Goal: Task Accomplishment & Management: Manage account settings

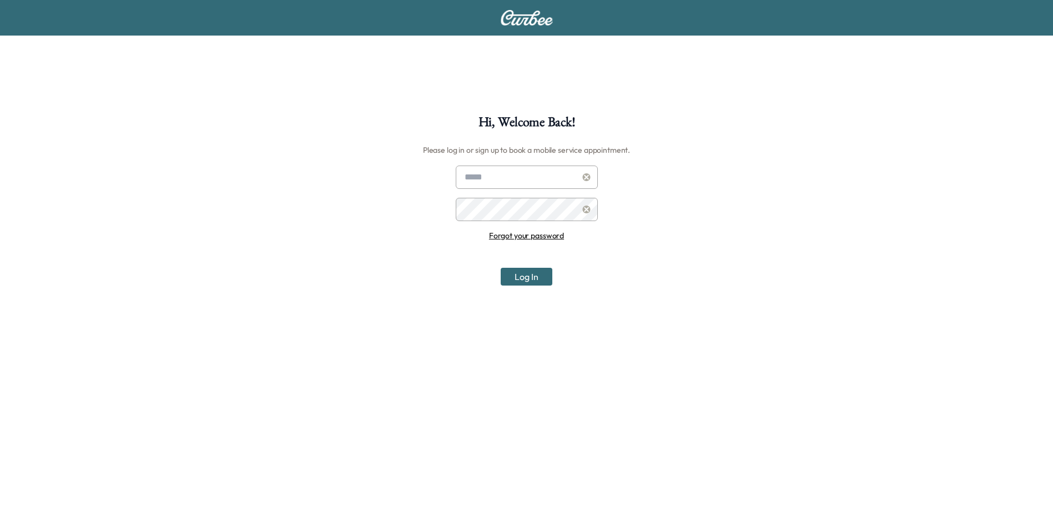
click at [516, 168] on input "text" at bounding box center [527, 176] width 142 height 23
type input "**********"
click at [501, 268] on button "Log In" at bounding box center [527, 277] width 52 height 18
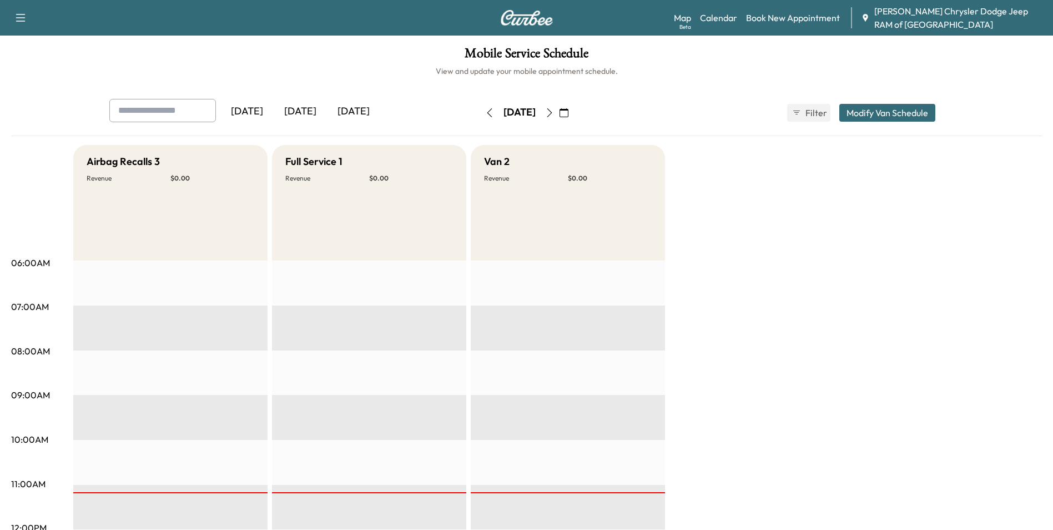
click at [422, 203] on div "Full Service 1 Revenue $ 0.00" at bounding box center [369, 202] width 194 height 115
click at [605, 204] on div "Van 2 Revenue $ 0.00" at bounding box center [568, 202] width 194 height 115
click at [554, 112] on icon "button" at bounding box center [549, 112] width 9 height 9
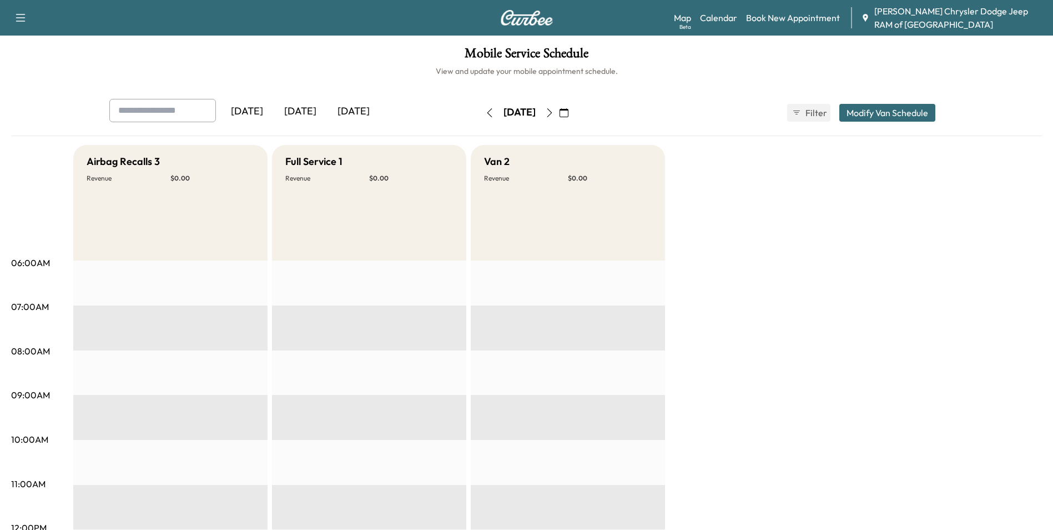
click at [485, 111] on icon "button" at bounding box center [489, 112] width 9 height 9
click at [480, 111] on button "button" at bounding box center [489, 113] width 19 height 18
click at [485, 111] on icon "button" at bounding box center [489, 112] width 9 height 9
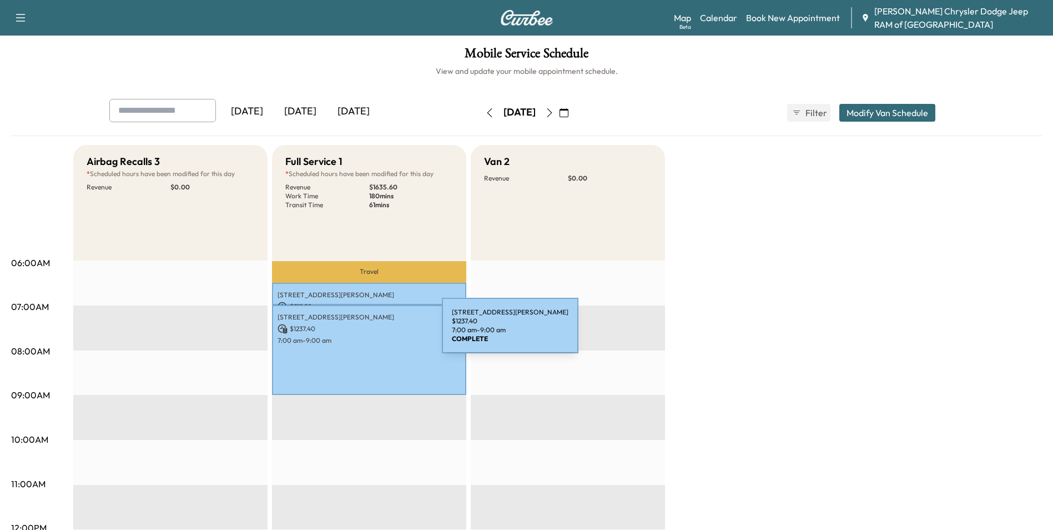
click at [359, 336] on p "7:00 am - 9:00 am" at bounding box center [369, 340] width 183 height 9
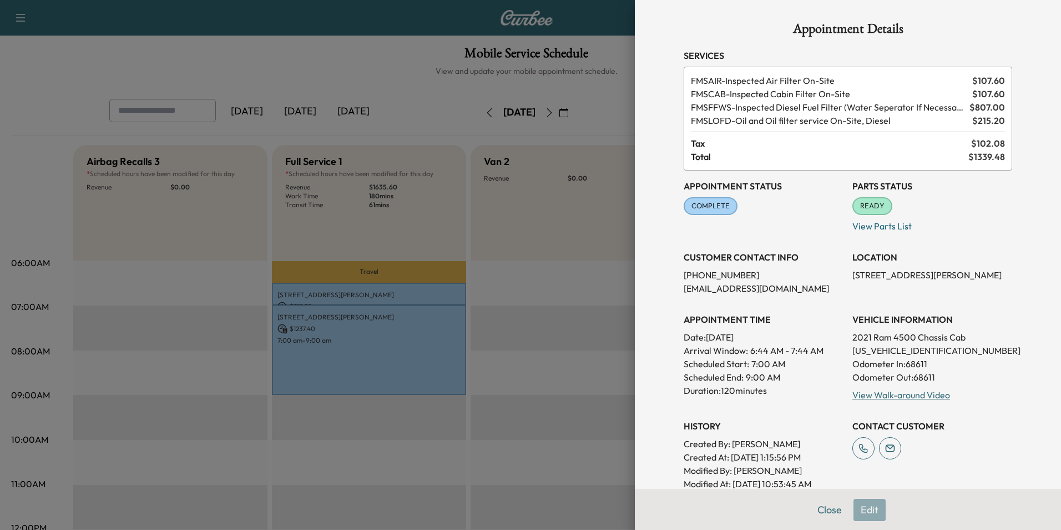
click at [549, 256] on div at bounding box center [530, 265] width 1061 height 530
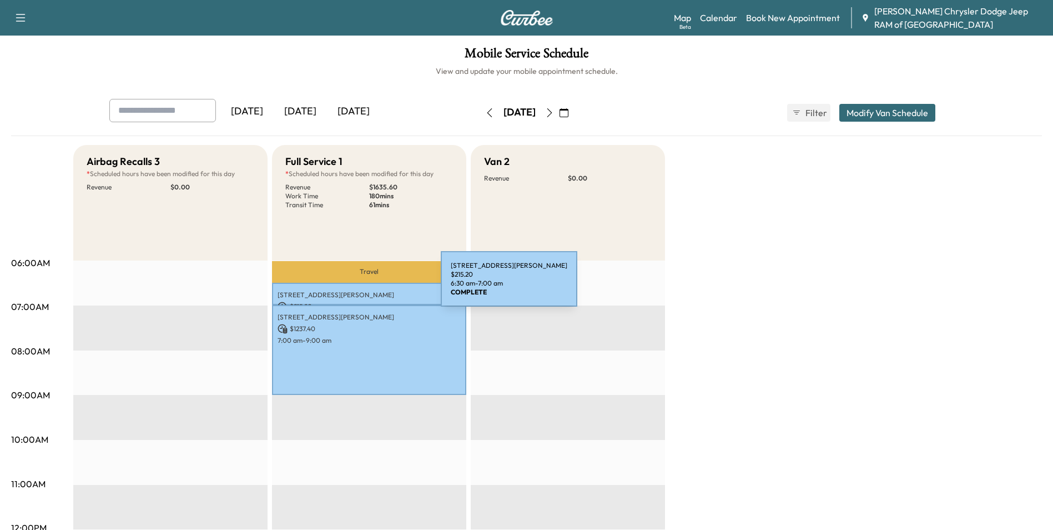
click at [357, 290] on p "[STREET_ADDRESS][PERSON_NAME]" at bounding box center [369, 294] width 183 height 9
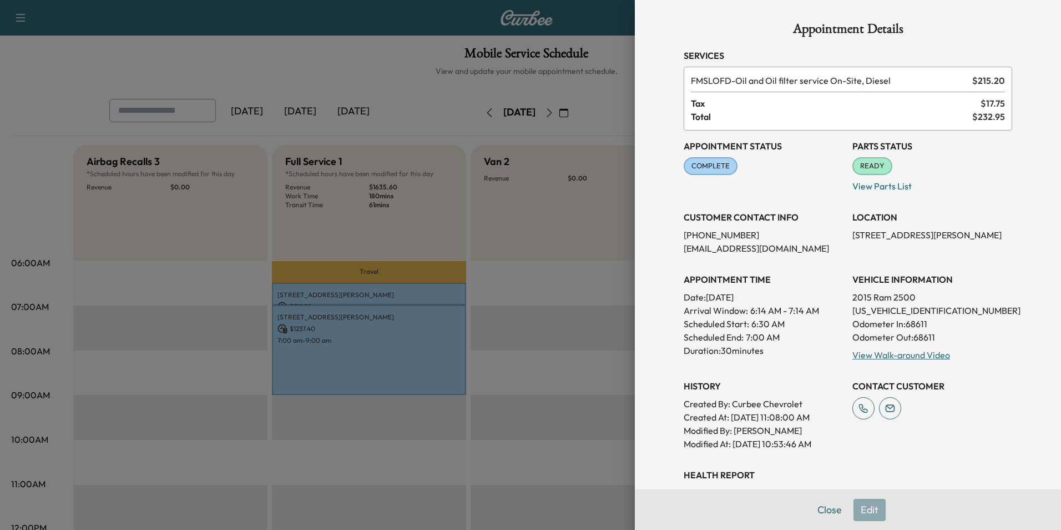
click at [517, 312] on div at bounding box center [530, 265] width 1061 height 530
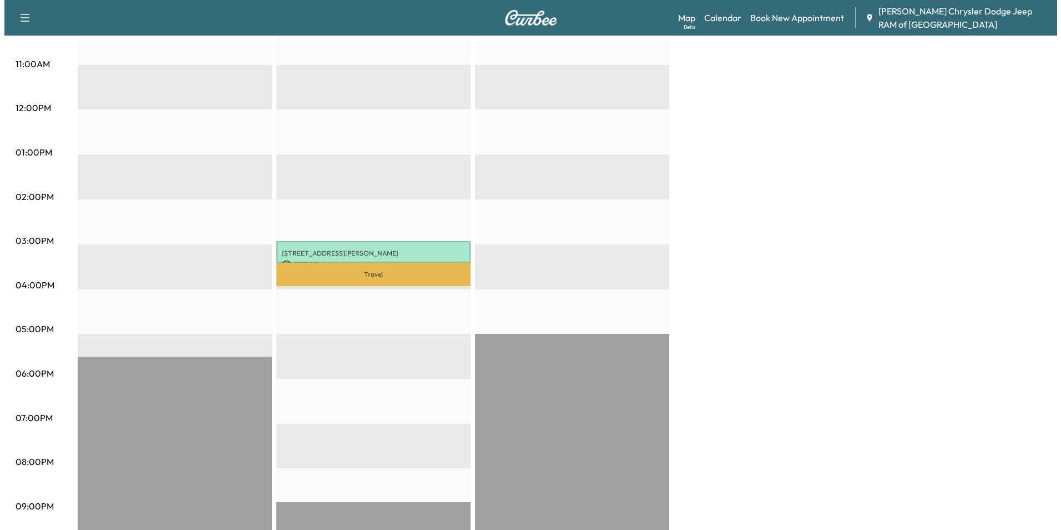
scroll to position [444, 0]
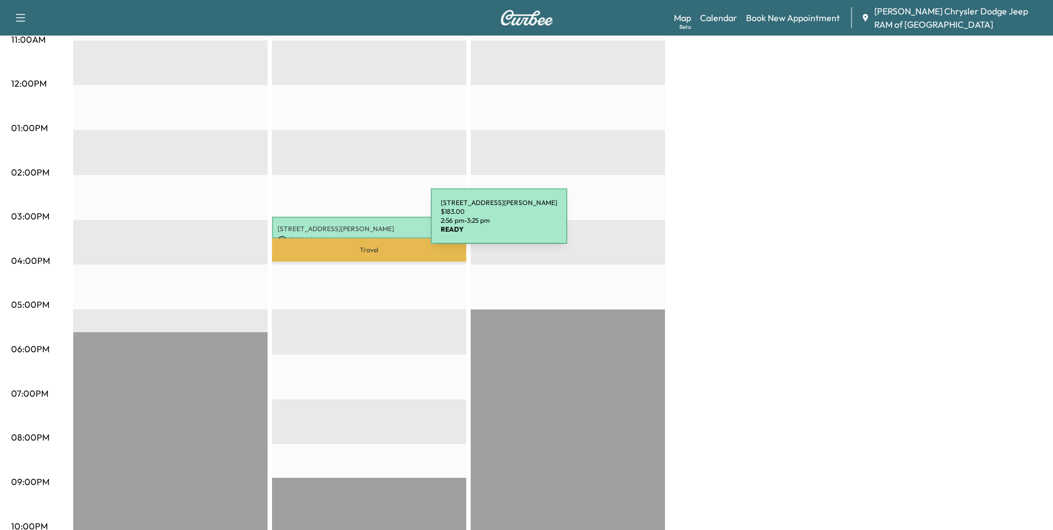
click at [347, 227] on p "[STREET_ADDRESS][PERSON_NAME]" at bounding box center [369, 228] width 183 height 9
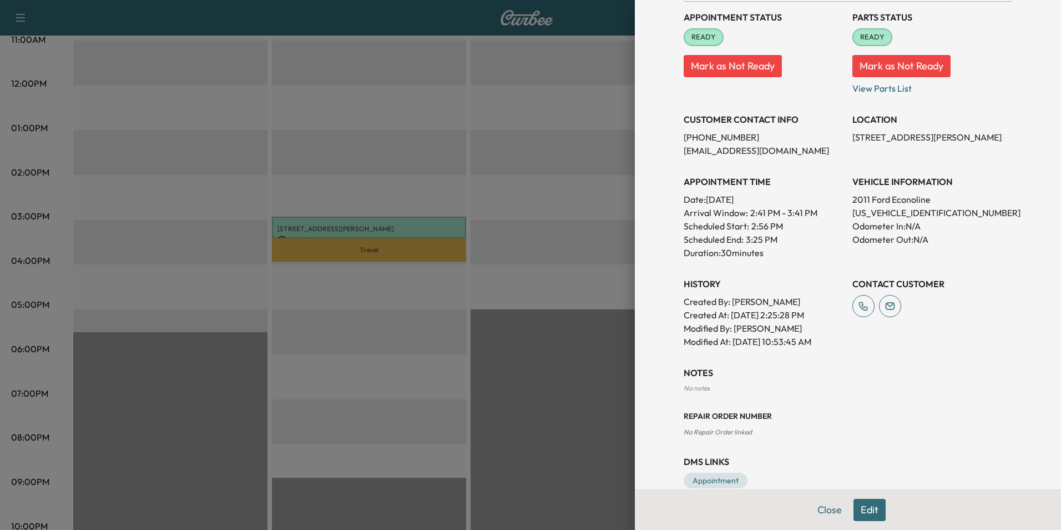
scroll to position [150, 0]
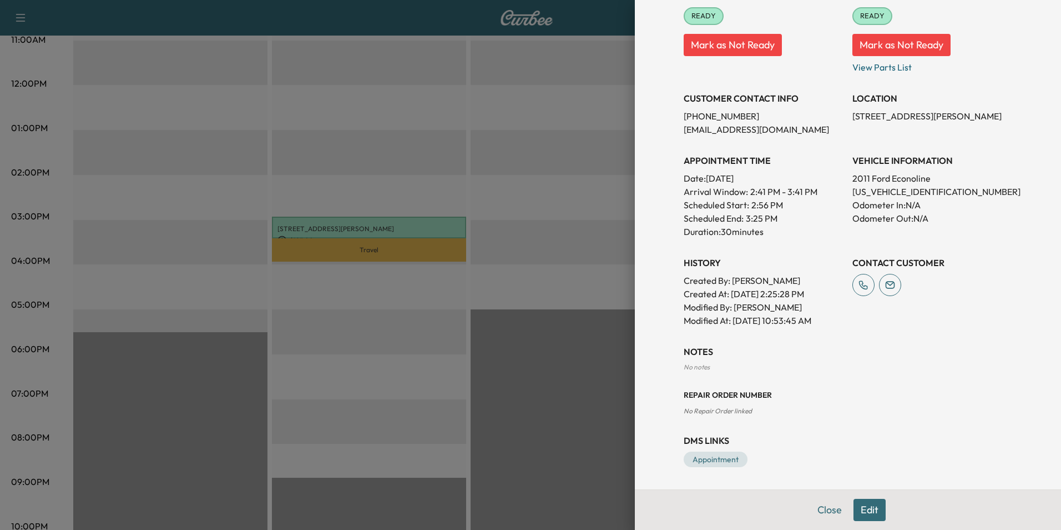
click at [868, 512] on button "Edit" at bounding box center [870, 509] width 32 height 22
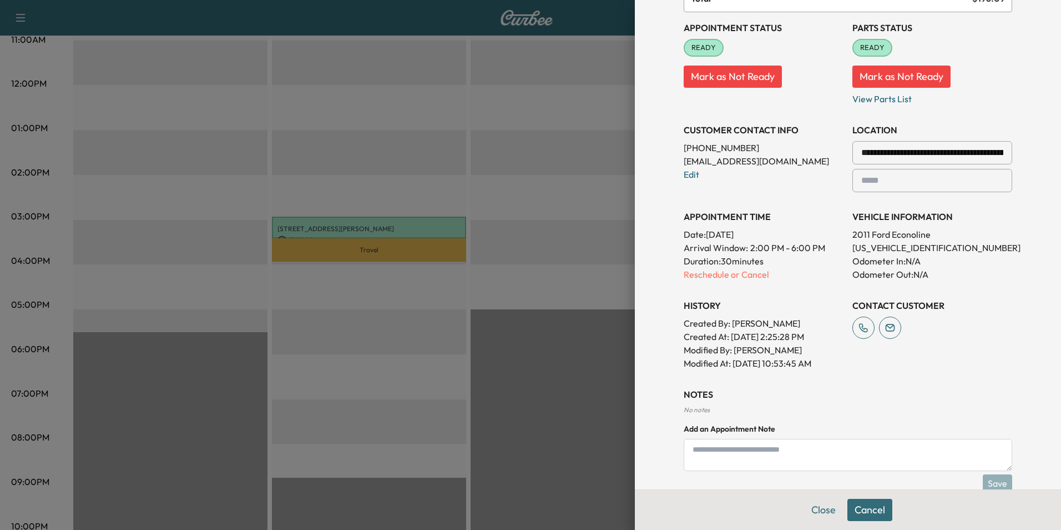
scroll to position [62, 0]
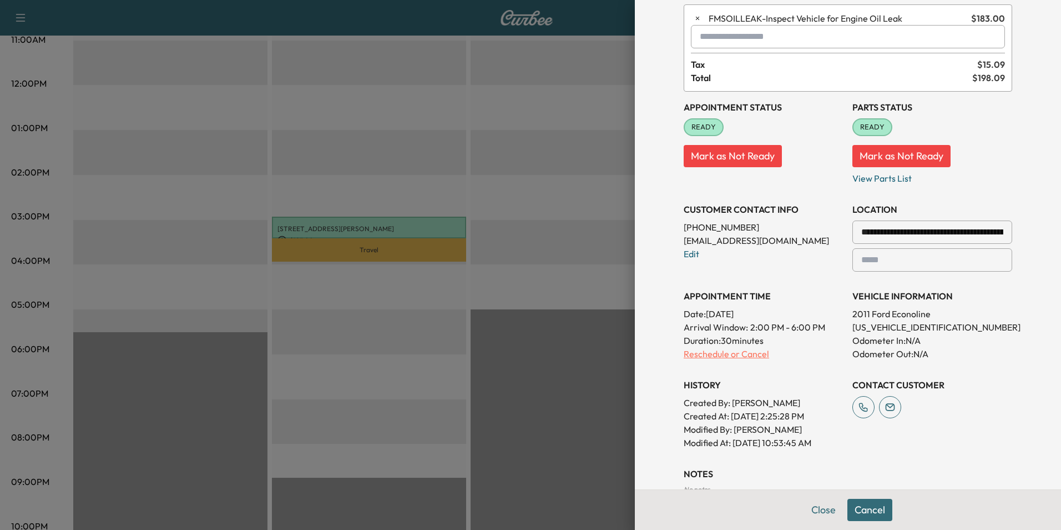
click at [739, 353] on p "Reschedule or Cancel" at bounding box center [764, 353] width 160 height 13
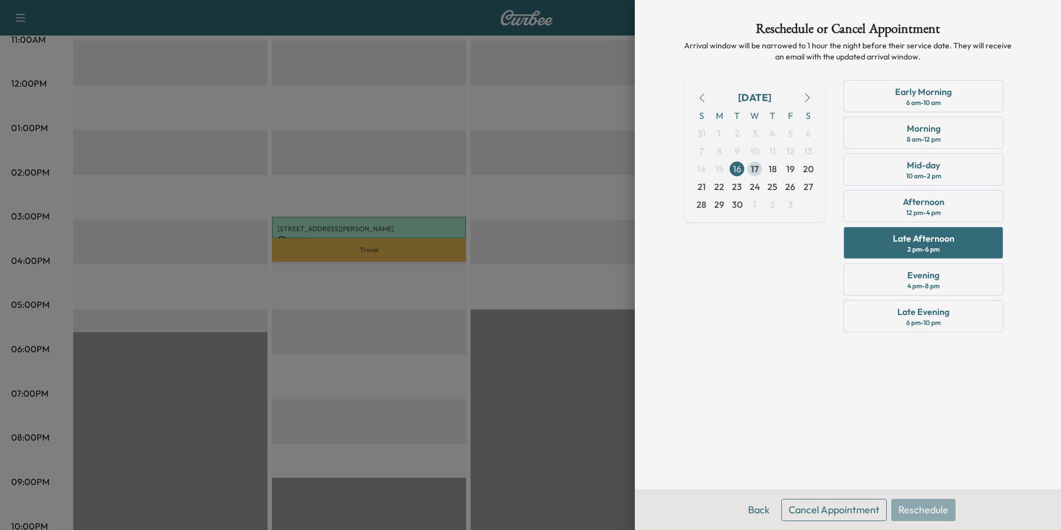
click at [753, 170] on span "17" at bounding box center [755, 168] width 8 height 13
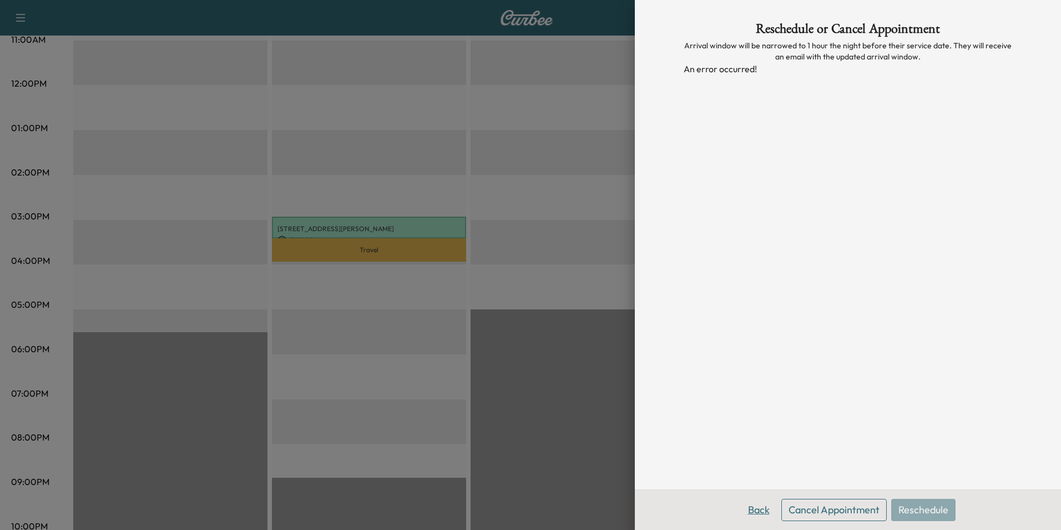
click at [756, 507] on button "Back" at bounding box center [759, 509] width 36 height 22
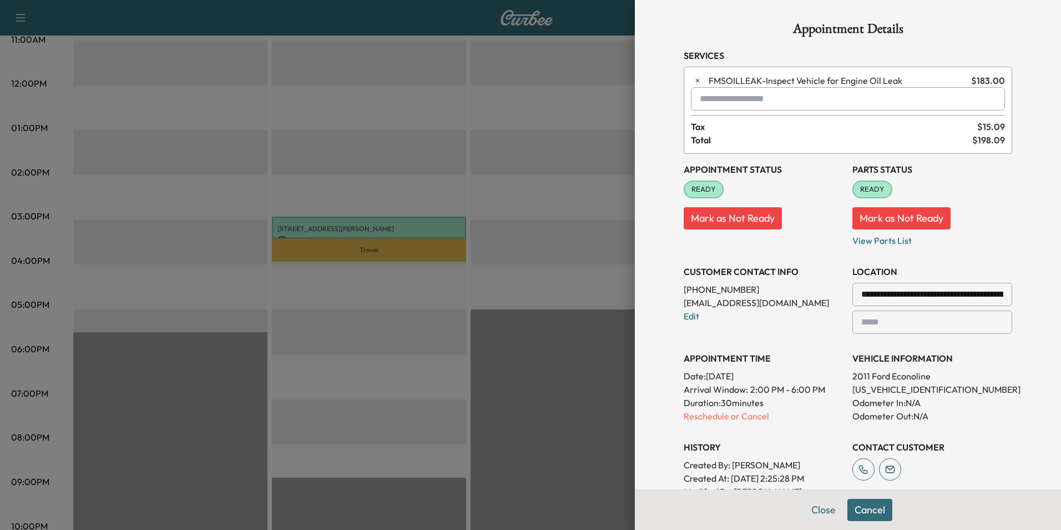
click at [718, 221] on button "Mark as Not Ready" at bounding box center [733, 218] width 98 height 22
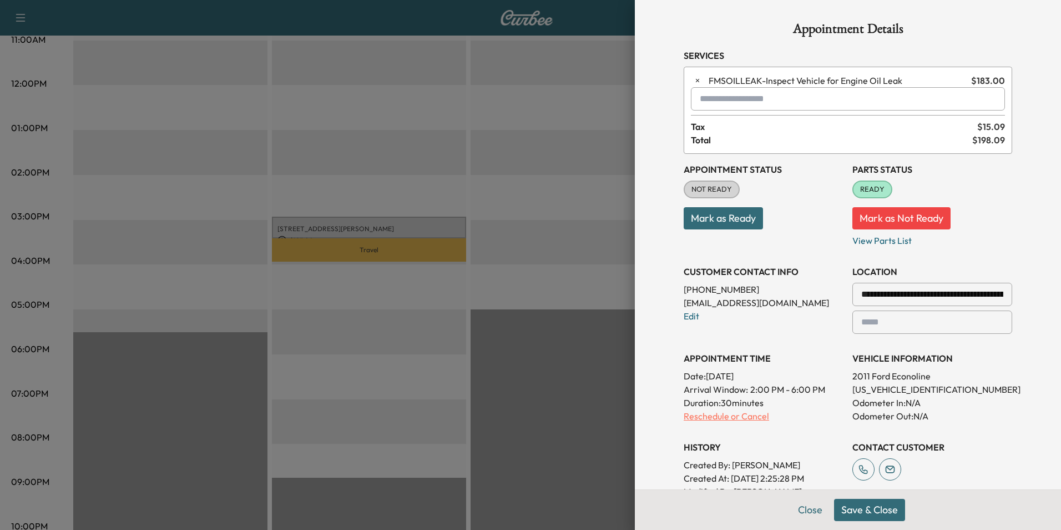
click at [713, 414] on p "Reschedule or Cancel" at bounding box center [764, 415] width 160 height 13
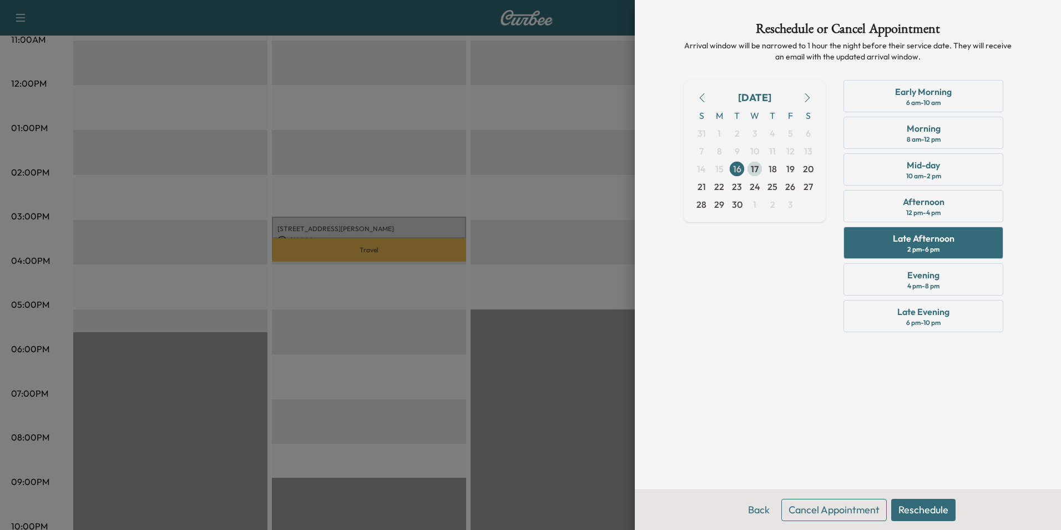
click at [756, 168] on span "17" at bounding box center [755, 168] width 8 height 13
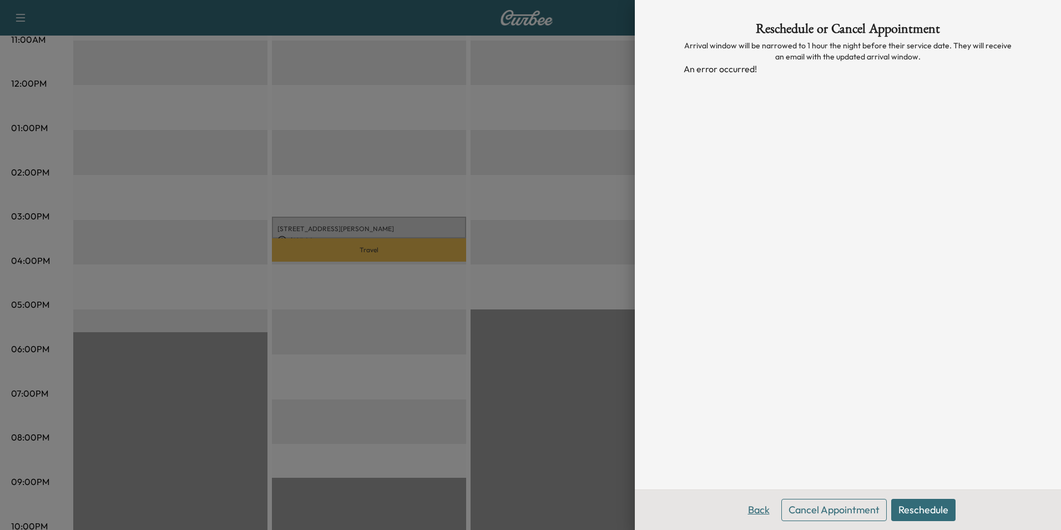
click at [757, 512] on button "Back" at bounding box center [759, 509] width 36 height 22
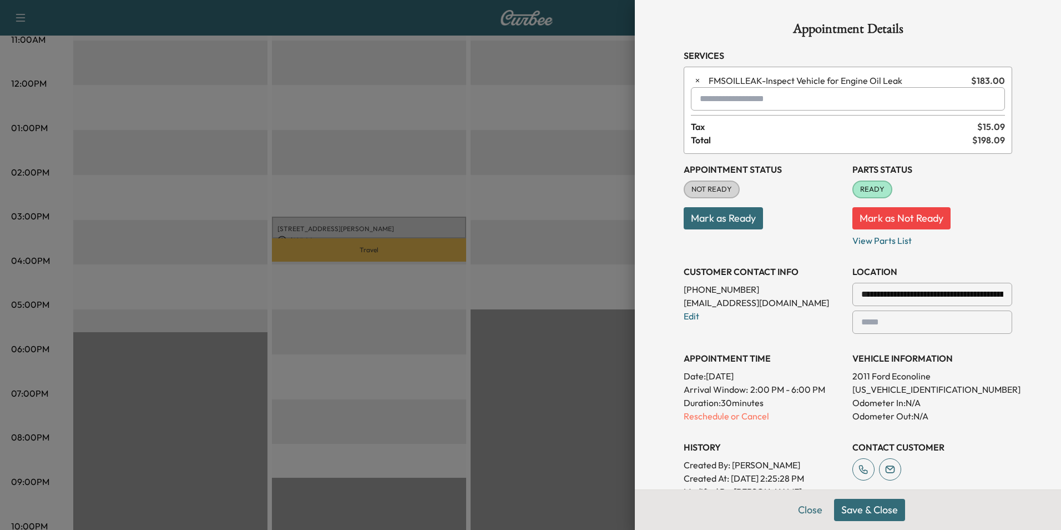
click at [864, 217] on button "Mark as Not Ready" at bounding box center [902, 218] width 98 height 22
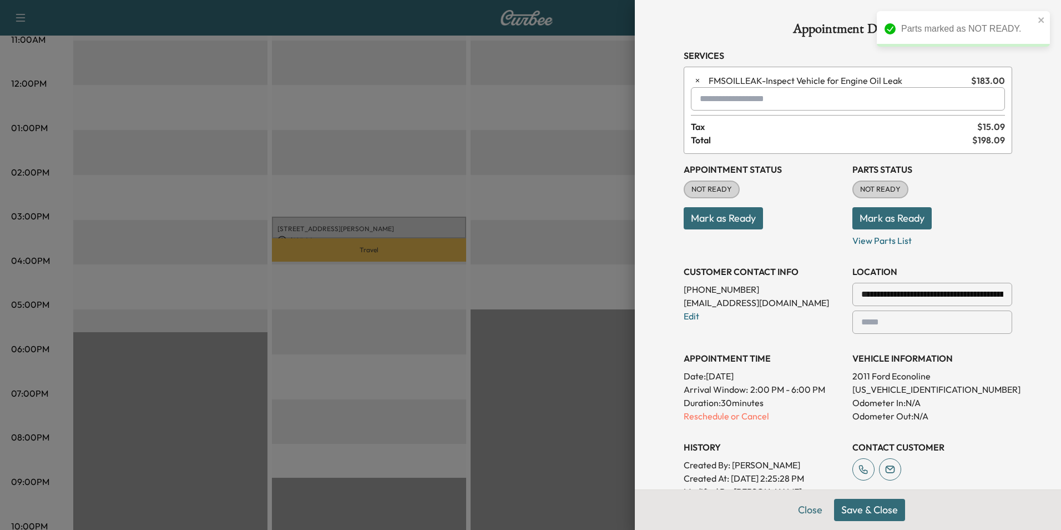
click at [792, 233] on div "Appointment Status NOT READY Mark as Ready" at bounding box center [764, 200] width 160 height 93
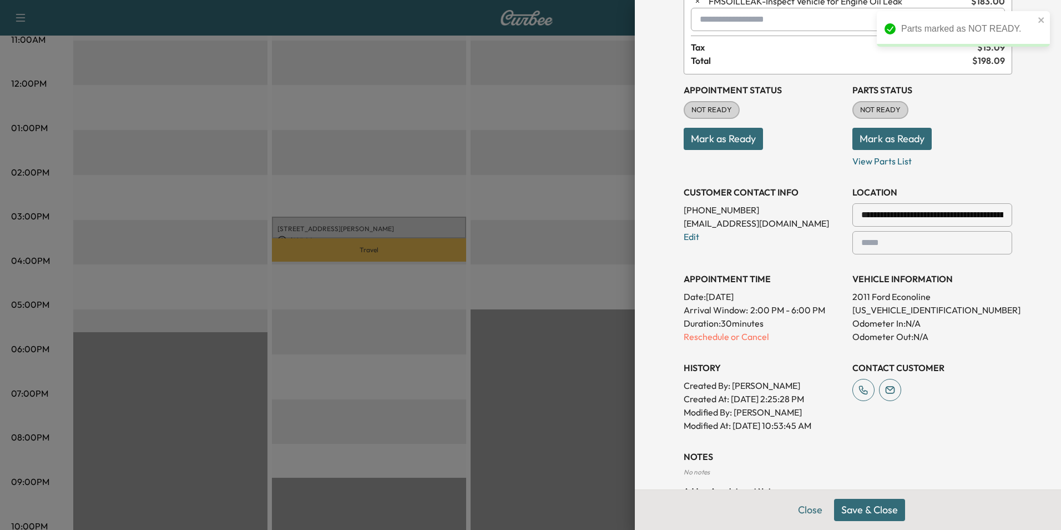
scroll to position [200, 0]
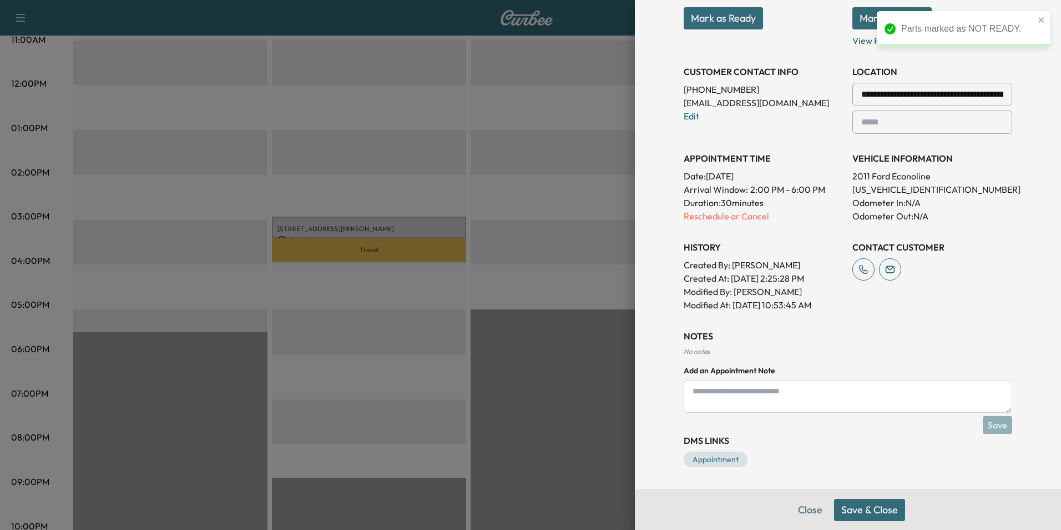
click at [871, 505] on button "Save & Close" at bounding box center [869, 509] width 71 height 22
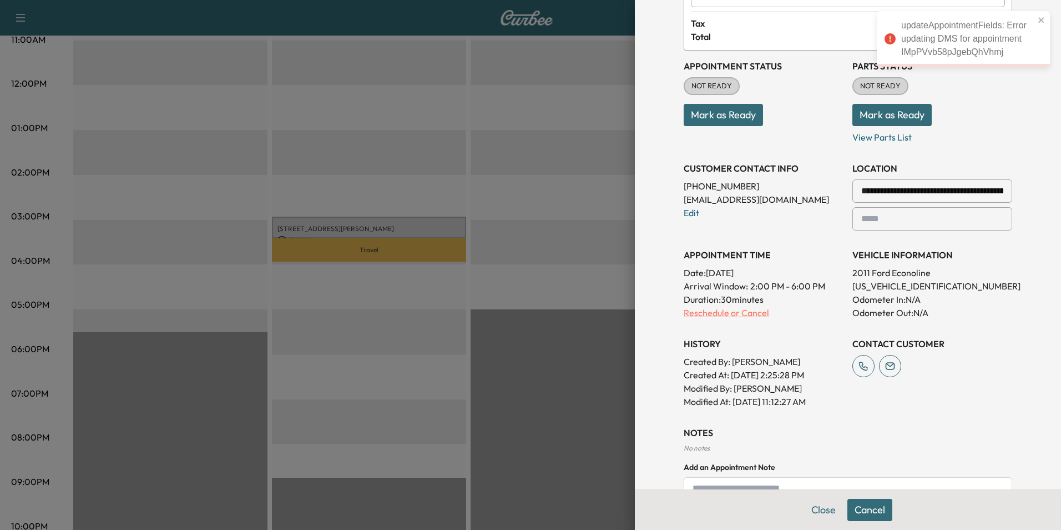
scroll to position [111, 0]
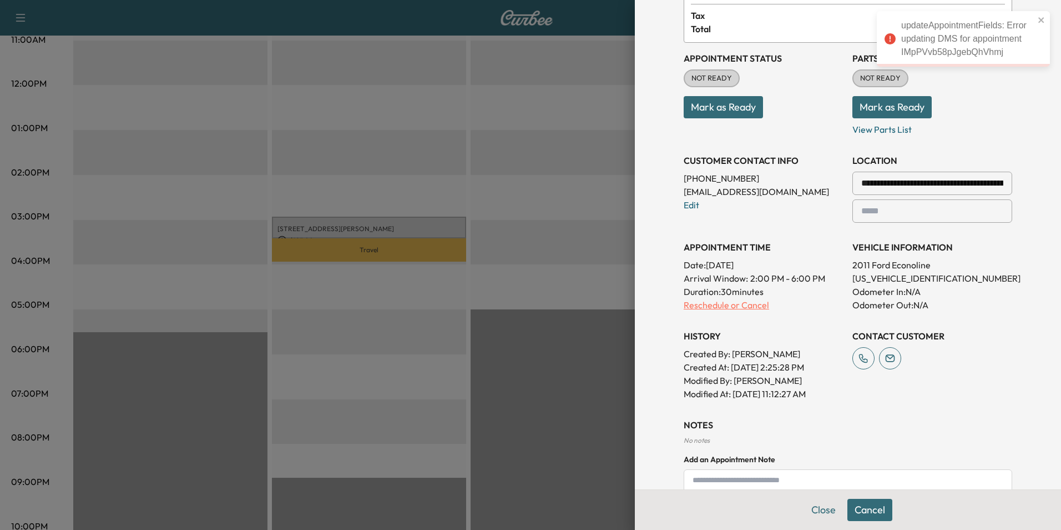
click at [744, 307] on p "Reschedule or Cancel" at bounding box center [764, 304] width 160 height 13
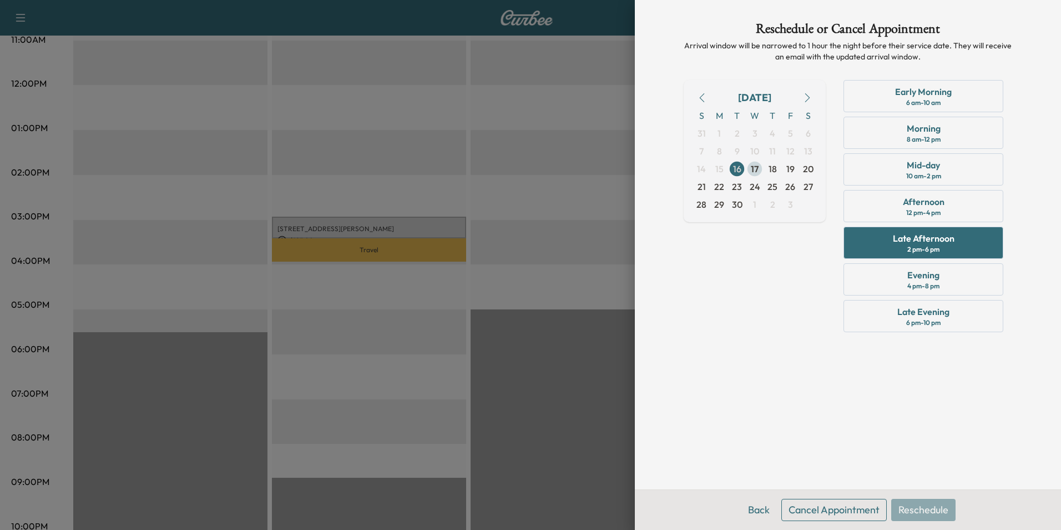
click at [753, 171] on span "17" at bounding box center [755, 168] width 8 height 13
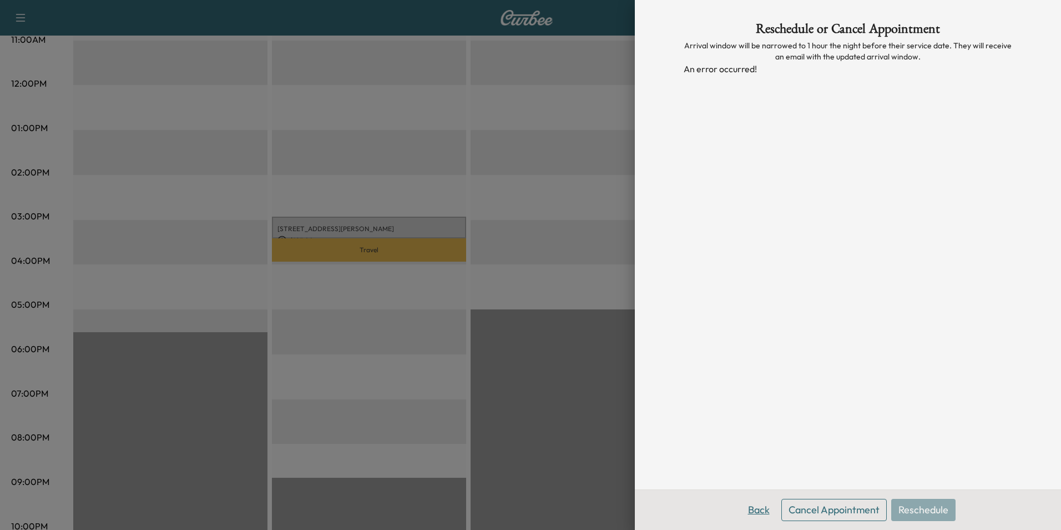
click at [762, 515] on button "Back" at bounding box center [759, 509] width 36 height 22
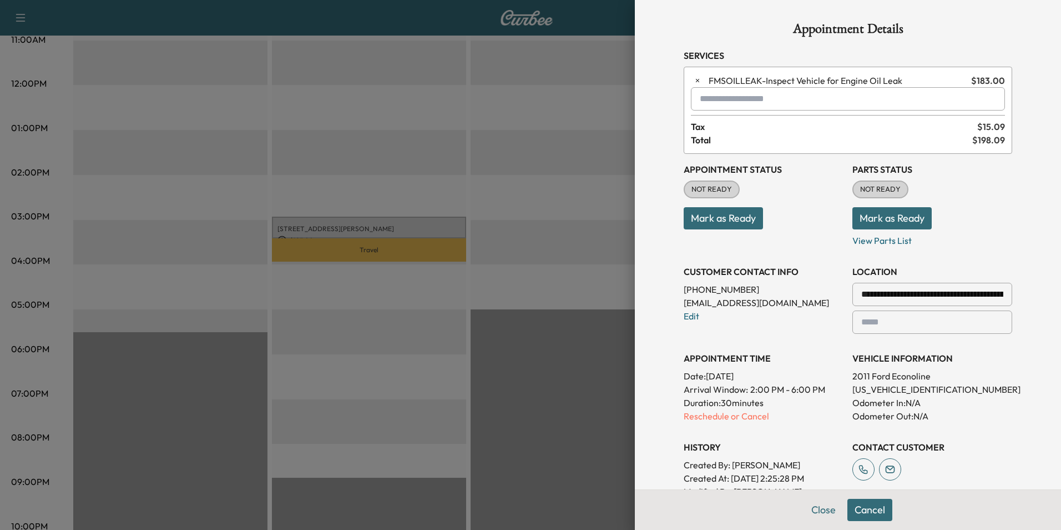
click at [725, 229] on div "Appointment Status NOT READY Mark as Ready" at bounding box center [764, 200] width 160 height 93
click at [724, 223] on button "Mark as Ready" at bounding box center [723, 218] width 79 height 22
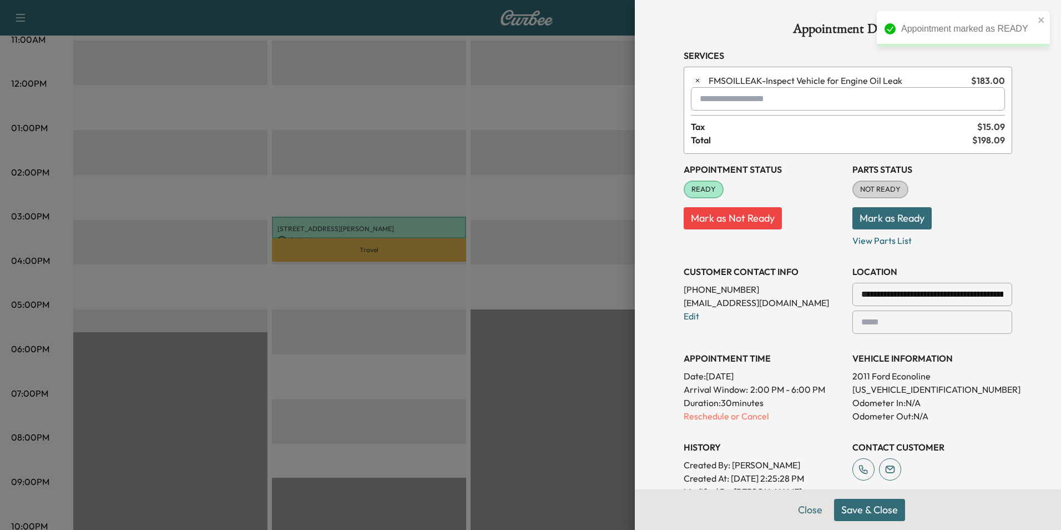
click at [804, 201] on p "Mark as Not Ready" at bounding box center [764, 213] width 160 height 31
click at [884, 221] on button "Mark as Ready" at bounding box center [892, 218] width 79 height 22
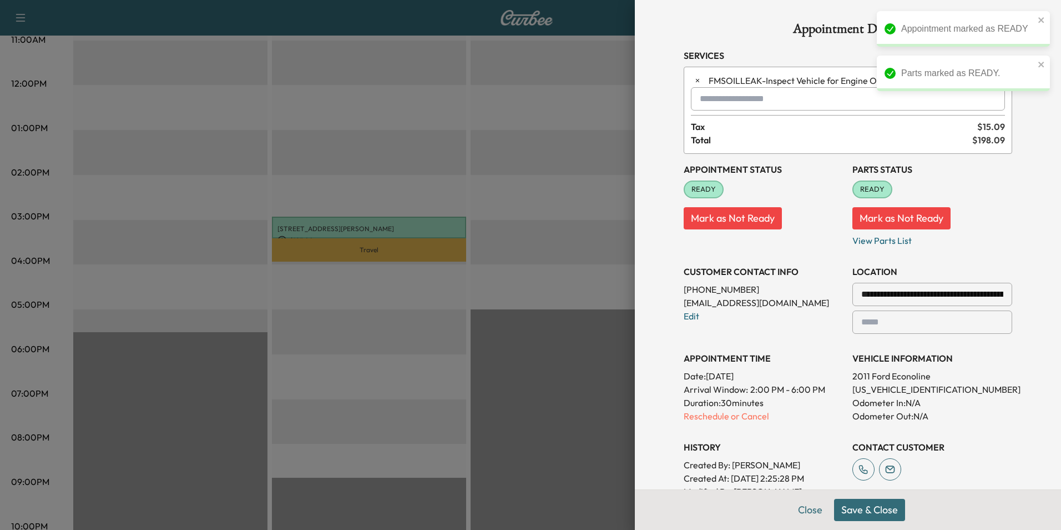
click at [1011, 241] on div "**********" at bounding box center [847, 344] width 355 height 689
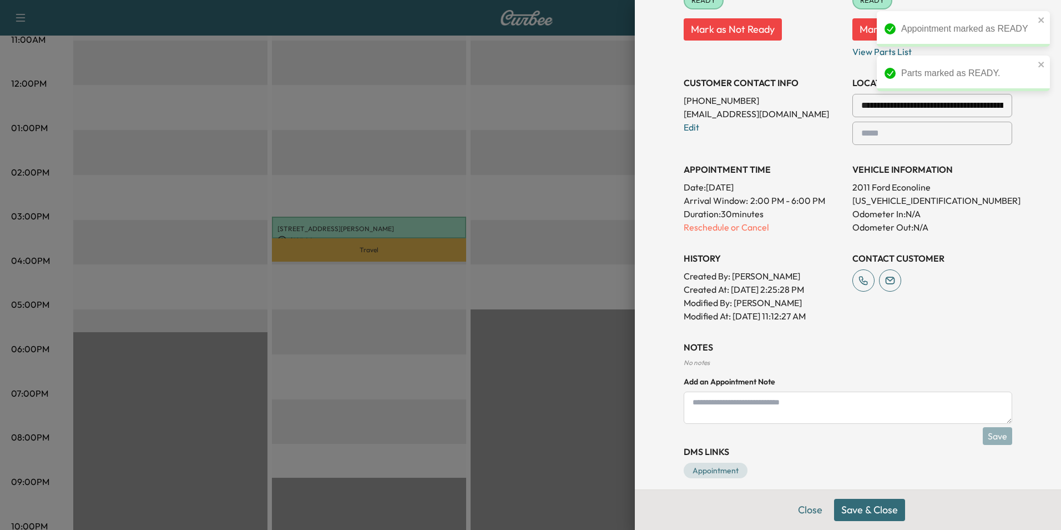
scroll to position [200, 0]
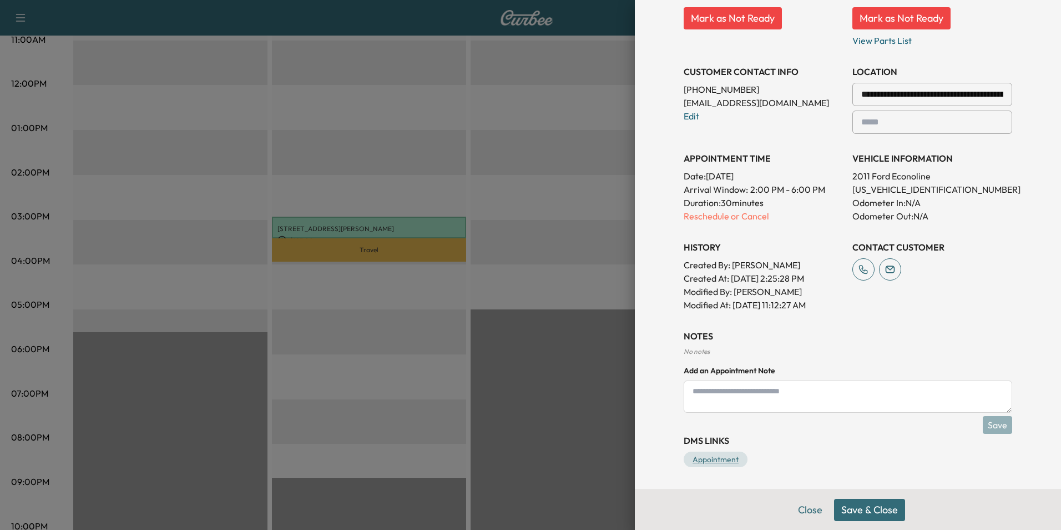
click at [724, 457] on link "Appointment" at bounding box center [716, 459] width 64 height 16
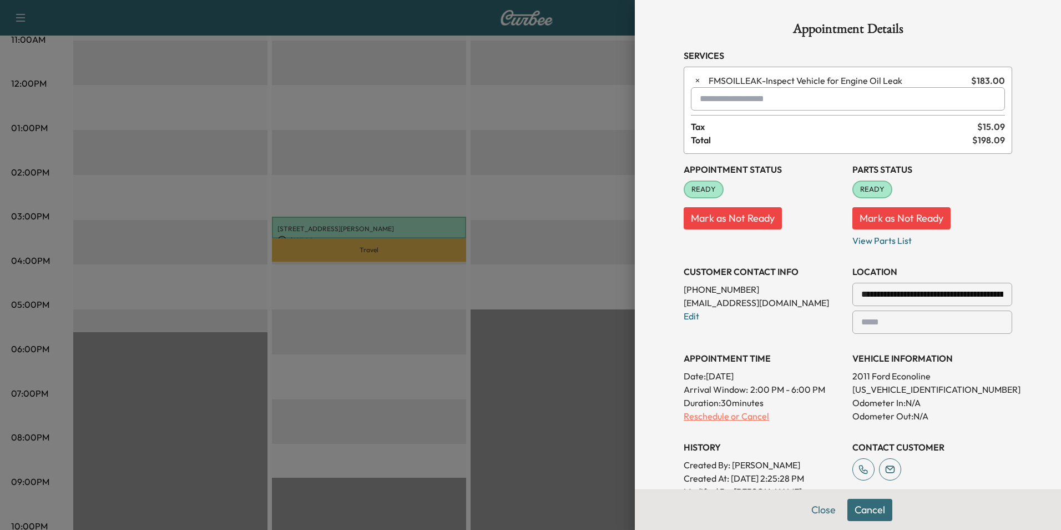
scroll to position [56, 0]
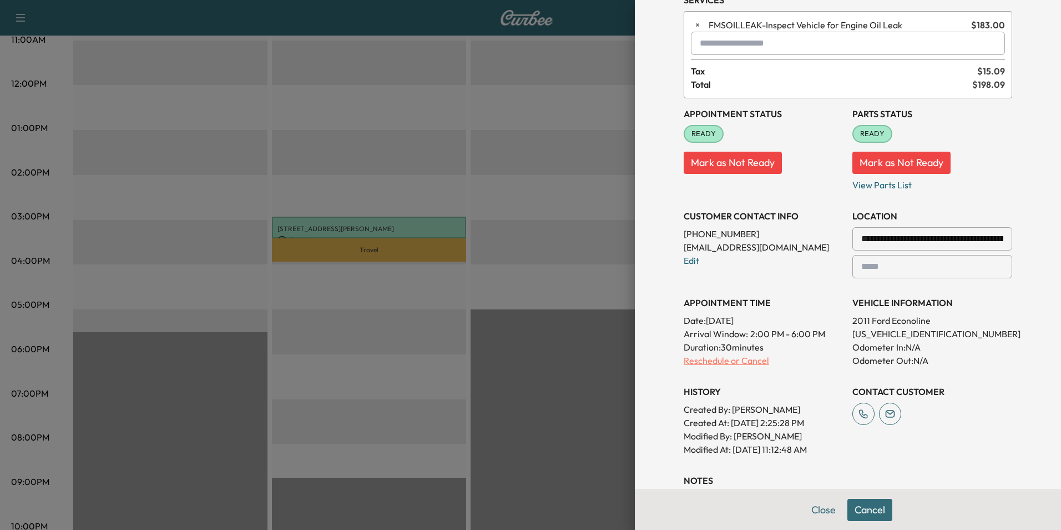
click at [725, 362] on p "Reschedule or Cancel" at bounding box center [764, 360] width 160 height 13
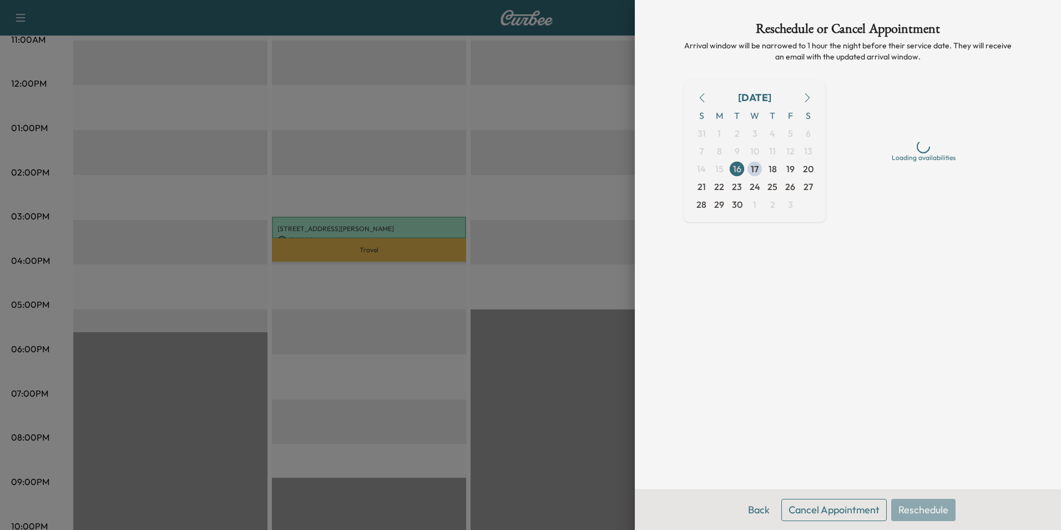
scroll to position [0, 0]
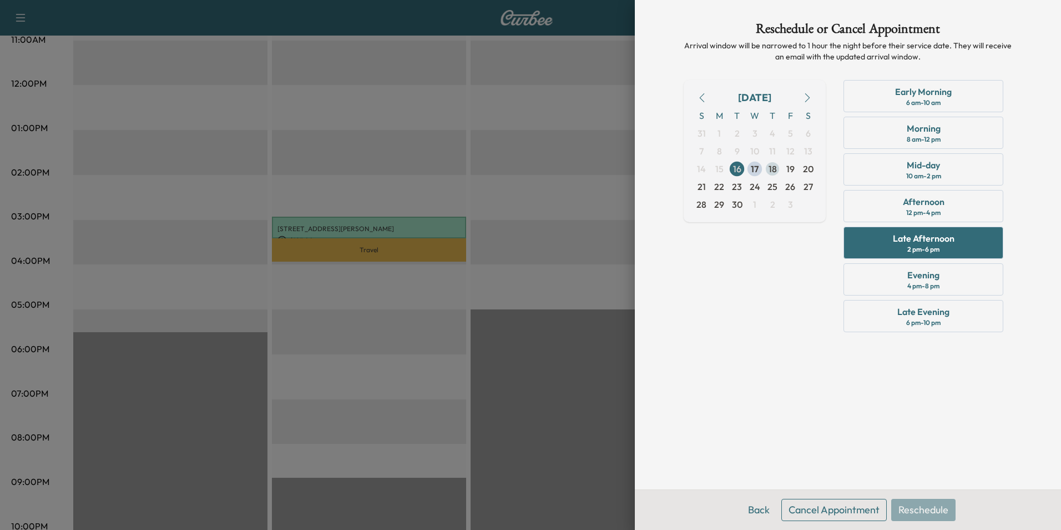
click at [774, 161] on span "18" at bounding box center [773, 169] width 18 height 18
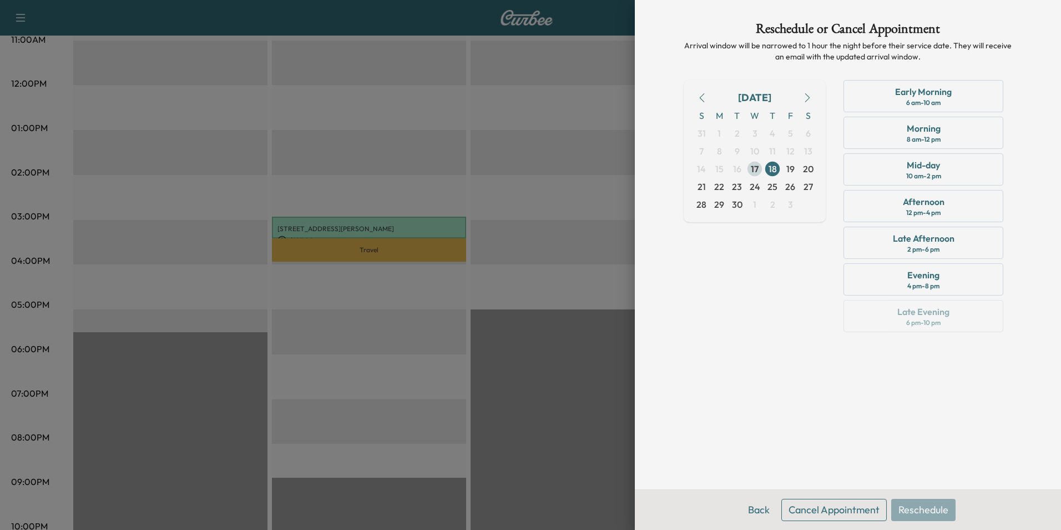
click at [751, 168] on span "17" at bounding box center [755, 168] width 8 height 13
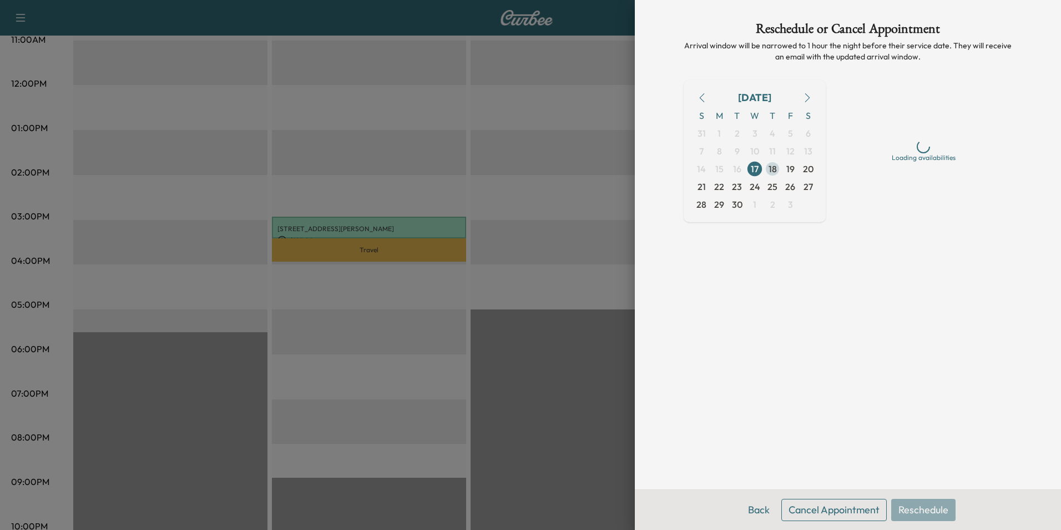
click at [773, 169] on span "18" at bounding box center [773, 168] width 8 height 13
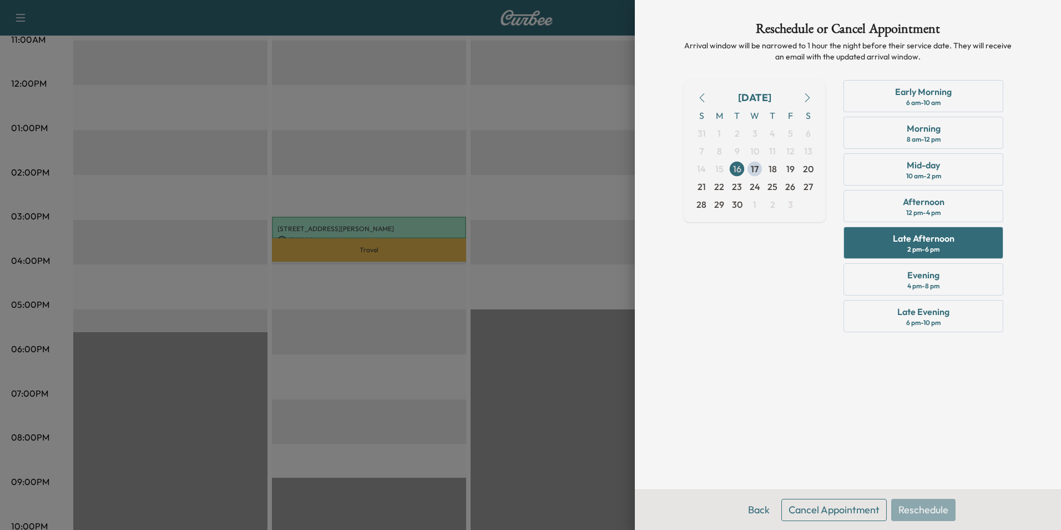
click at [759, 166] on span "17" at bounding box center [755, 169] width 18 height 18
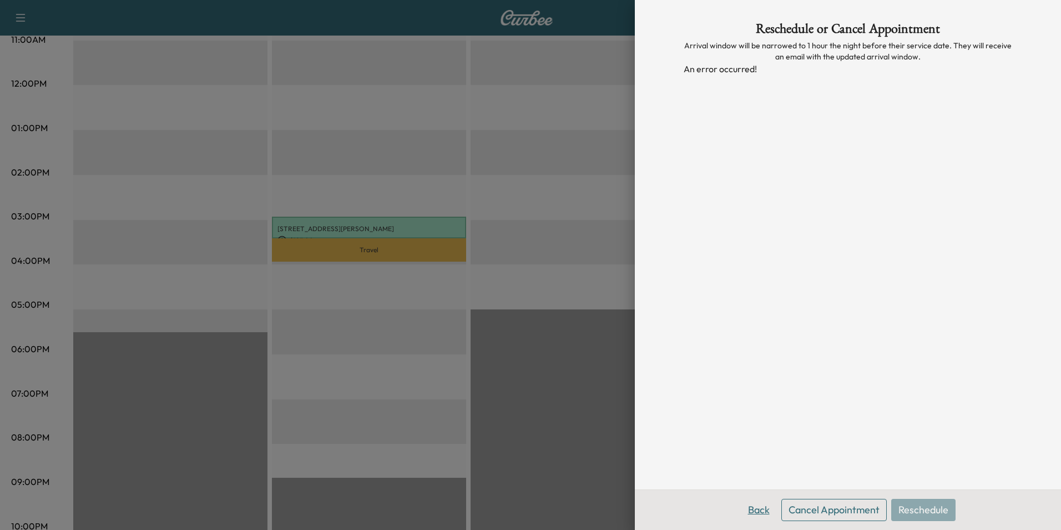
click at [750, 507] on button "Back" at bounding box center [759, 509] width 36 height 22
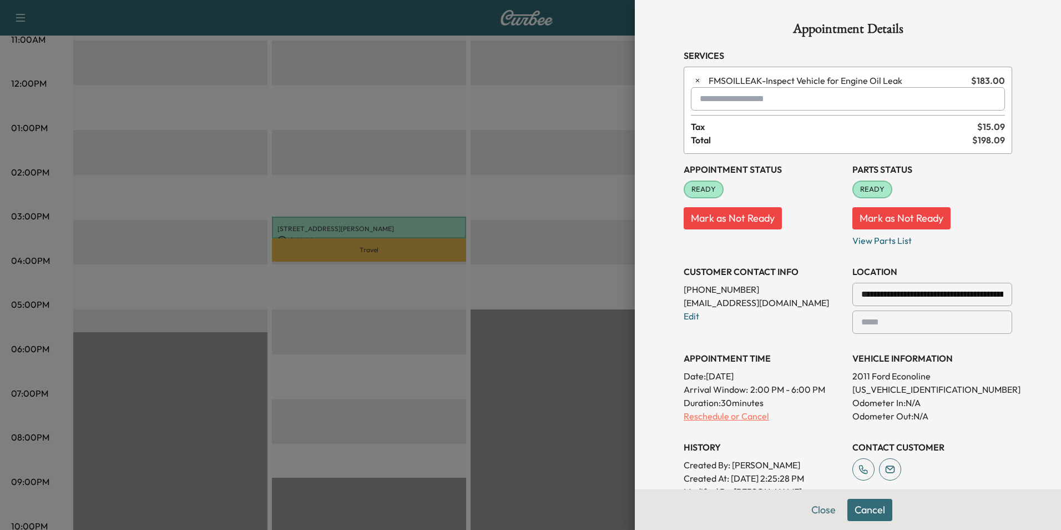
click at [737, 420] on p "Reschedule or Cancel" at bounding box center [764, 415] width 160 height 13
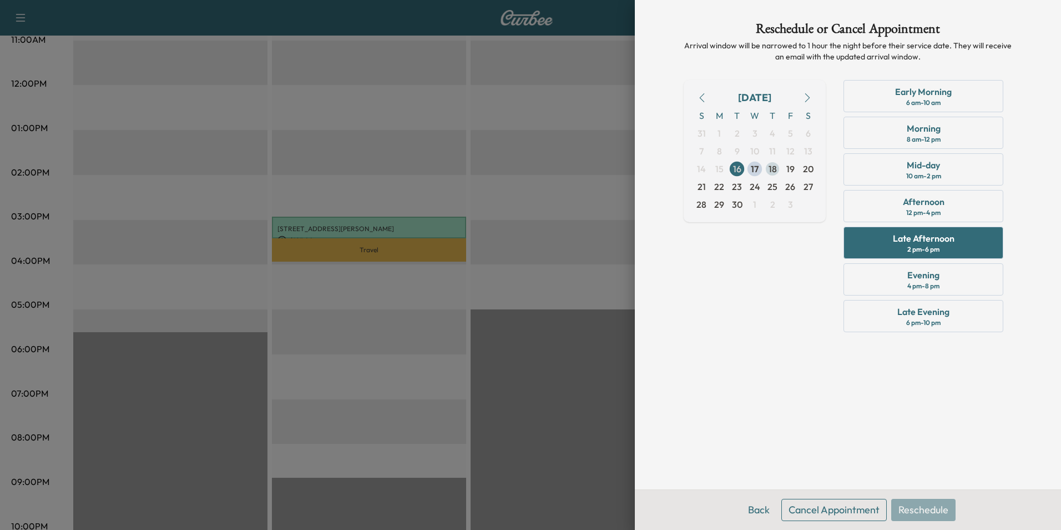
click at [777, 169] on span "18" at bounding box center [773, 169] width 18 height 18
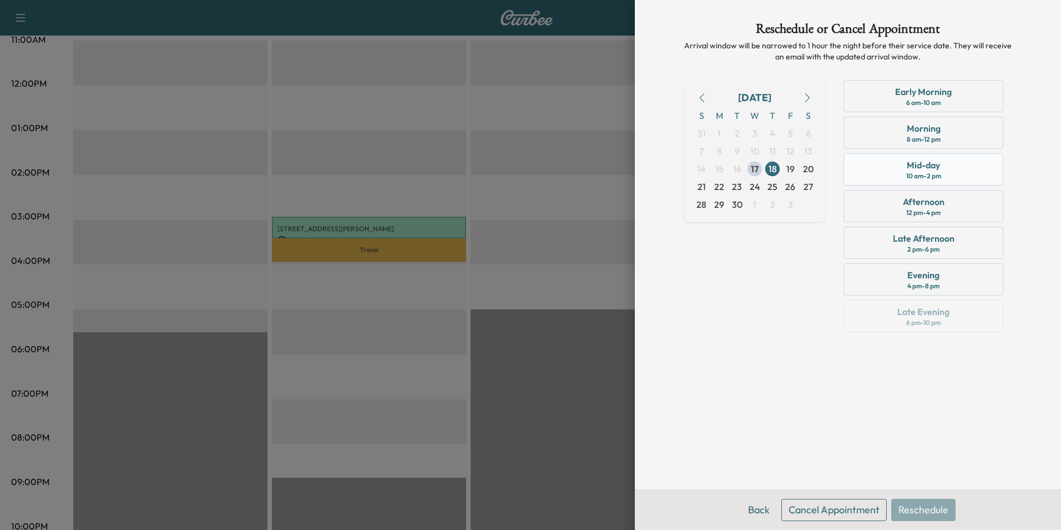
click at [905, 162] on div "Mid-day 10 am - 2 pm" at bounding box center [924, 169] width 160 height 32
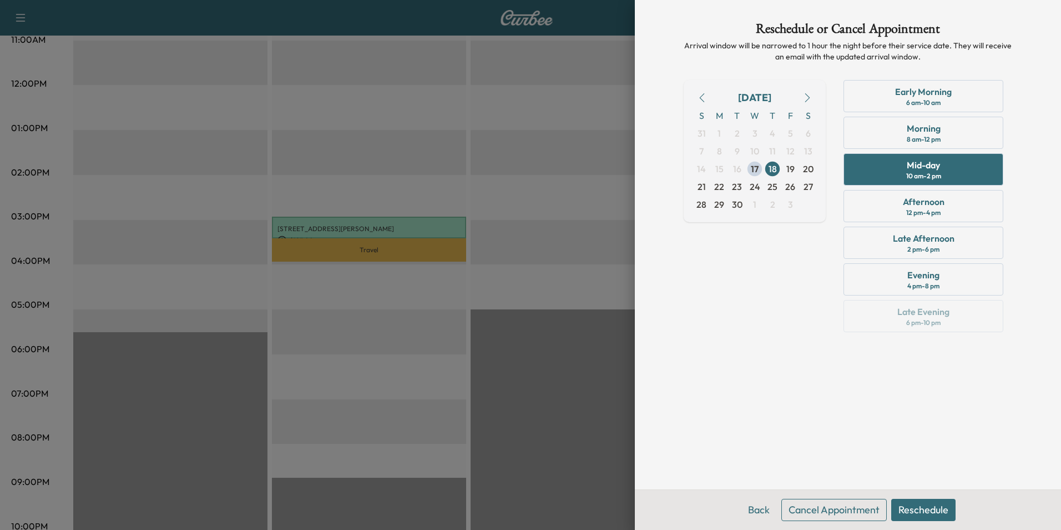
click at [929, 506] on button "Reschedule" at bounding box center [923, 509] width 64 height 22
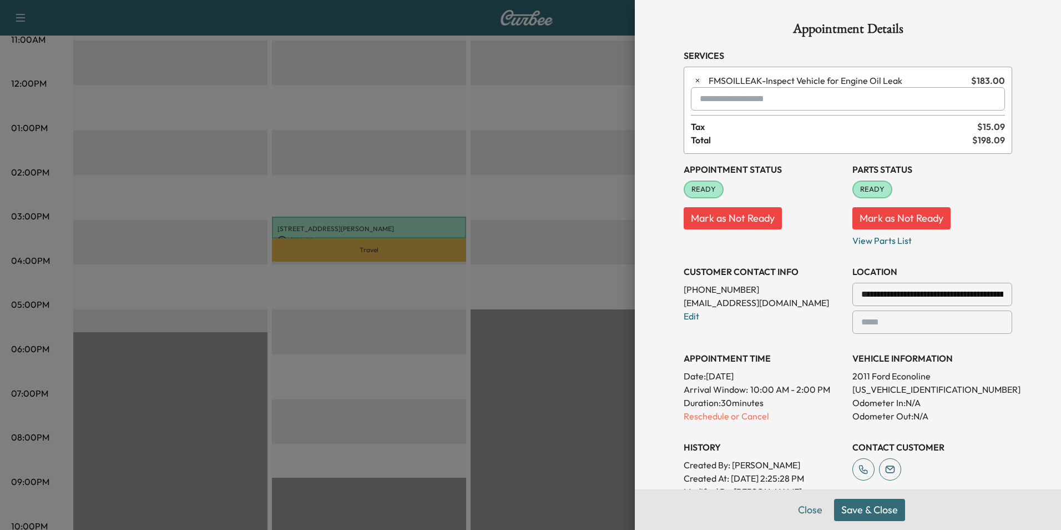
click at [876, 509] on button "Save & Close" at bounding box center [869, 509] width 71 height 22
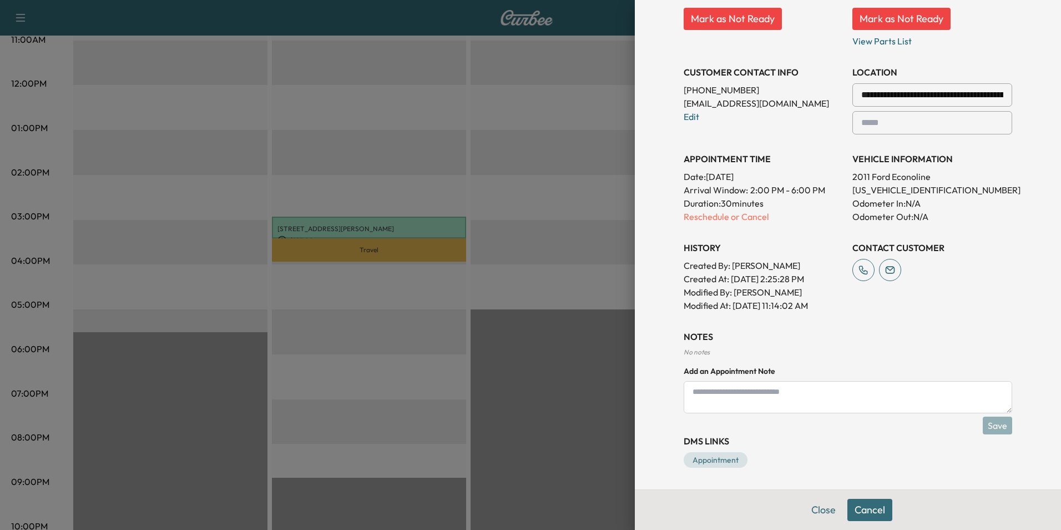
scroll to position [200, 0]
click at [749, 218] on p "Reschedule or Cancel" at bounding box center [764, 215] width 160 height 13
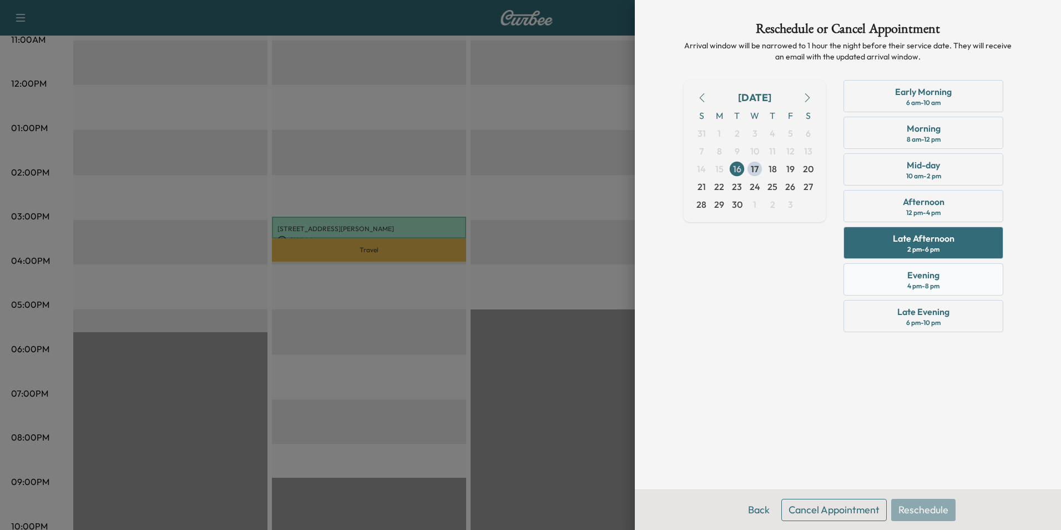
click at [904, 290] on div "Evening 4 pm - 8 pm" at bounding box center [924, 279] width 160 height 32
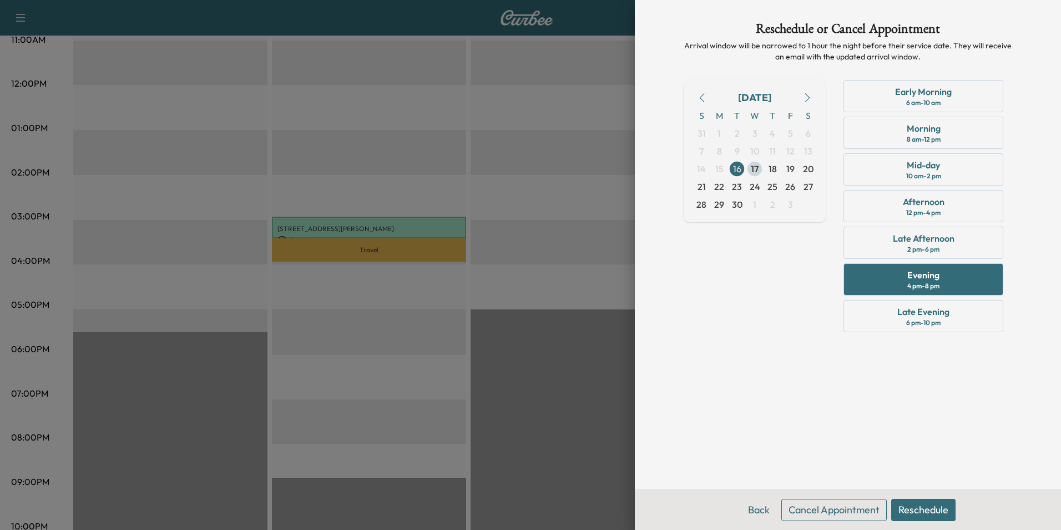
click at [762, 168] on span "17" at bounding box center [755, 169] width 18 height 18
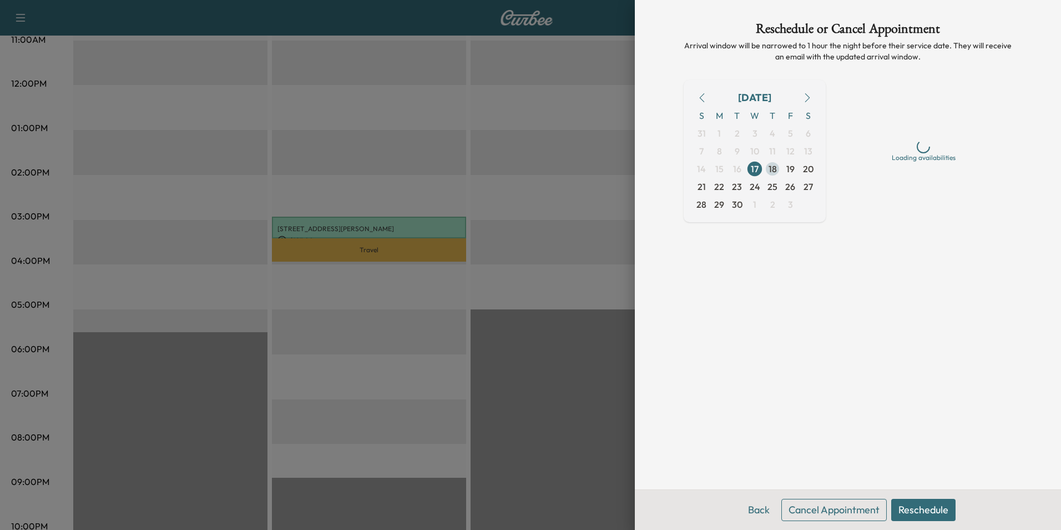
click at [774, 169] on span "18" at bounding box center [773, 168] width 8 height 13
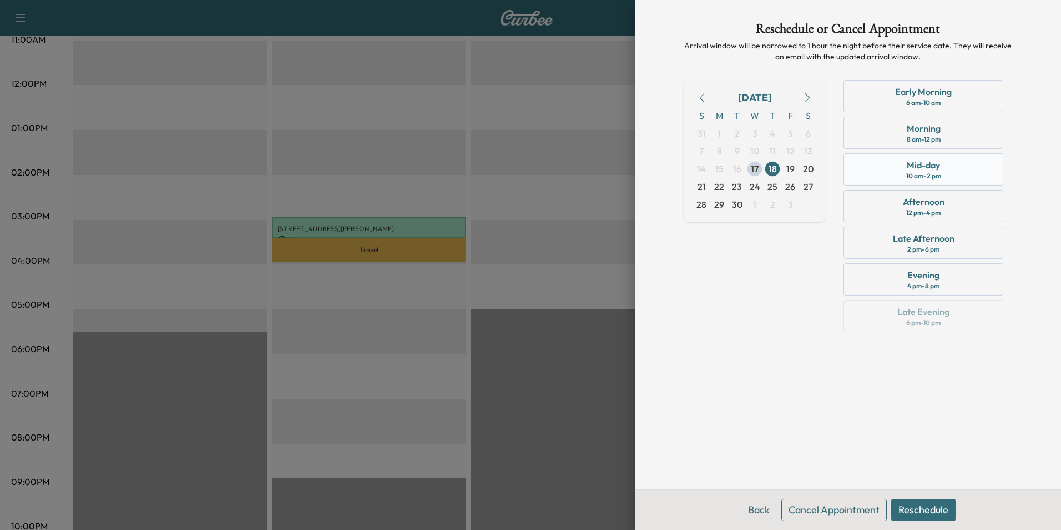
click at [928, 162] on div "Mid-day" at bounding box center [923, 164] width 33 height 13
click at [922, 507] on button "Reschedule" at bounding box center [923, 509] width 64 height 22
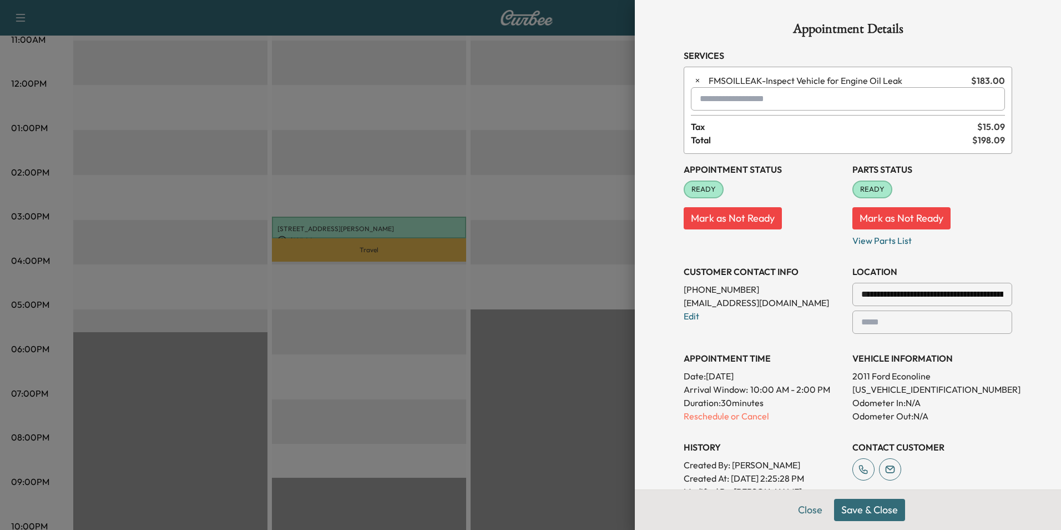
click at [860, 510] on button "Save & Close" at bounding box center [869, 509] width 71 height 22
click at [730, 411] on p "Reschedule or Cancel" at bounding box center [764, 415] width 160 height 13
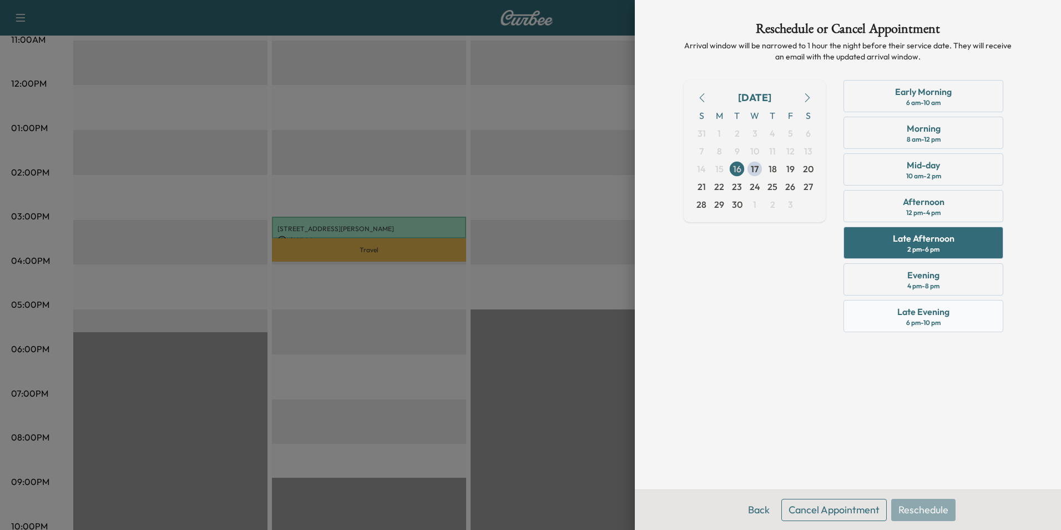
click at [873, 302] on div "Late Evening 6 pm - 10 pm" at bounding box center [924, 316] width 160 height 32
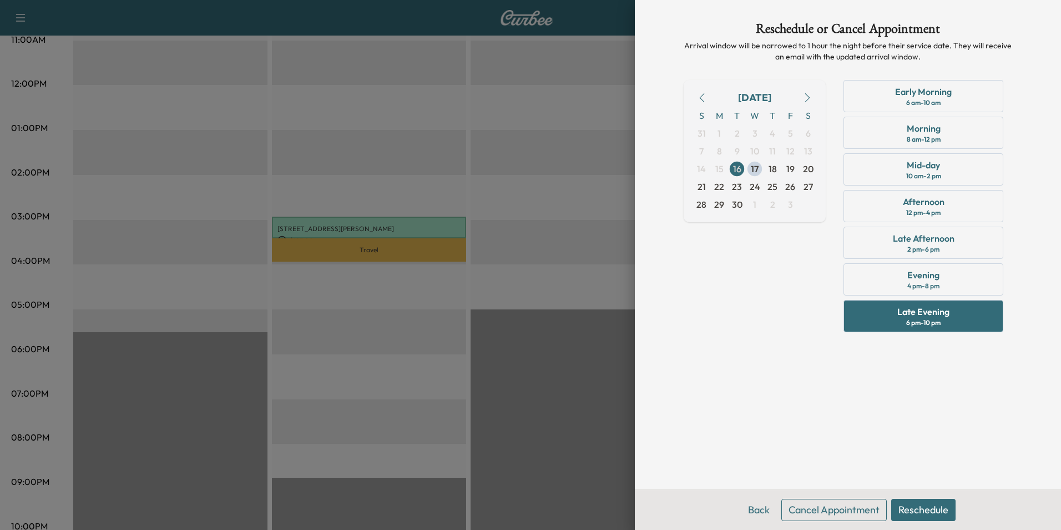
click at [926, 511] on button "Reschedule" at bounding box center [923, 509] width 64 height 22
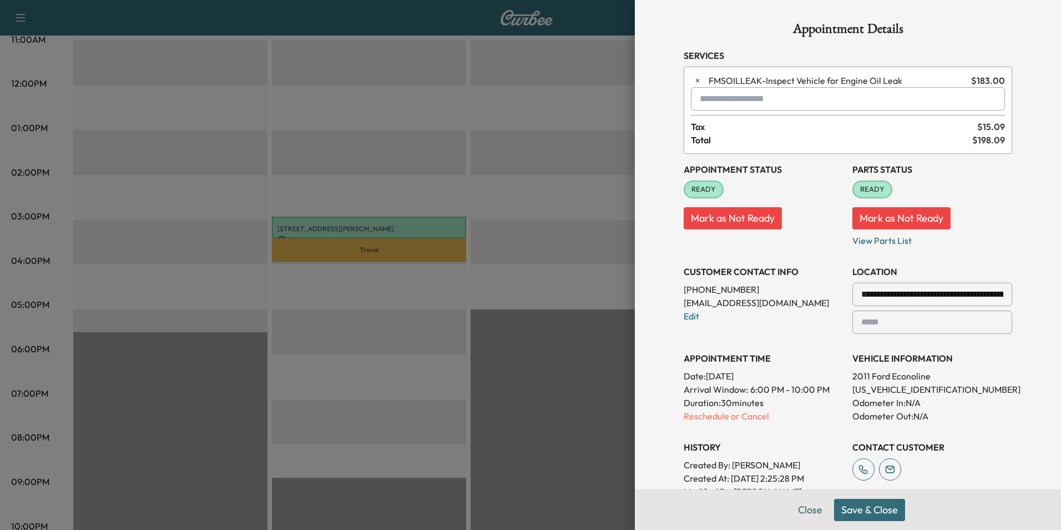
click at [837, 505] on button "Save & Close" at bounding box center [869, 509] width 71 height 22
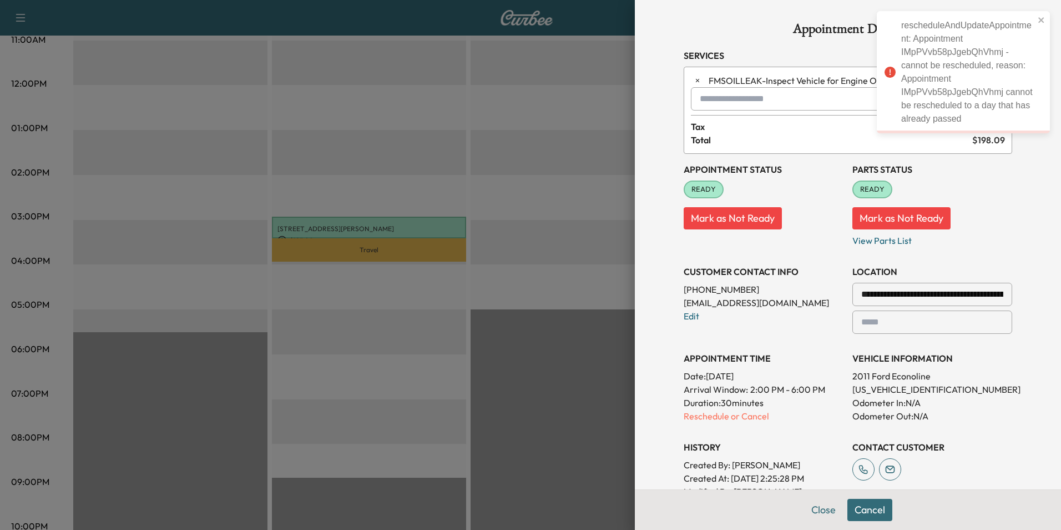
click at [930, 72] on div "rescheduleAndUpdateAppointment: Appointment IMpPVvb58pJgebQhVhmj - cannot be re…" at bounding box center [967, 72] width 133 height 107
click at [803, 311] on div "**********" at bounding box center [764, 295] width 160 height 78
click at [722, 416] on p "Reschedule or Cancel" at bounding box center [764, 415] width 160 height 13
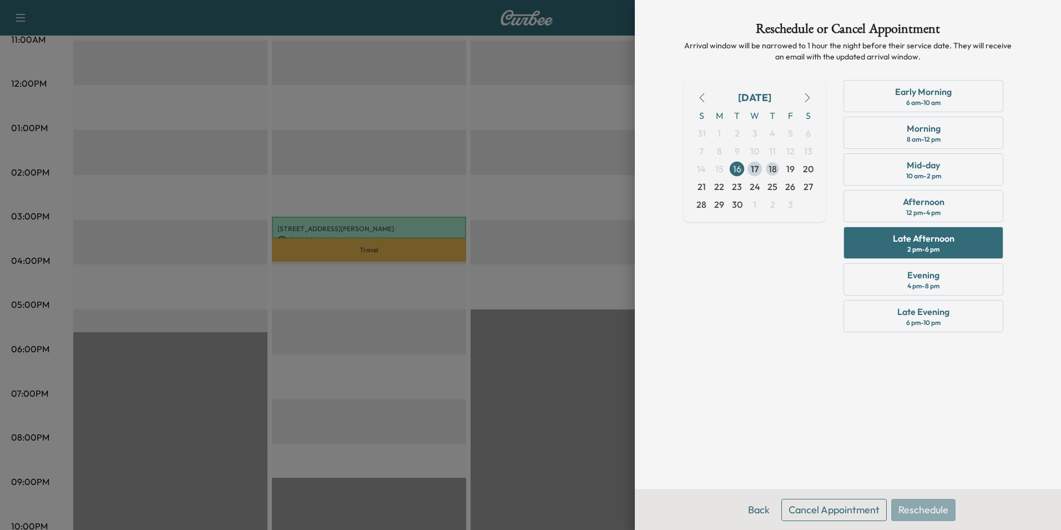
click at [772, 174] on span "18" at bounding box center [773, 168] width 8 height 13
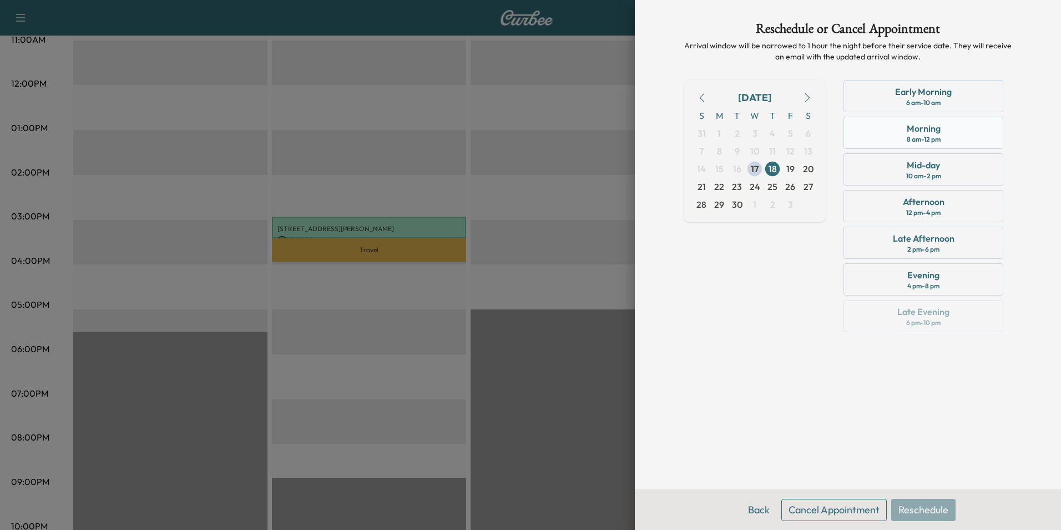
click at [920, 128] on div "Morning" at bounding box center [924, 128] width 34 height 13
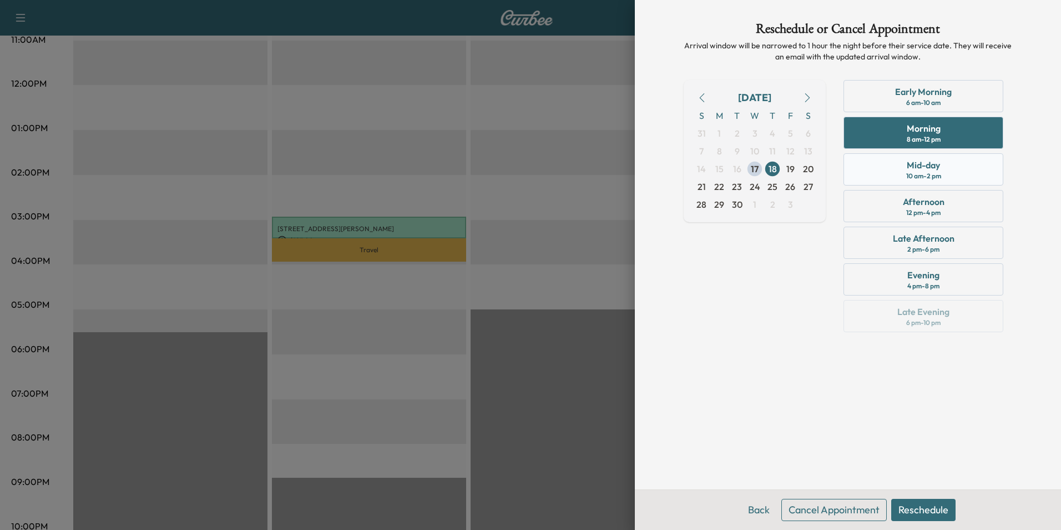
click at [892, 165] on div "Mid-day 10 am - 2 pm" at bounding box center [924, 169] width 160 height 32
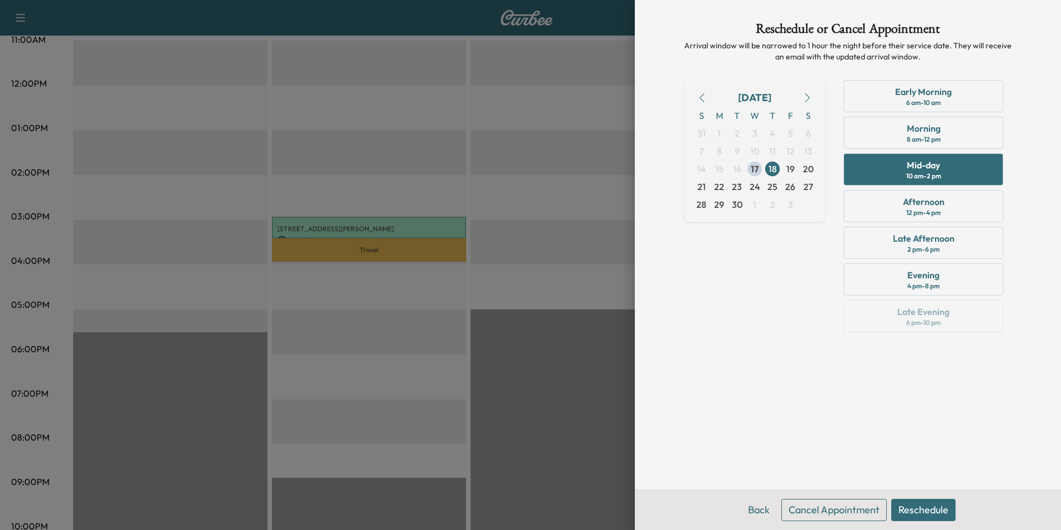
click at [931, 513] on button "Reschedule" at bounding box center [923, 509] width 64 height 22
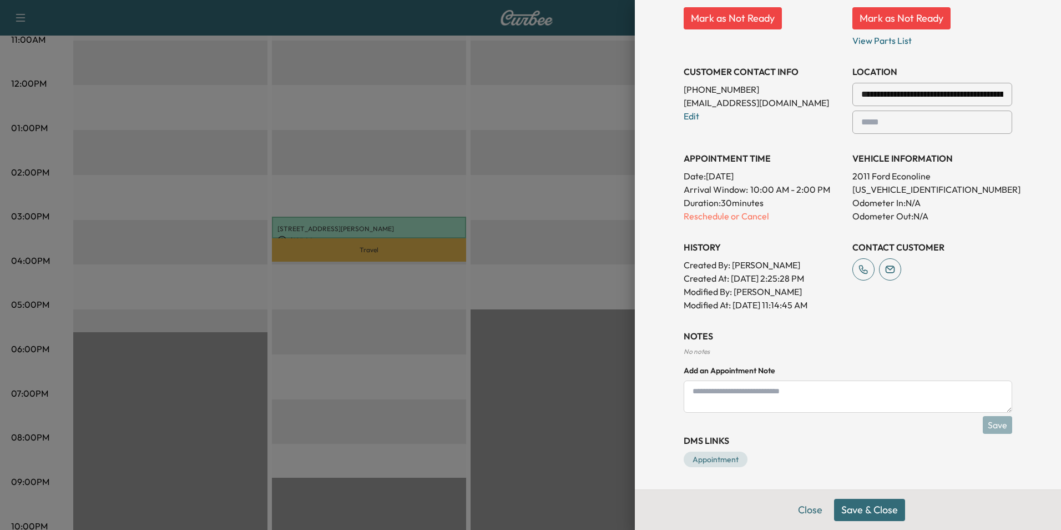
click at [873, 516] on button "Save & Close" at bounding box center [869, 509] width 71 height 22
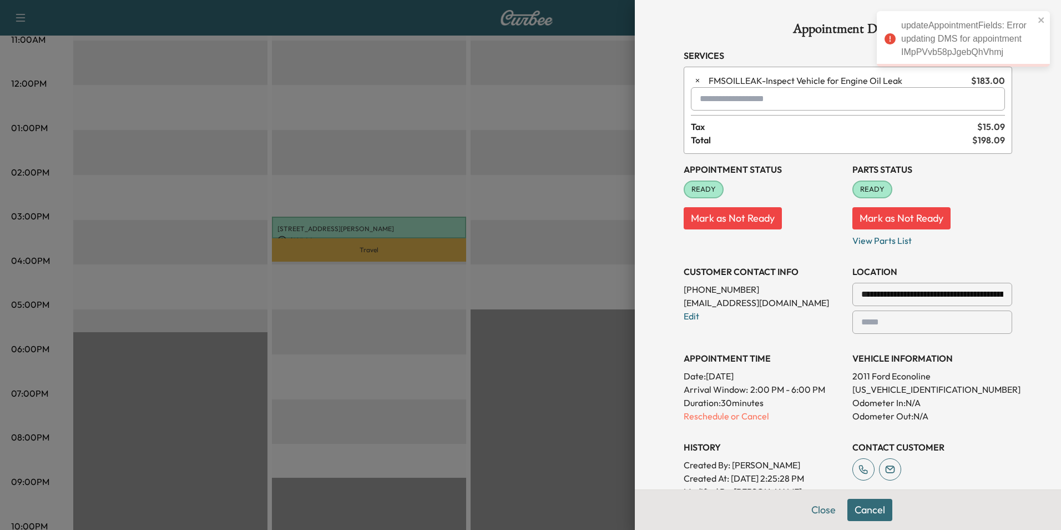
click at [706, 213] on button "Mark as Not Ready" at bounding box center [733, 218] width 98 height 22
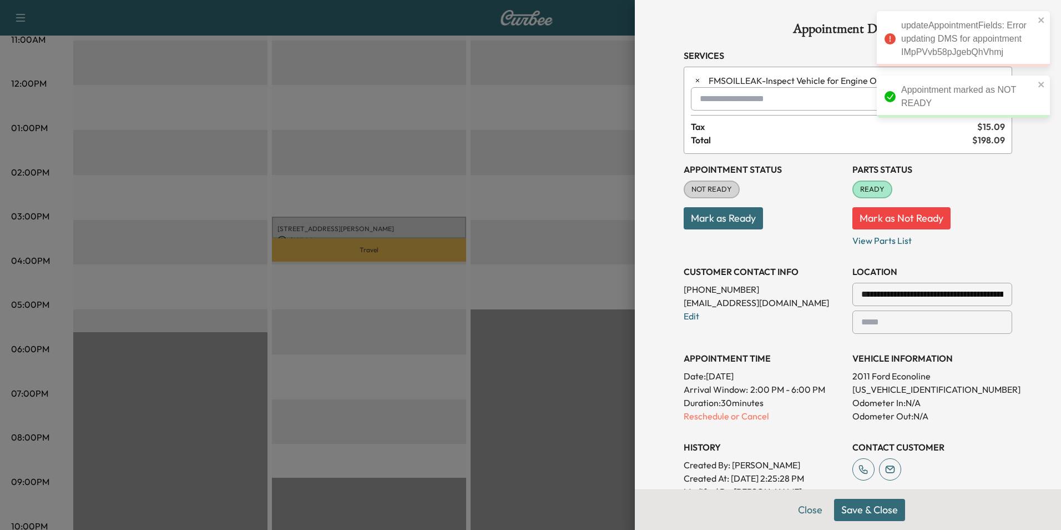
click at [892, 219] on button "Mark as Not Ready" at bounding box center [902, 218] width 98 height 22
click at [870, 507] on button "Save & Close" at bounding box center [869, 509] width 71 height 22
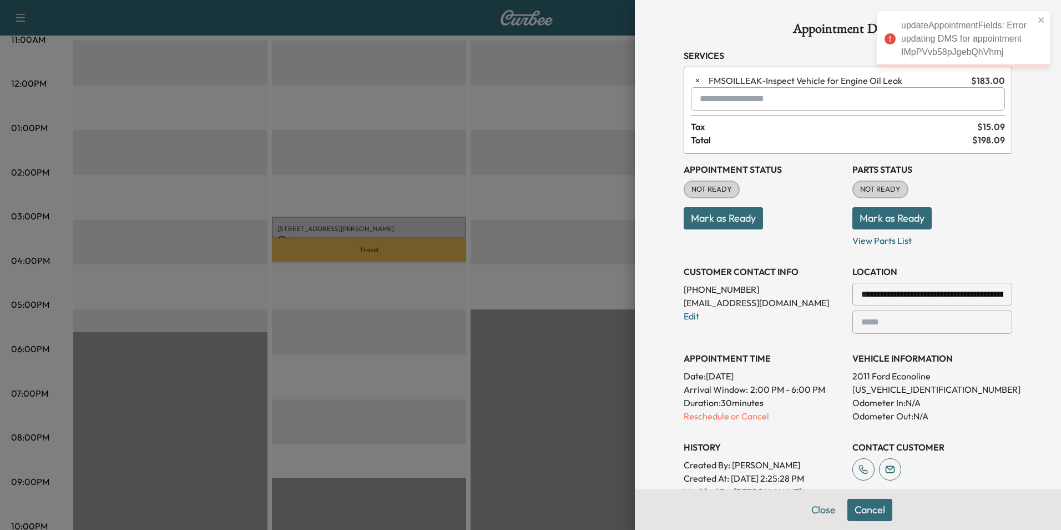
click at [581, 425] on div at bounding box center [530, 265] width 1061 height 530
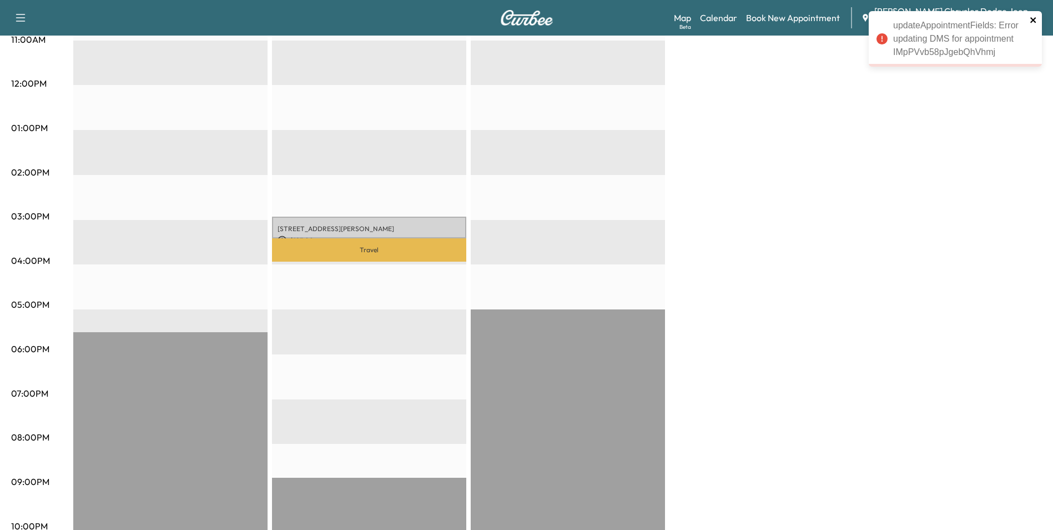
click at [1032, 18] on icon "close" at bounding box center [1033, 20] width 6 height 6
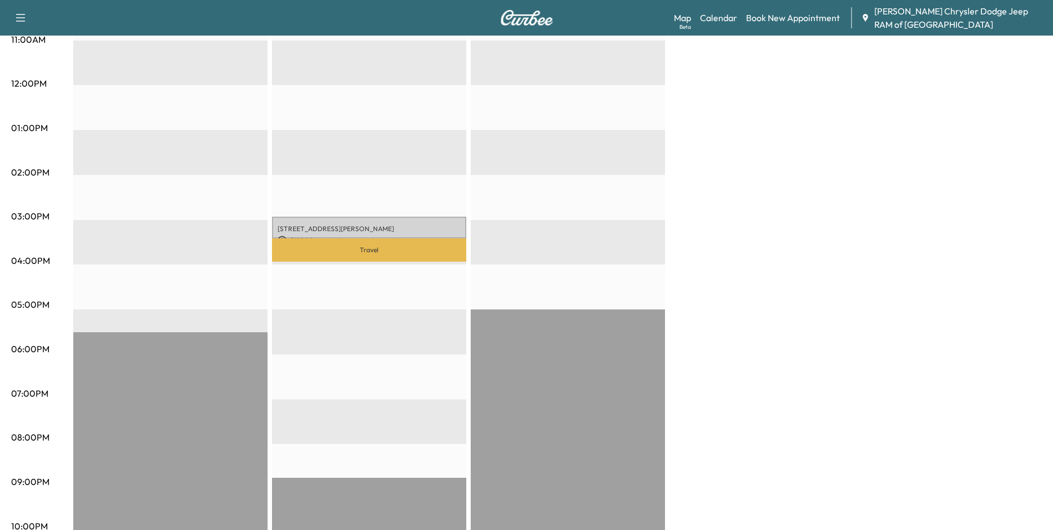
click at [359, 238] on p "Travel" at bounding box center [369, 249] width 194 height 23
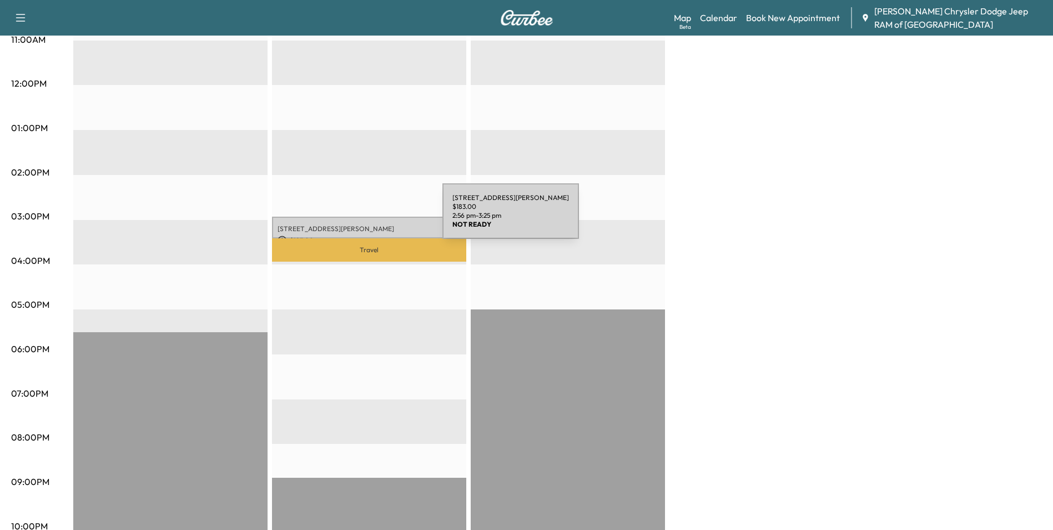
click at [359, 224] on p "[STREET_ADDRESS][PERSON_NAME]" at bounding box center [369, 228] width 183 height 9
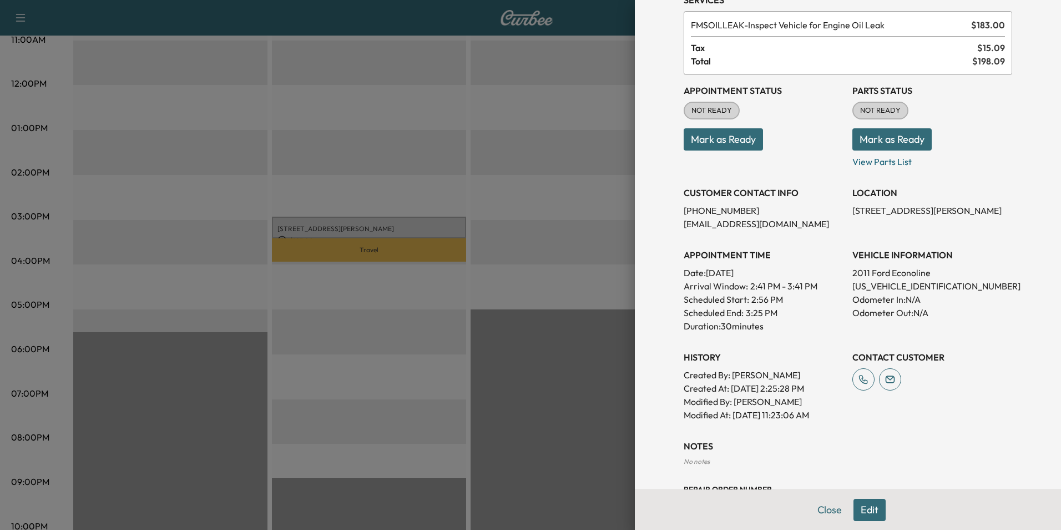
scroll to position [150, 0]
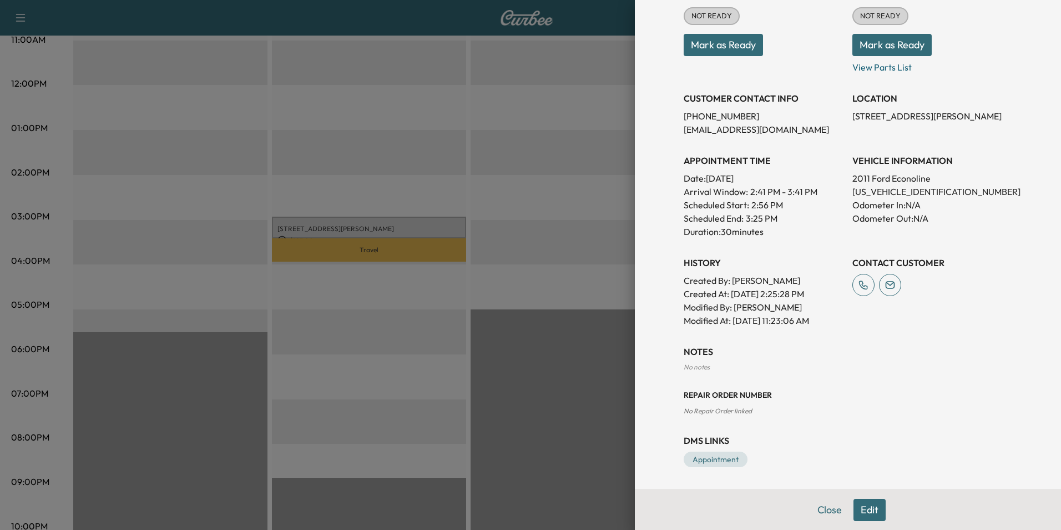
click at [878, 506] on div "Close Edit" at bounding box center [848, 509] width 426 height 41
click at [866, 506] on button "Edit" at bounding box center [870, 509] width 32 height 22
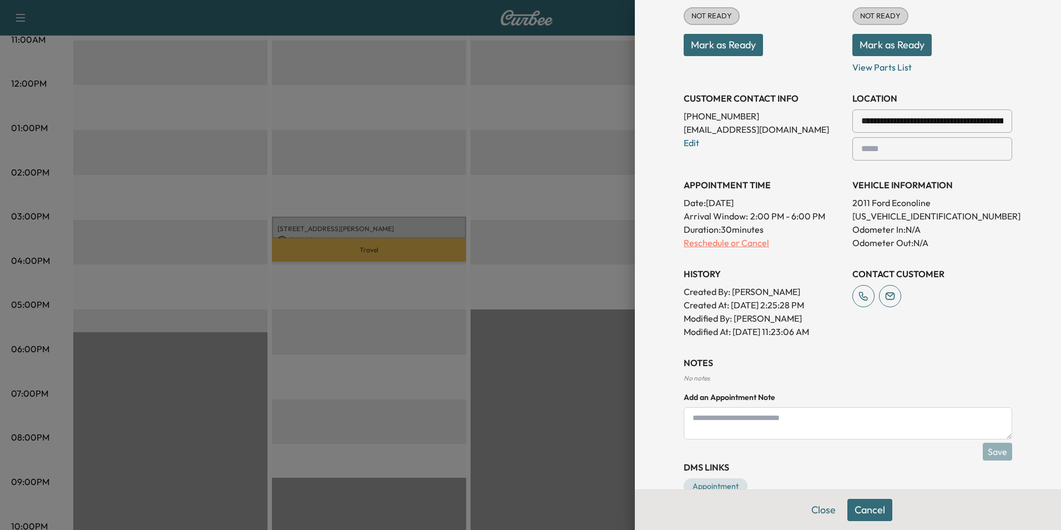
click at [727, 241] on p "Reschedule or Cancel" at bounding box center [764, 242] width 160 height 13
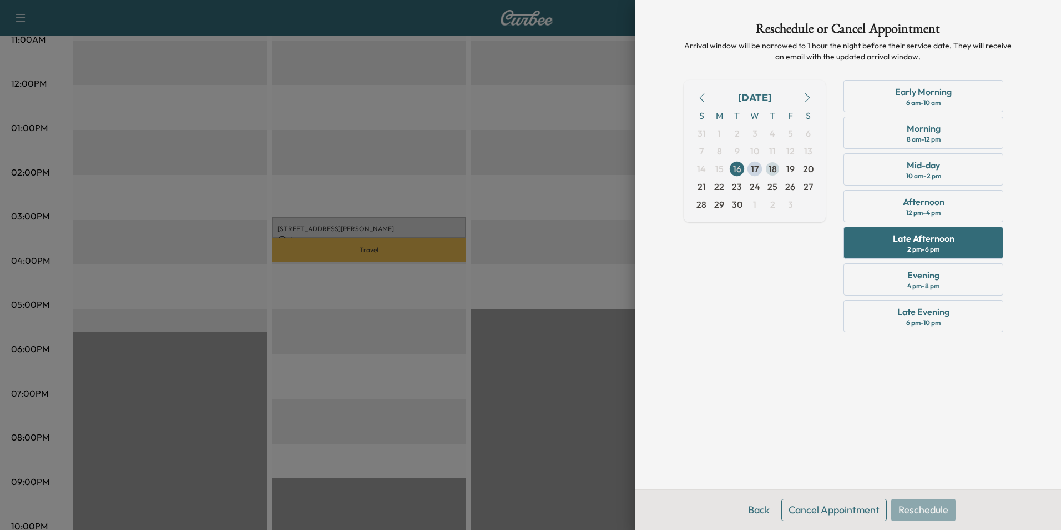
click at [766, 169] on span "18" at bounding box center [773, 169] width 18 height 18
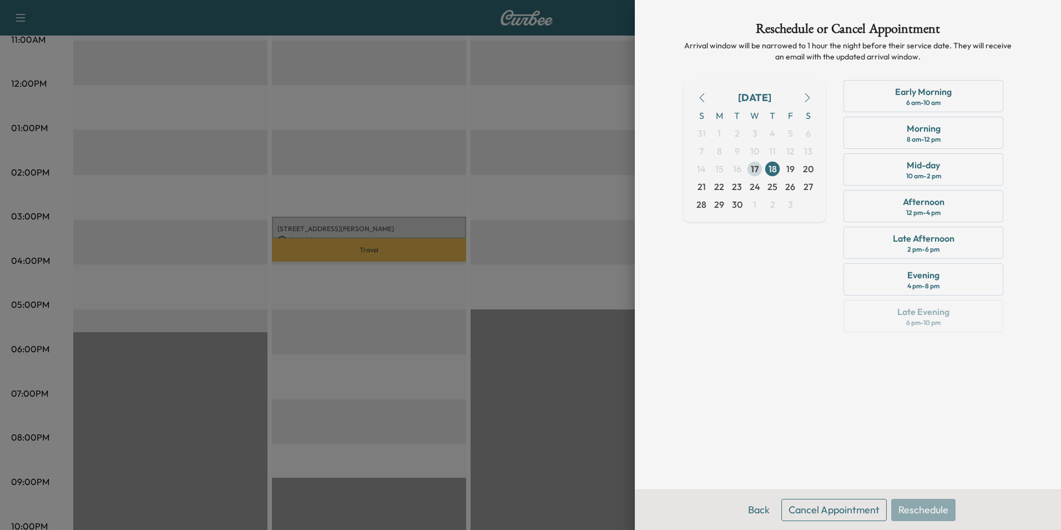
click at [760, 166] on span "17" at bounding box center [755, 169] width 18 height 18
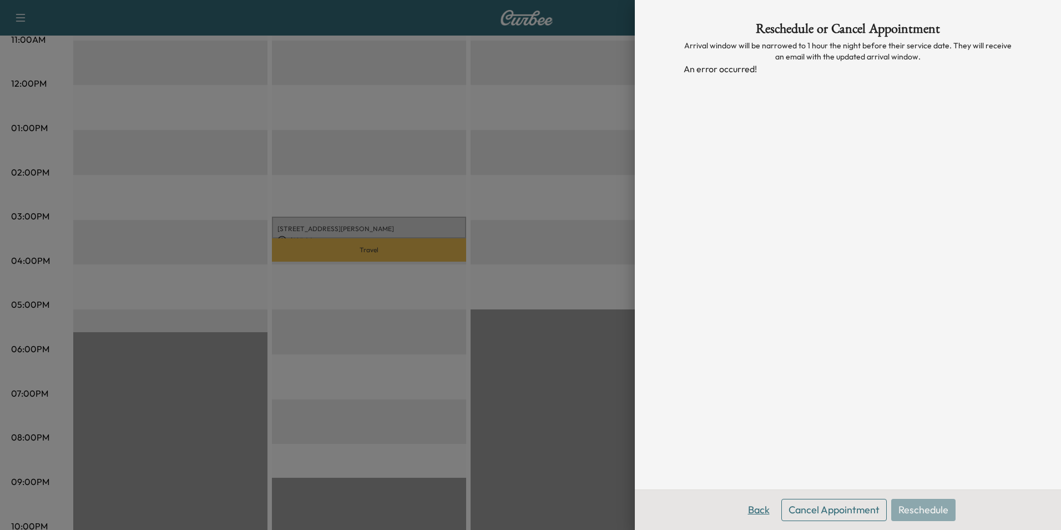
click at [764, 510] on button "Back" at bounding box center [759, 509] width 36 height 22
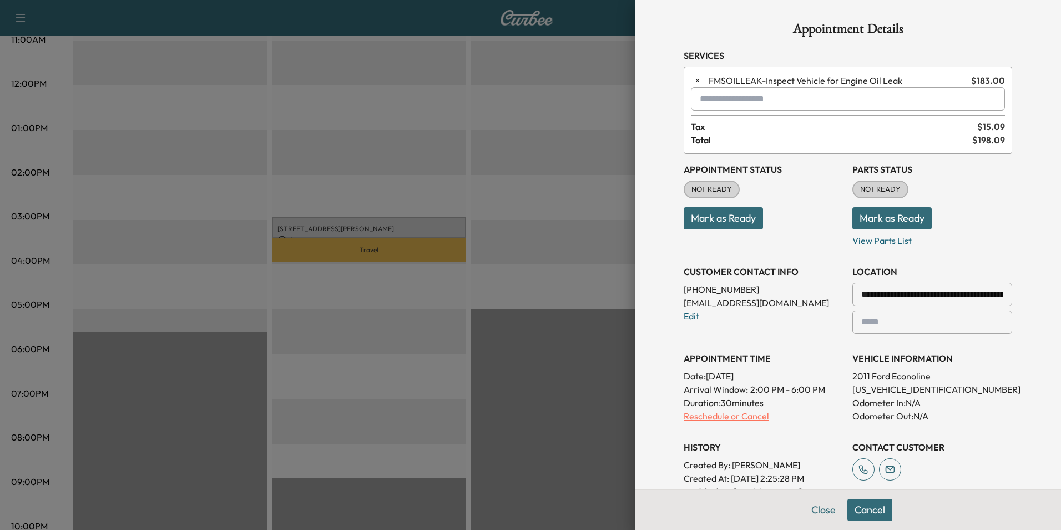
click at [745, 417] on p "Reschedule or Cancel" at bounding box center [764, 415] width 160 height 13
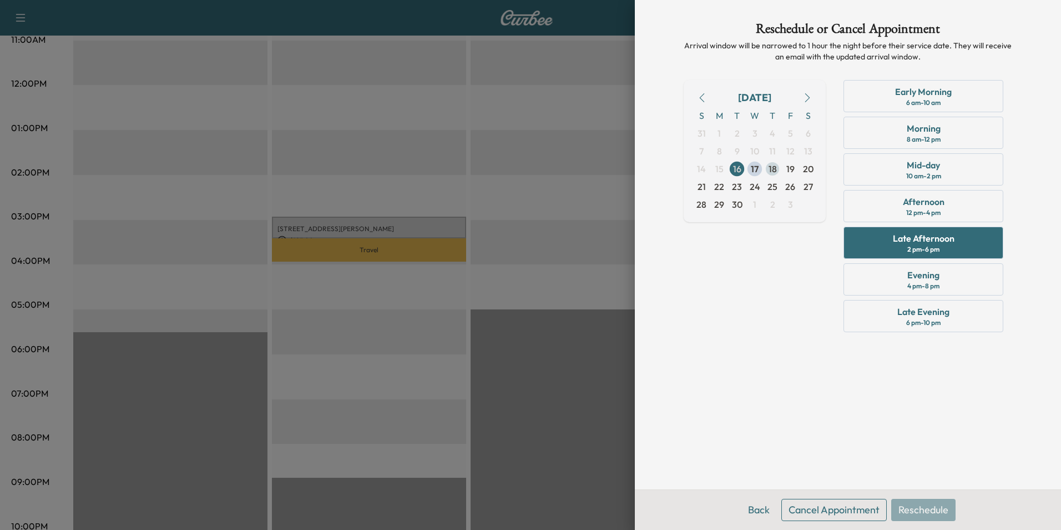
click at [770, 168] on span "18" at bounding box center [773, 168] width 8 height 13
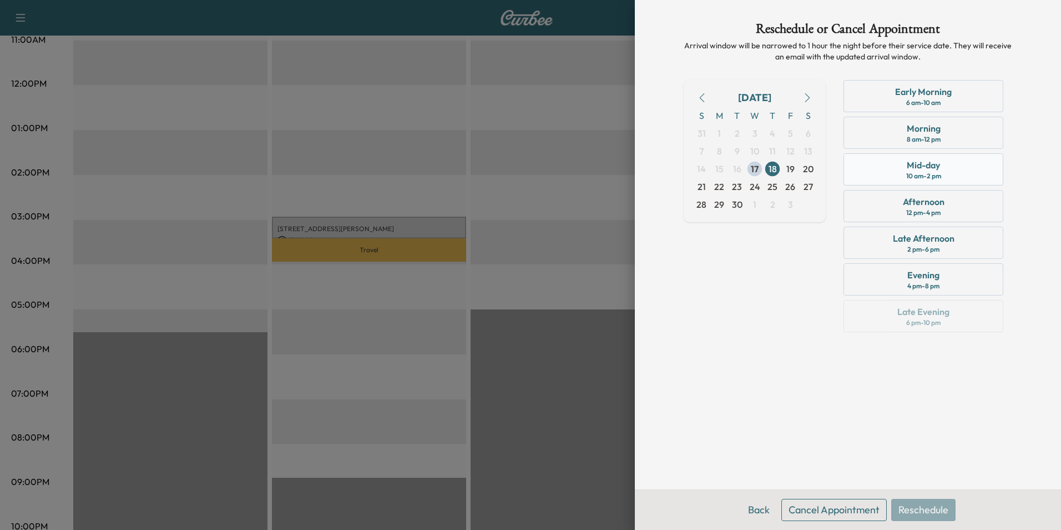
click at [943, 171] on div "Mid-day 10 am - 2 pm" at bounding box center [924, 169] width 160 height 32
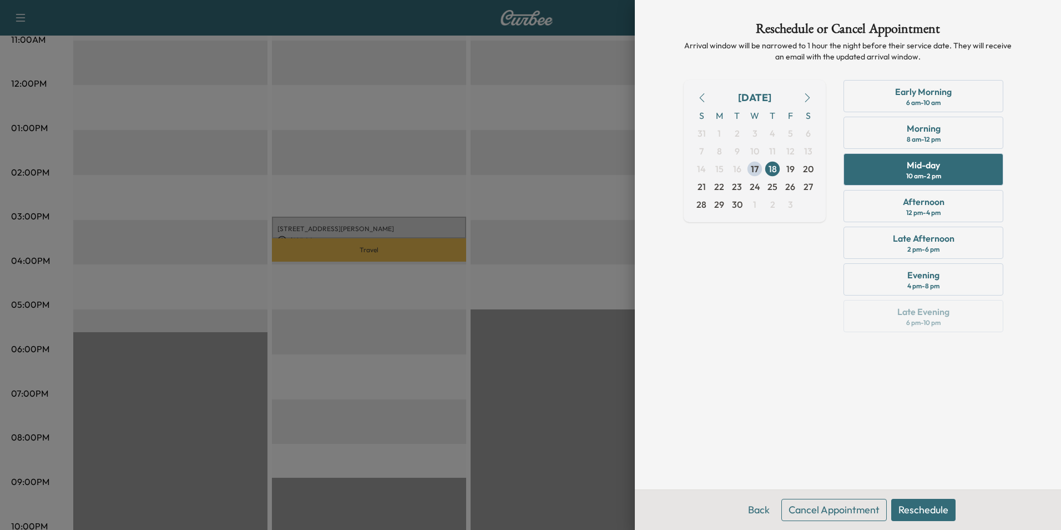
click at [915, 511] on button "Reschedule" at bounding box center [923, 509] width 64 height 22
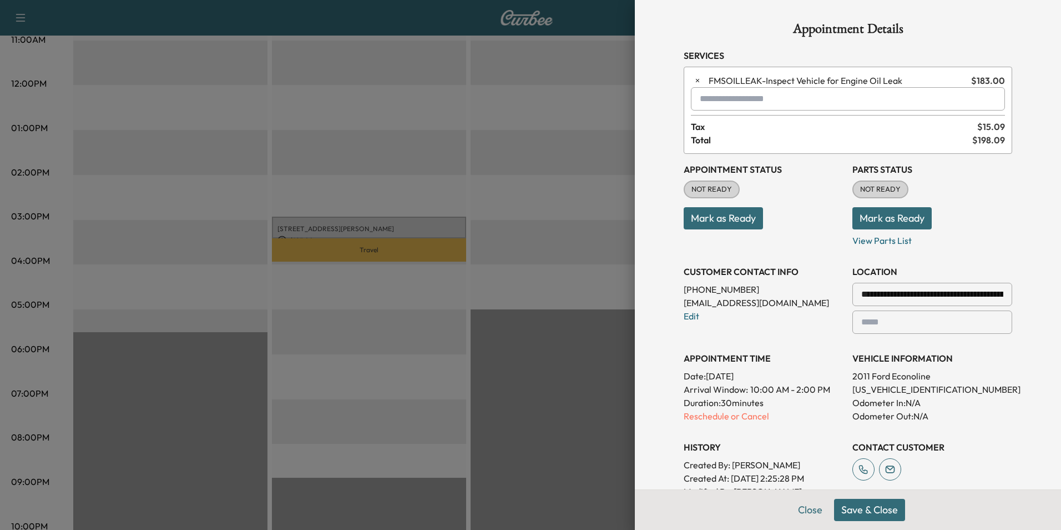
click at [886, 507] on button "Save & Close" at bounding box center [869, 509] width 71 height 22
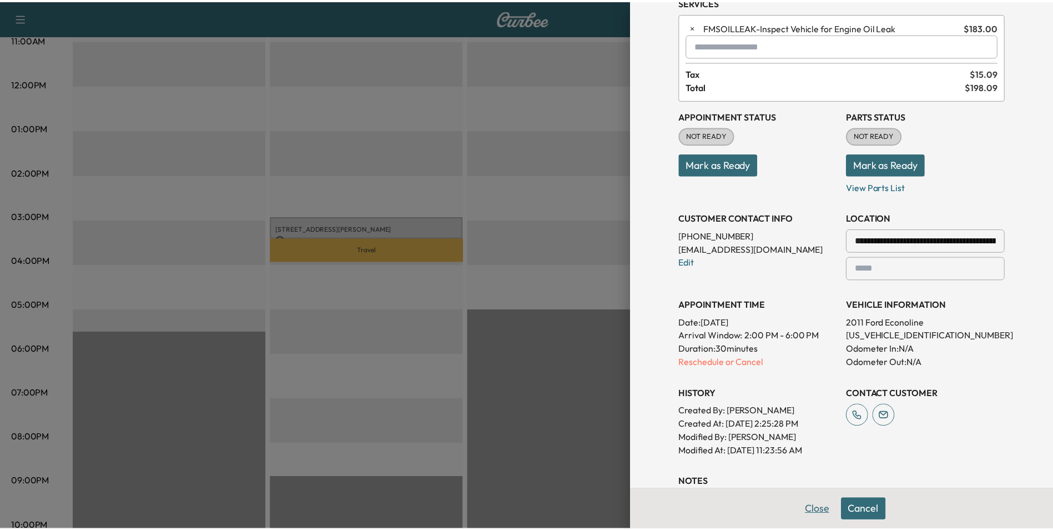
scroll to position [56, 0]
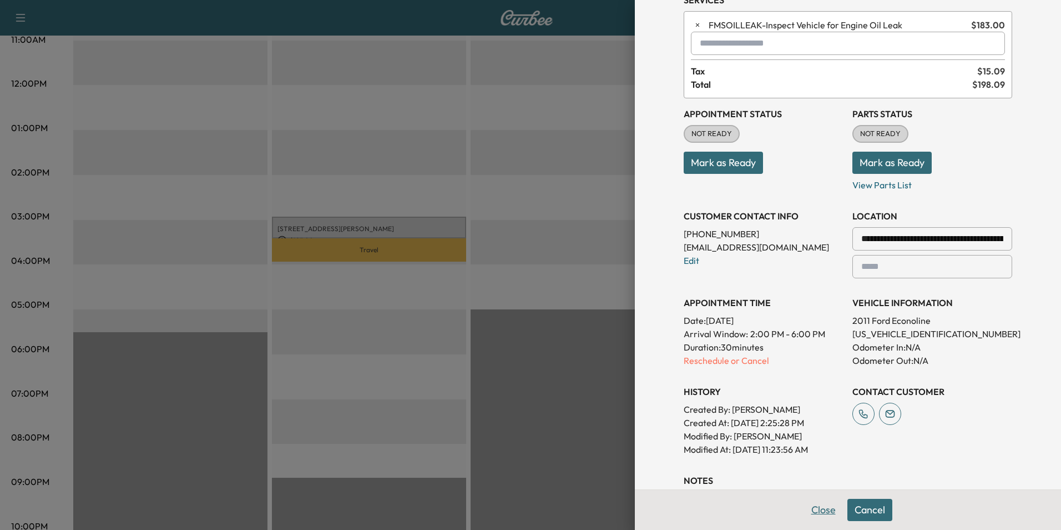
click at [804, 508] on button "Close" at bounding box center [823, 509] width 39 height 22
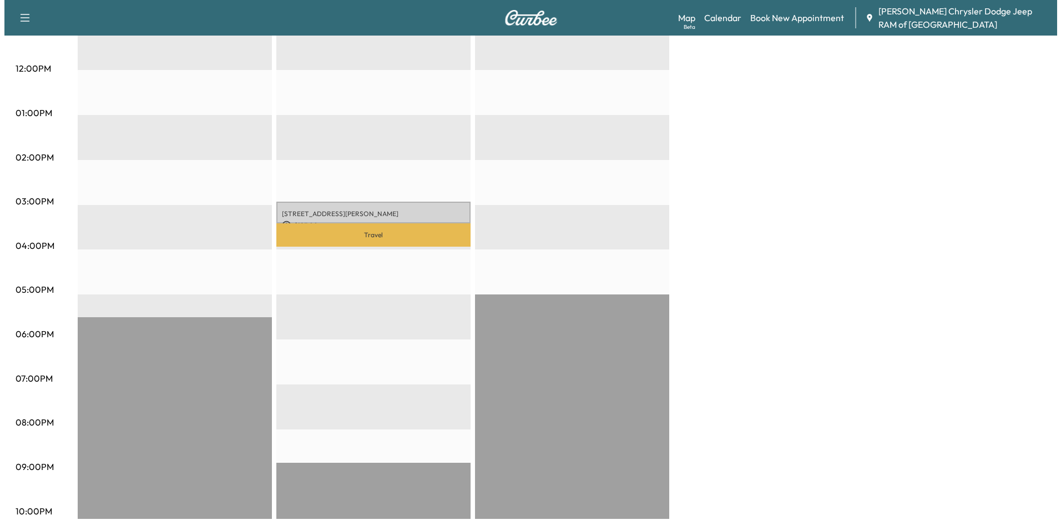
scroll to position [404, 0]
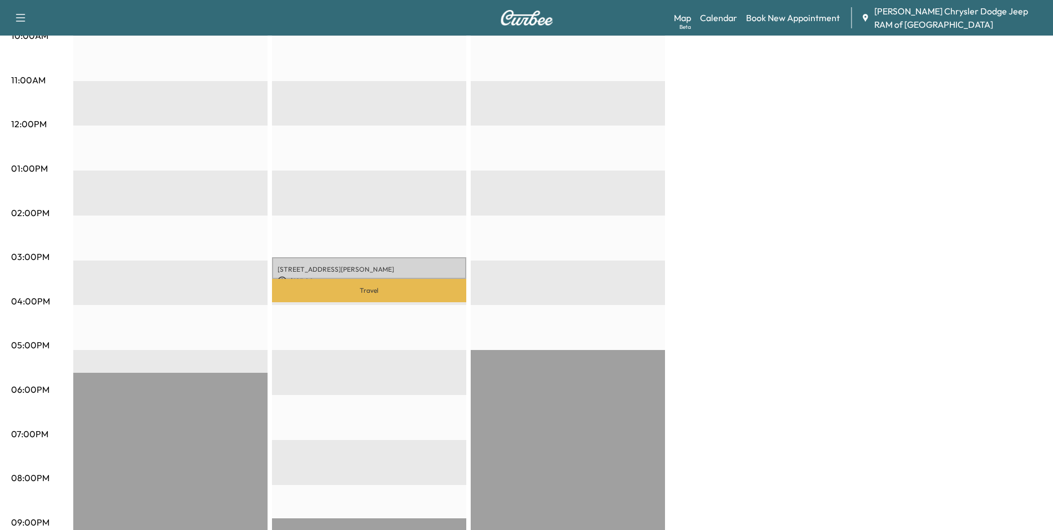
click at [385, 265] on p "[STREET_ADDRESS][PERSON_NAME]" at bounding box center [369, 269] width 183 height 9
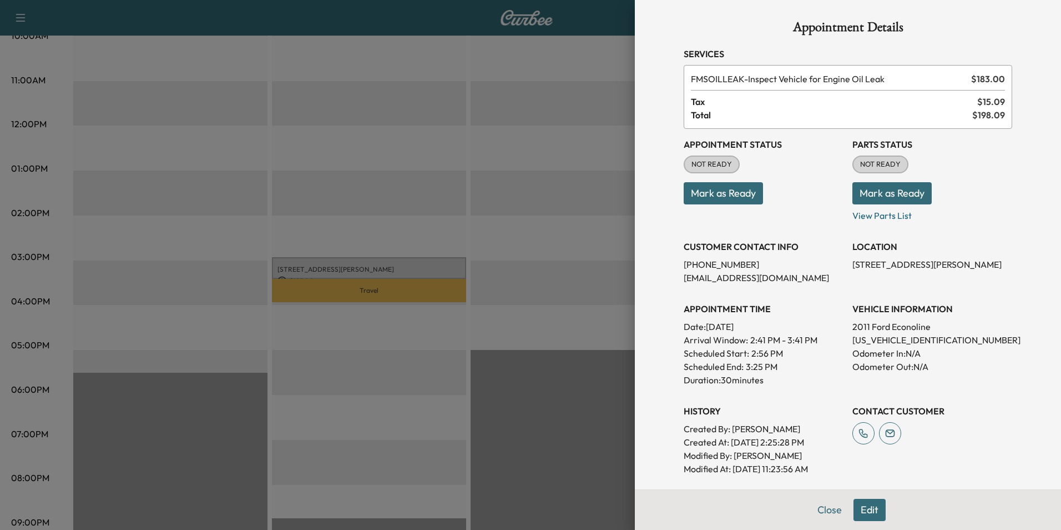
scroll to position [0, 0]
click at [714, 191] on button "Mark as Ready" at bounding box center [723, 195] width 79 height 22
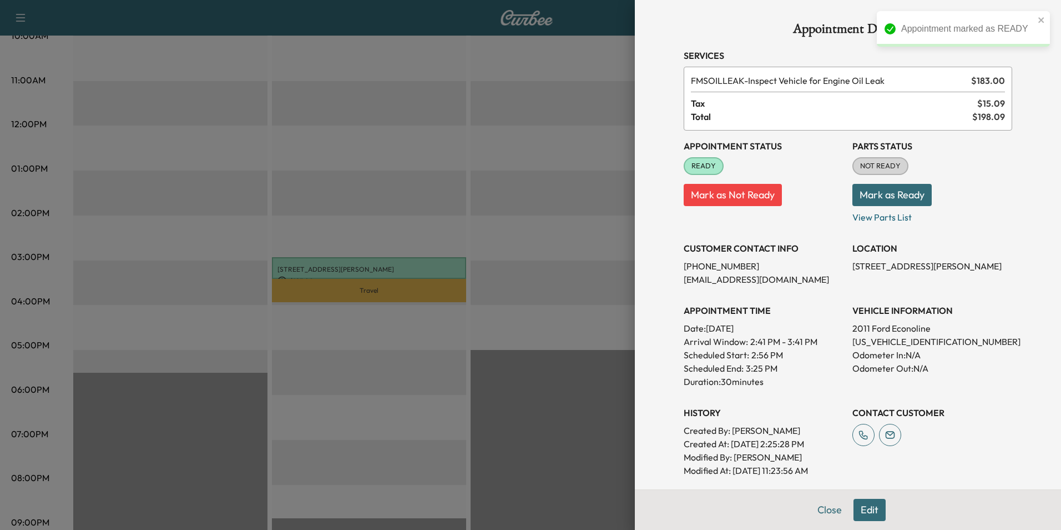
click at [884, 194] on button "Mark as Ready" at bounding box center [892, 195] width 79 height 22
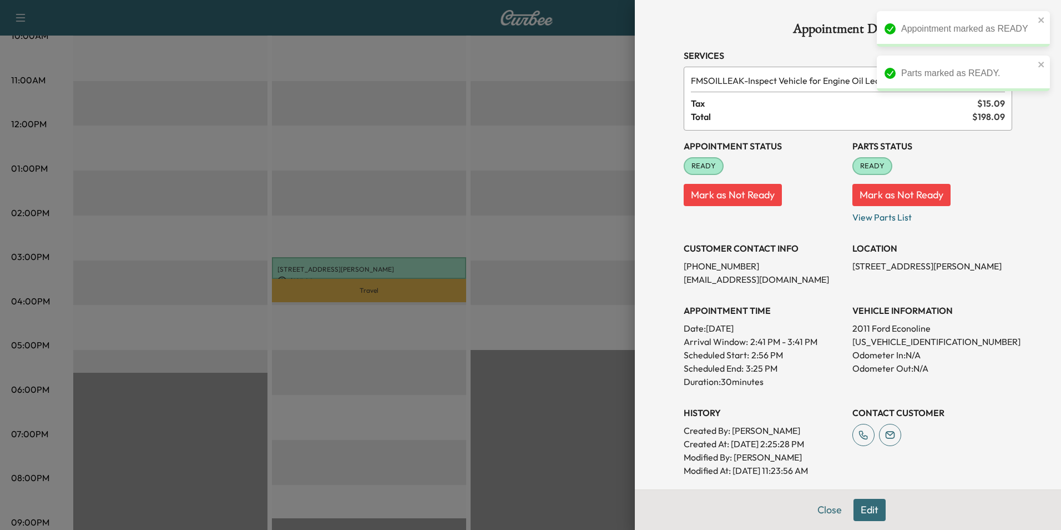
click at [1025, 445] on div "Appointment Details Services FMSOILLEAK - Inspect Vehicle for Engine Oil Leak $…" at bounding box center [848, 265] width 426 height 530
click at [1042, 68] on icon "close" at bounding box center [1042, 64] width 8 height 9
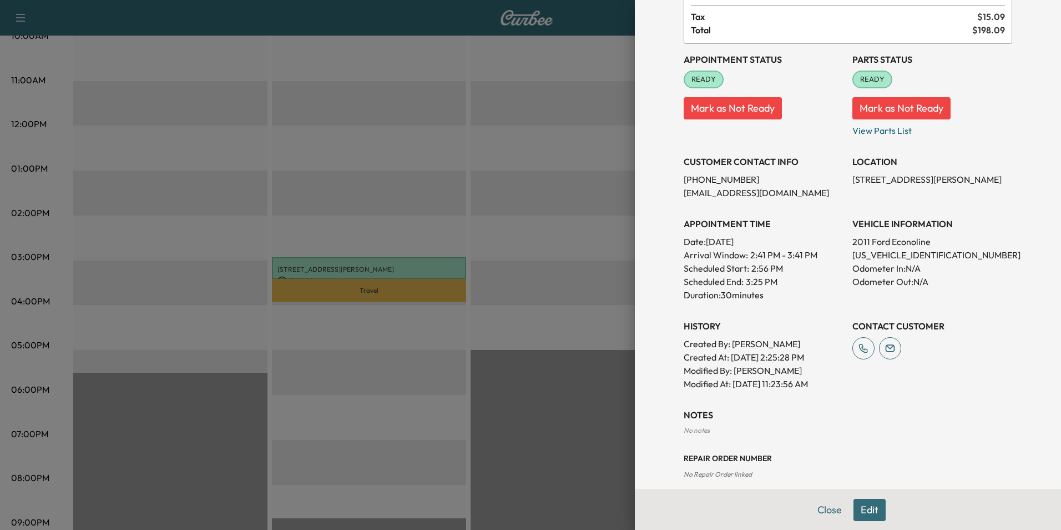
scroll to position [150, 0]
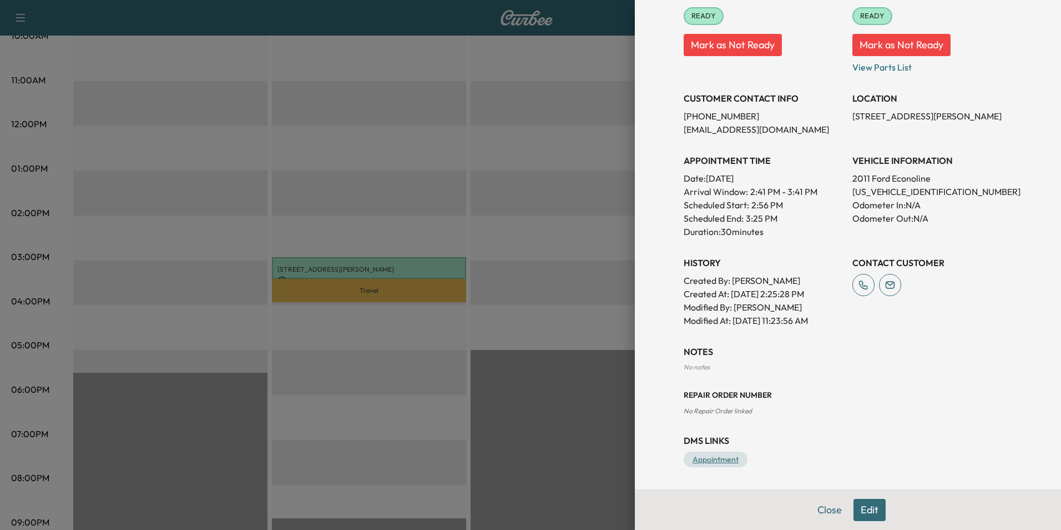
click at [710, 457] on link "Appointment" at bounding box center [716, 459] width 64 height 16
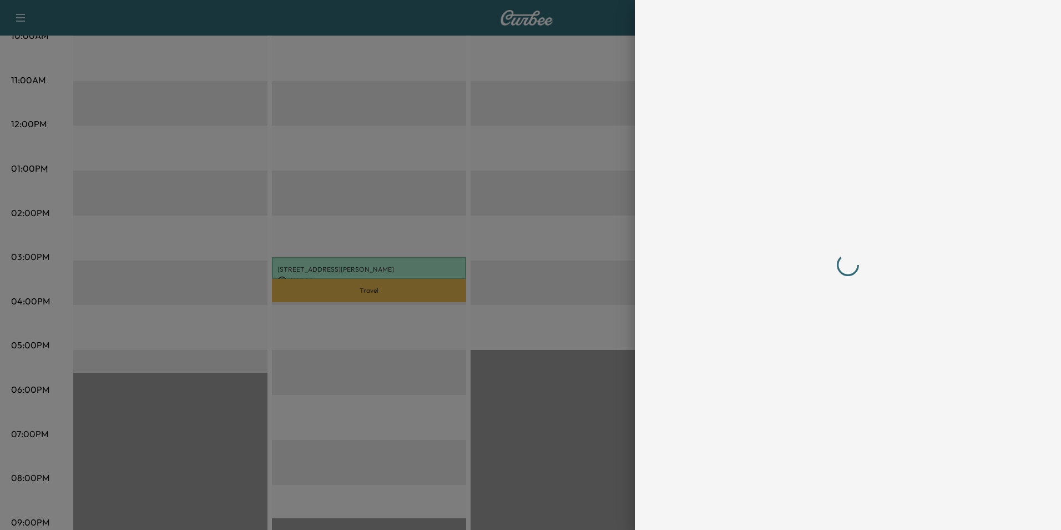
scroll to position [0, 0]
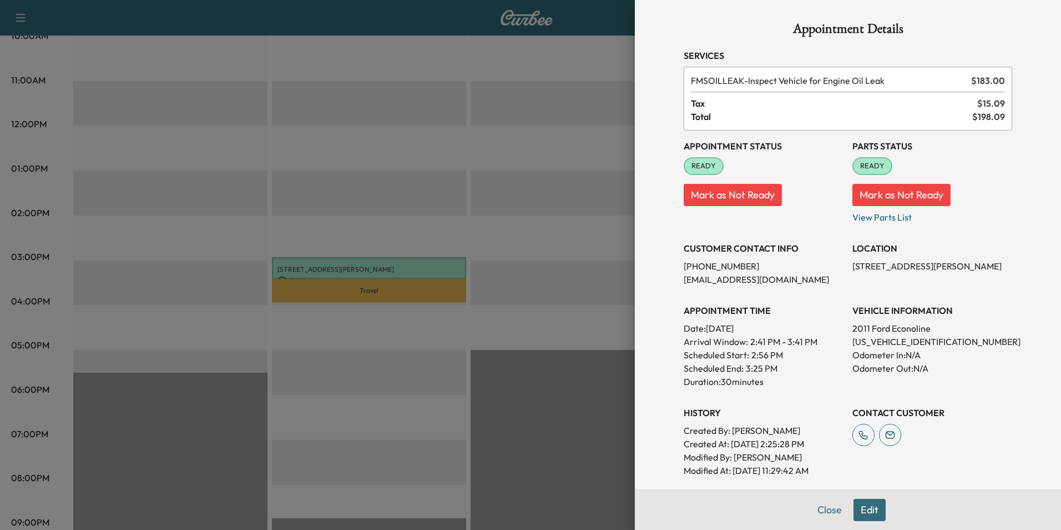
click at [559, 473] on div at bounding box center [530, 265] width 1061 height 530
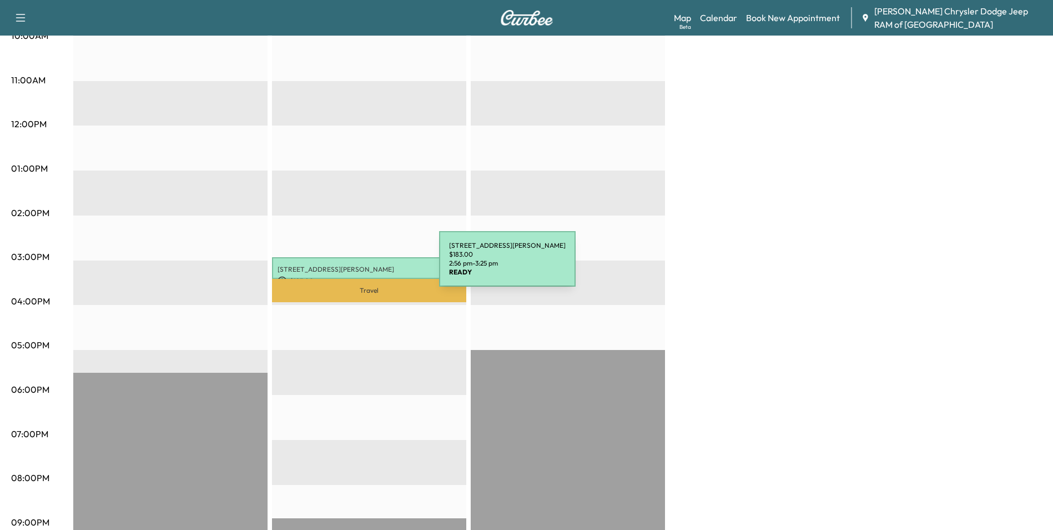
click at [356, 270] on div "[STREET_ADDRESS][PERSON_NAME] $ 183.00 2:56 pm - 3:25 pm" at bounding box center [369, 268] width 194 height 22
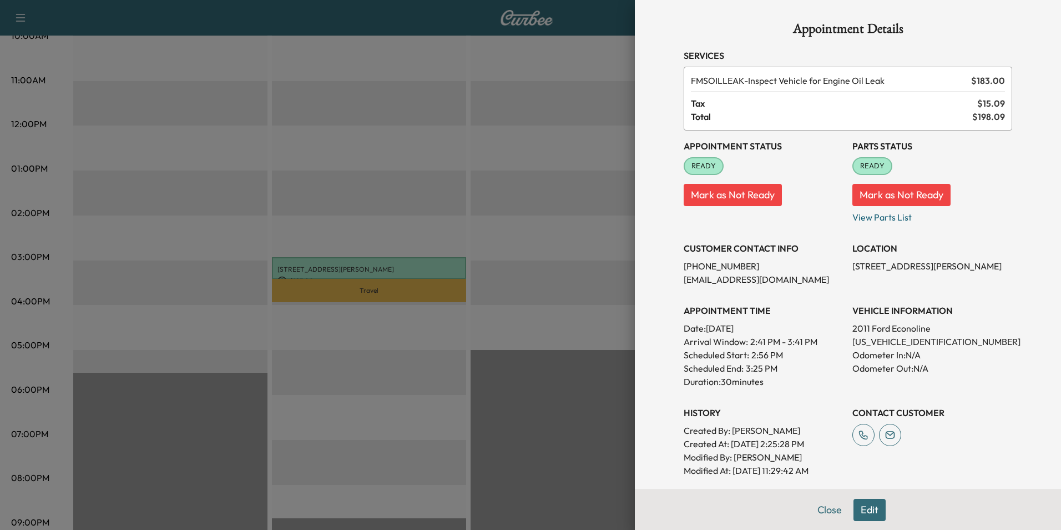
click at [702, 164] on span "READY" at bounding box center [704, 165] width 38 height 11
click at [865, 166] on span "READY" at bounding box center [873, 165] width 38 height 11
click at [801, 328] on p "Date: [DATE]" at bounding box center [764, 327] width 160 height 13
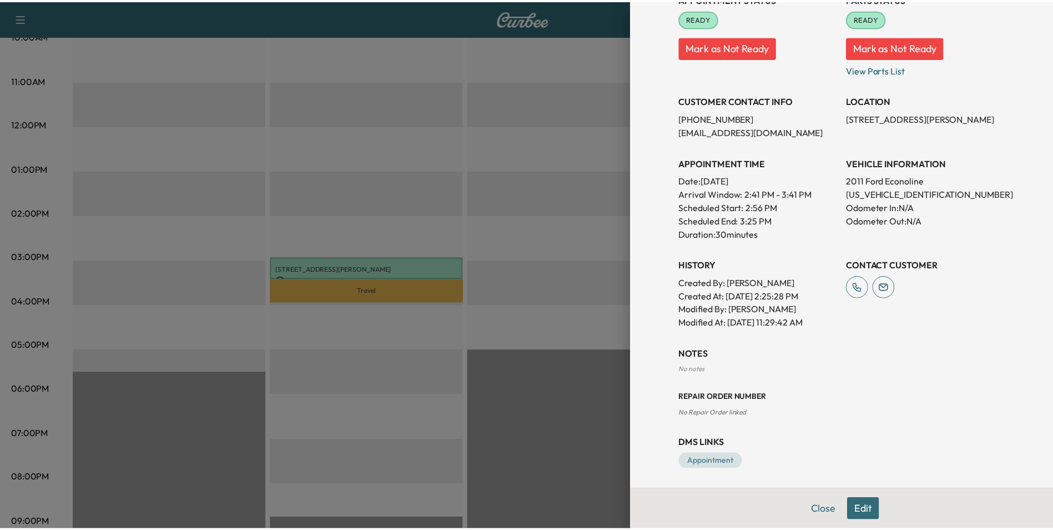
scroll to position [150, 0]
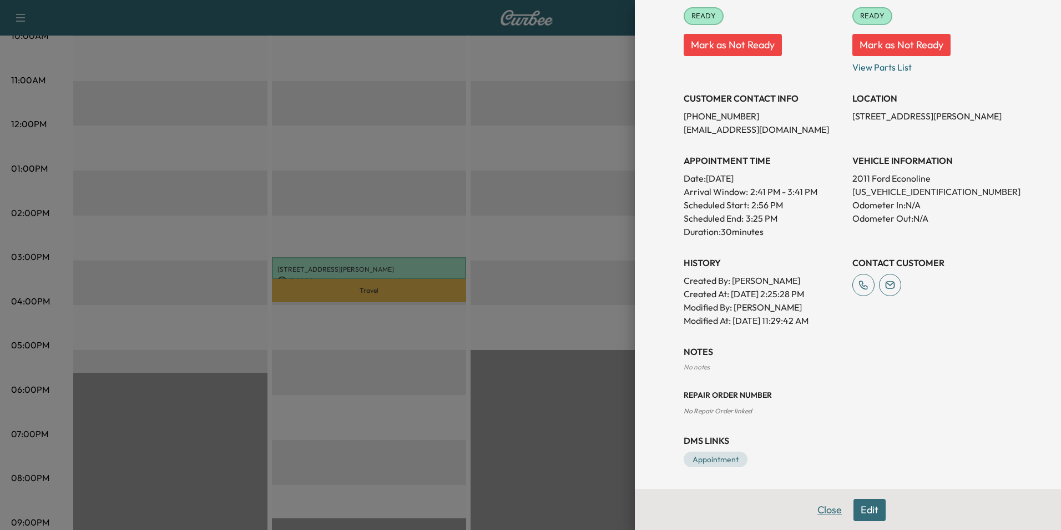
click at [814, 510] on button "Close" at bounding box center [829, 509] width 39 height 22
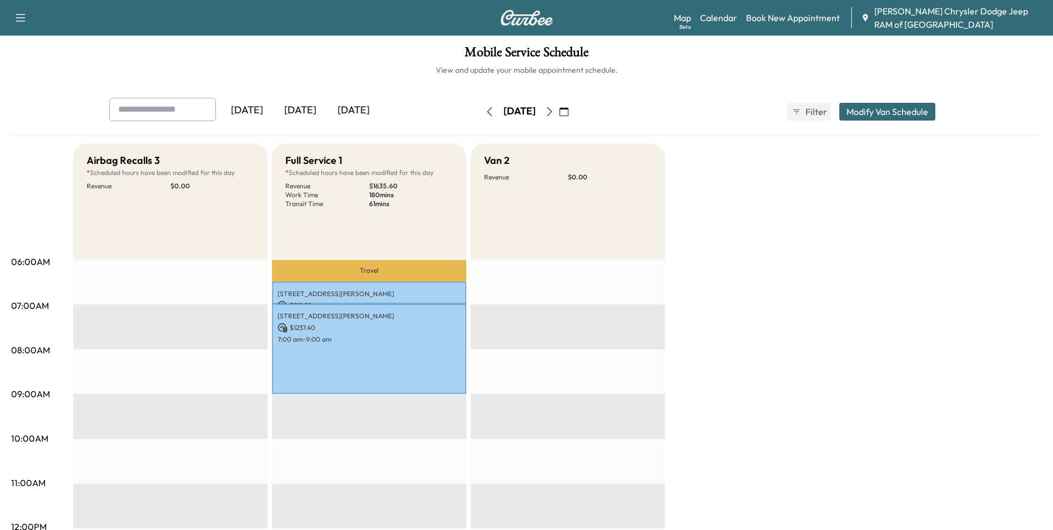
scroll to position [0, 0]
click at [554, 111] on icon "button" at bounding box center [549, 112] width 9 height 9
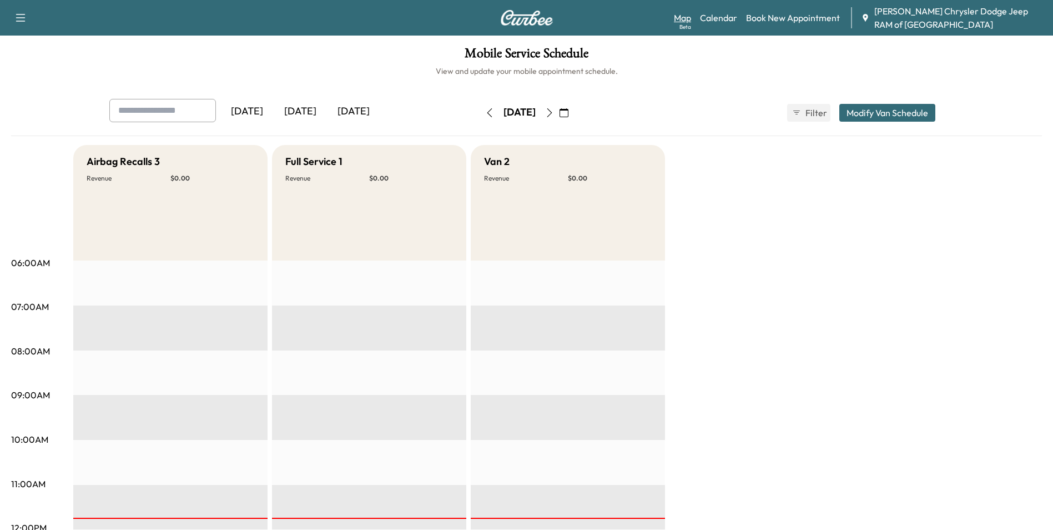
click at [678, 14] on link "Map Beta" at bounding box center [682, 17] width 17 height 13
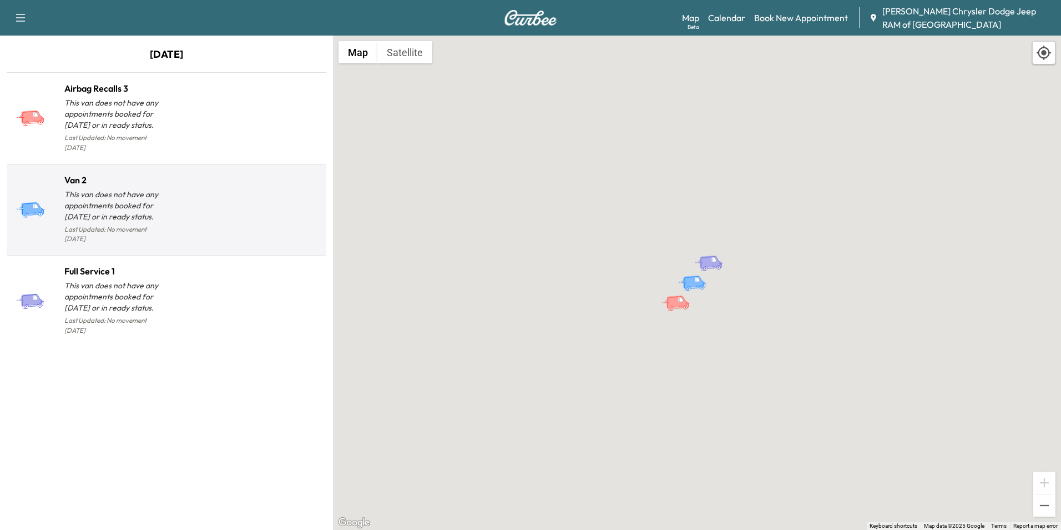
click at [198, 214] on div at bounding box center [244, 214] width 155 height 64
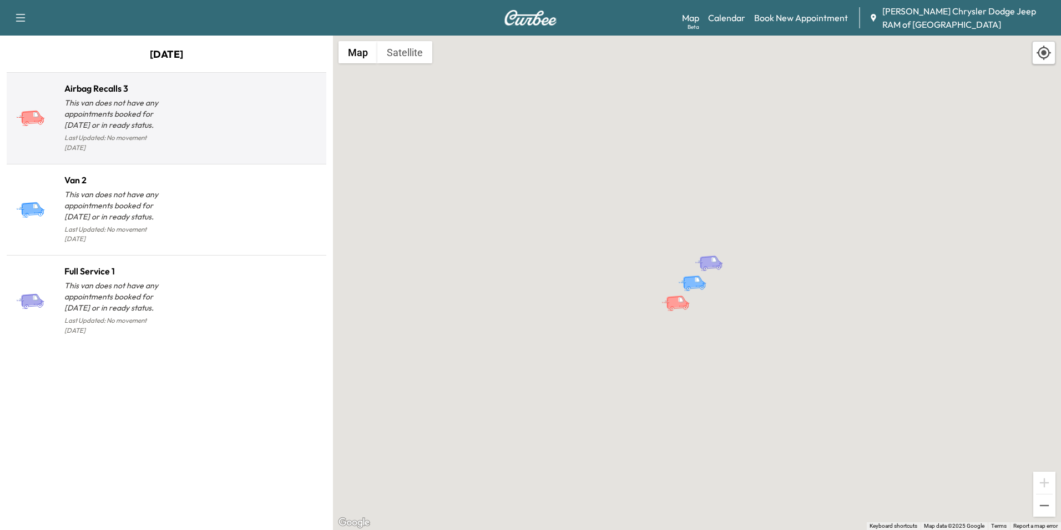
click at [165, 139] on p "Last Updated: No movement [DATE]" at bounding box center [115, 142] width 102 height 24
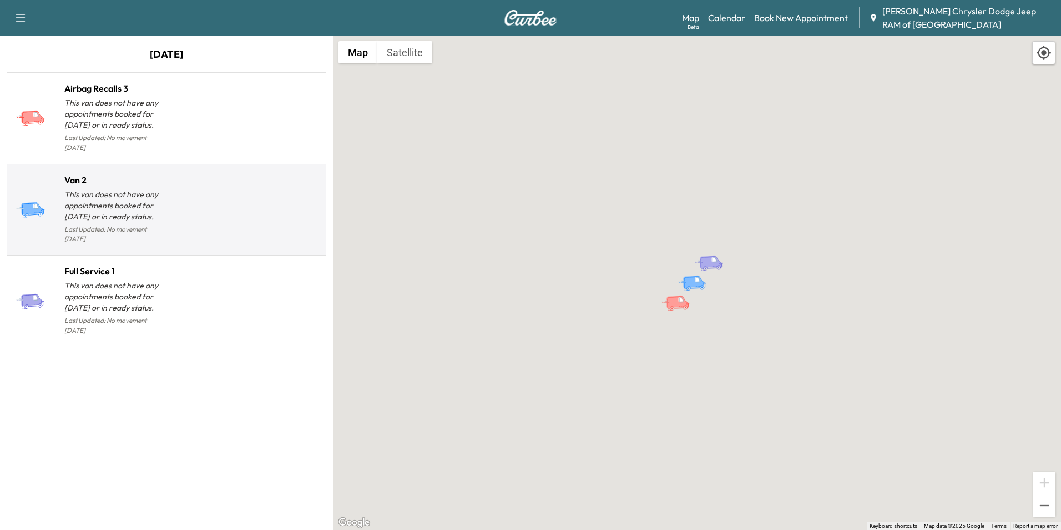
click at [200, 206] on div at bounding box center [244, 214] width 155 height 64
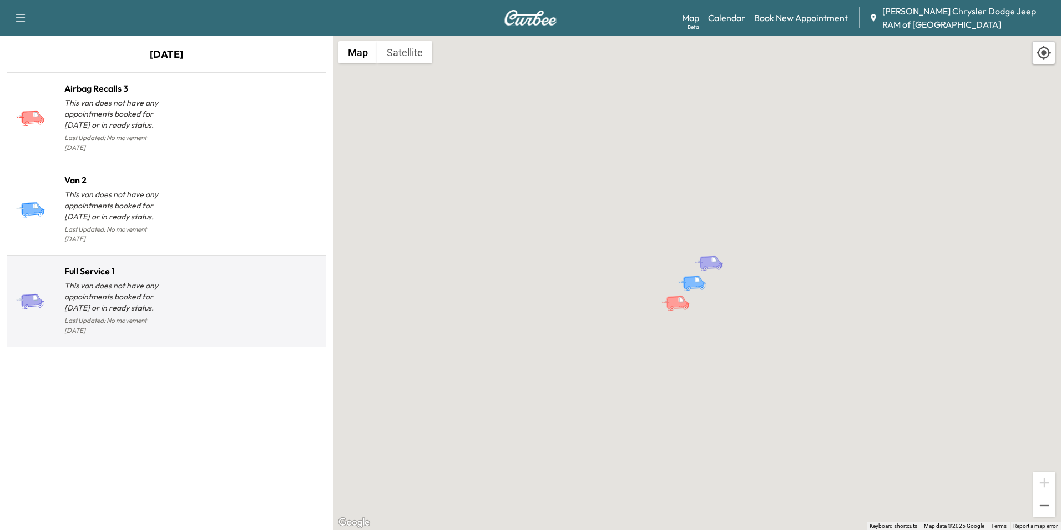
click at [196, 273] on div at bounding box center [244, 305] width 155 height 64
click at [186, 273] on div at bounding box center [244, 305] width 155 height 64
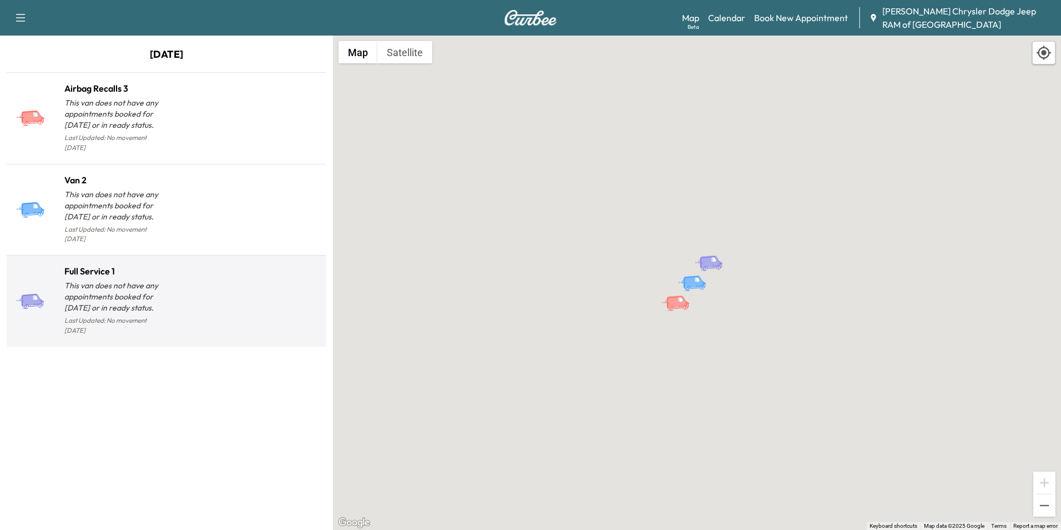
drag, startPoint x: 186, startPoint y: 266, endPoint x: 254, endPoint y: 272, distance: 67.4
click at [254, 273] on div at bounding box center [244, 305] width 155 height 64
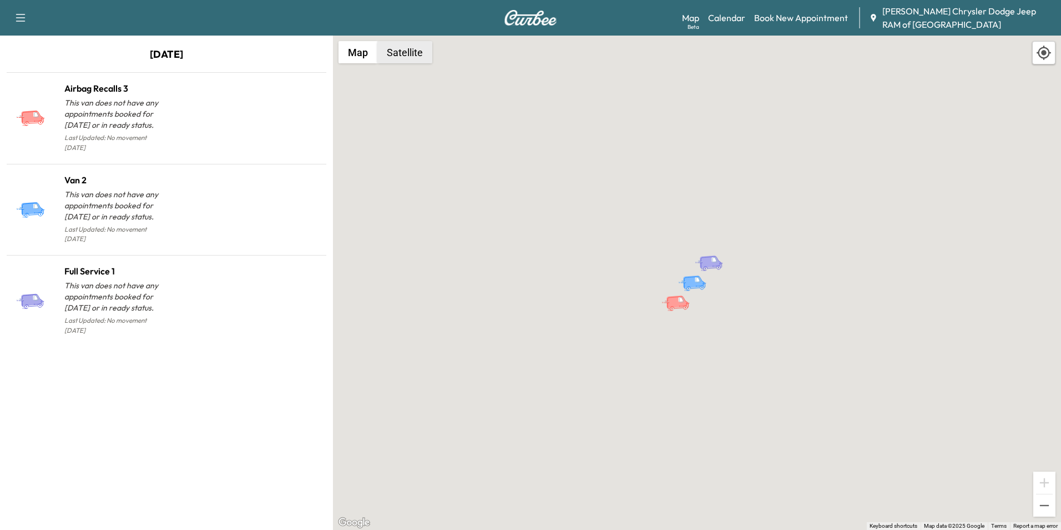
click at [419, 62] on button "Satellite" at bounding box center [404, 52] width 55 height 22
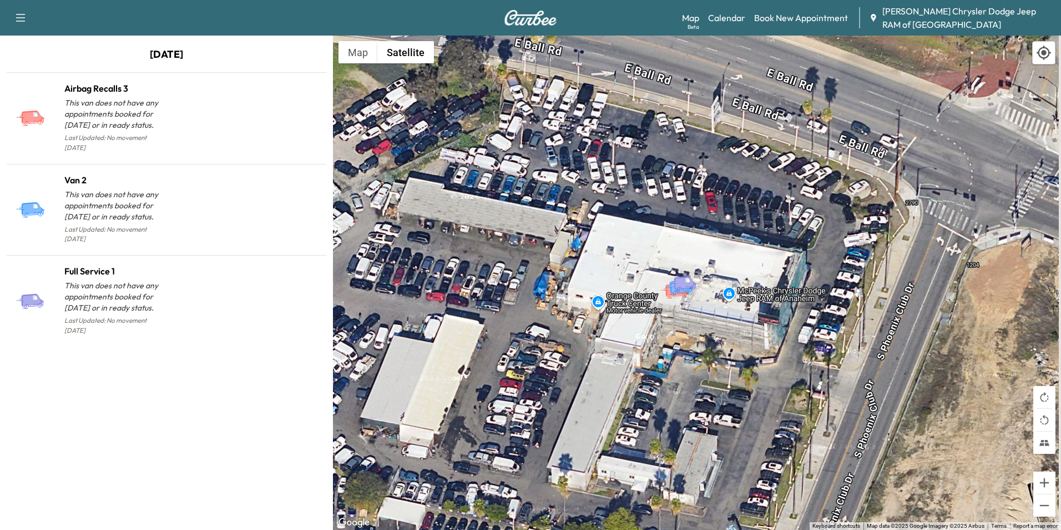
drag, startPoint x: 762, startPoint y: 270, endPoint x: 732, endPoint y: 286, distance: 34.0
click at [732, 286] on div "To activate drag with keyboard, press Alt + Enter. Once in keyboard drag state,…" at bounding box center [697, 283] width 728 height 494
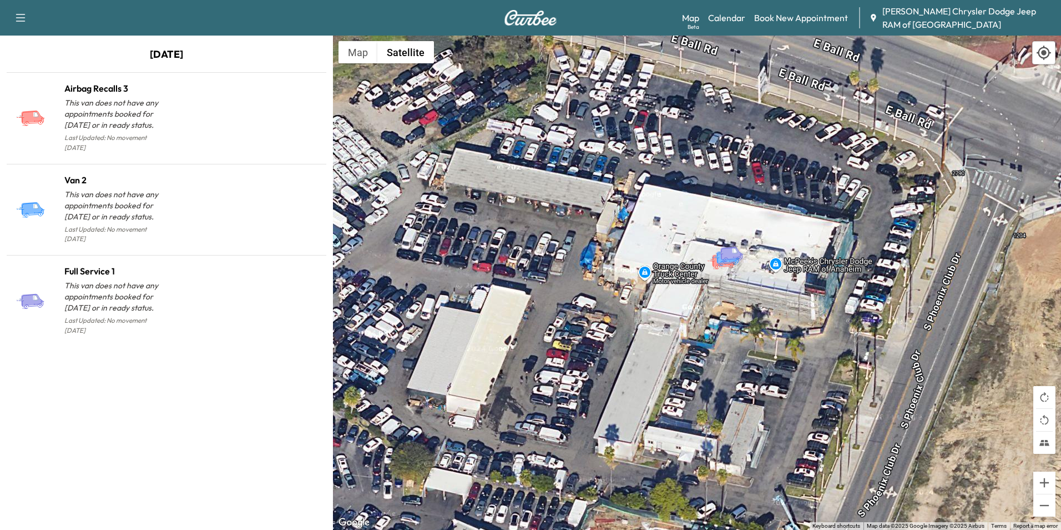
click at [702, 17] on div "Map Beta Calendar Book New Appointment [PERSON_NAME] Chrysler Dodge Jeep RAM of…" at bounding box center [867, 17] width 370 height 27
click at [694, 22] on link "Map Beta" at bounding box center [690, 17] width 17 height 13
click at [352, 57] on button "Map" at bounding box center [358, 52] width 39 height 22
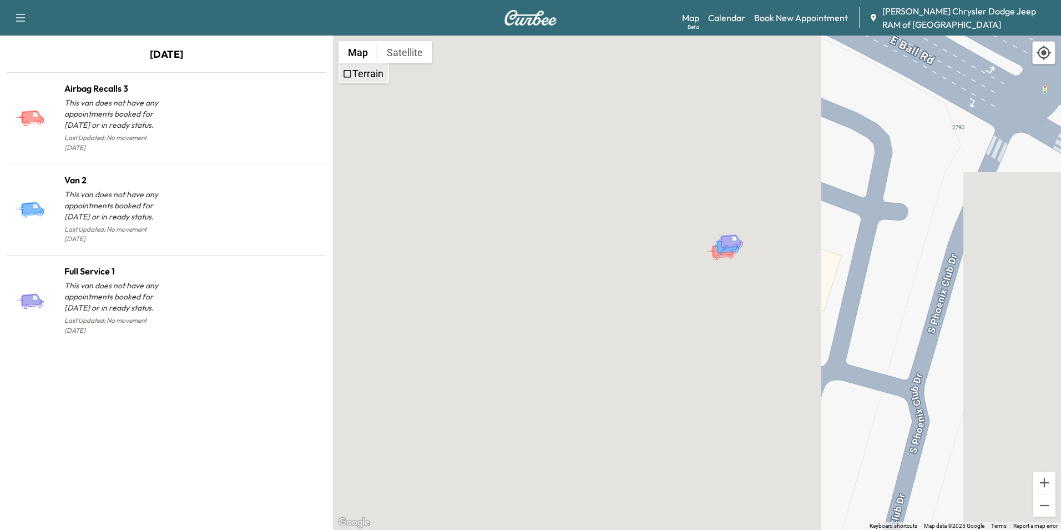
click at [362, 69] on label "Terrain" at bounding box center [367, 74] width 31 height 12
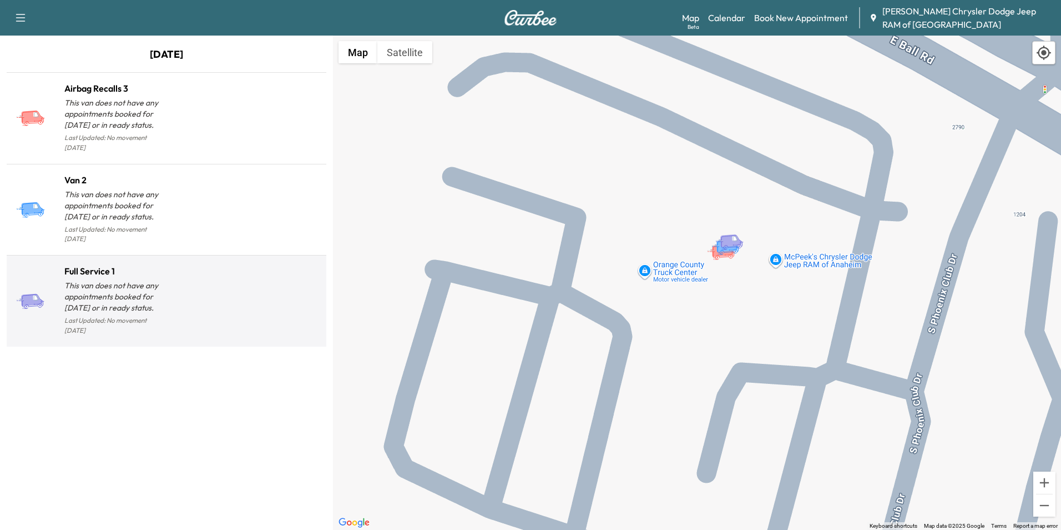
click at [178, 273] on div at bounding box center [244, 305] width 155 height 64
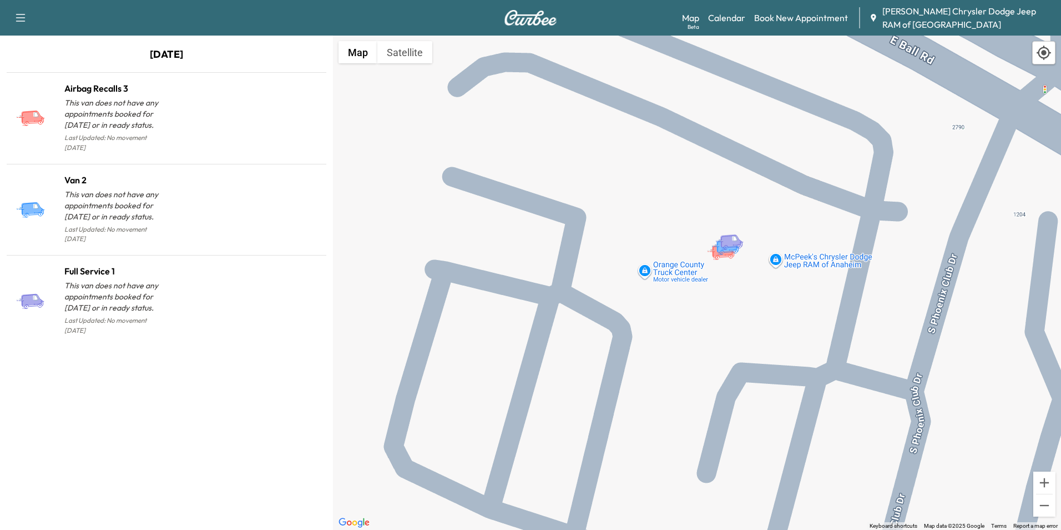
click at [157, 49] on p "[DATE]" at bounding box center [166, 57] width 333 height 21
click at [24, 12] on icon "button" at bounding box center [20, 17] width 13 height 13
click at [314, 38] on div "[DATE] Airbag Recalls 3 This van does not have any appointments booked for [DAT…" at bounding box center [166, 283] width 333 height 494
click at [733, 22] on link "Calendar" at bounding box center [726, 17] width 37 height 13
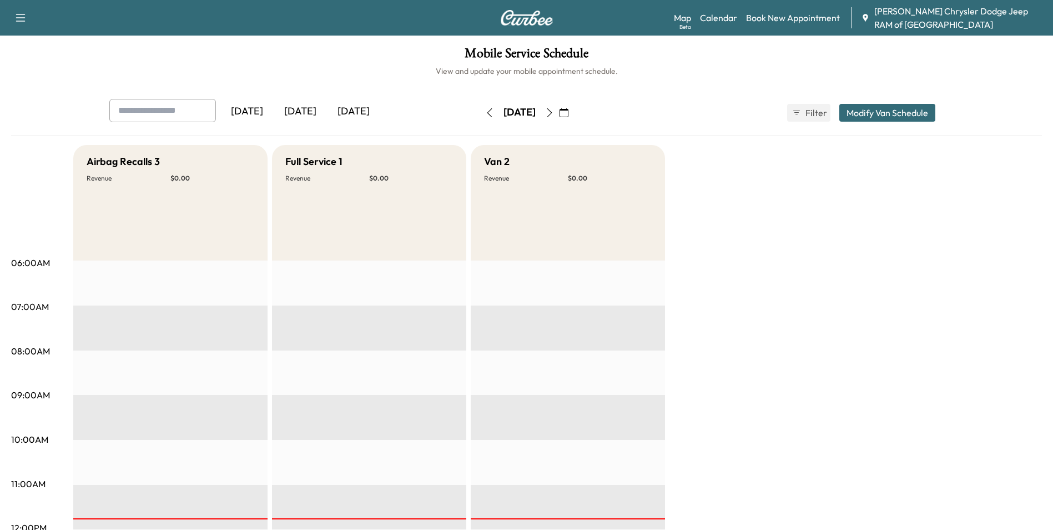
click at [480, 121] on button "button" at bounding box center [489, 113] width 19 height 18
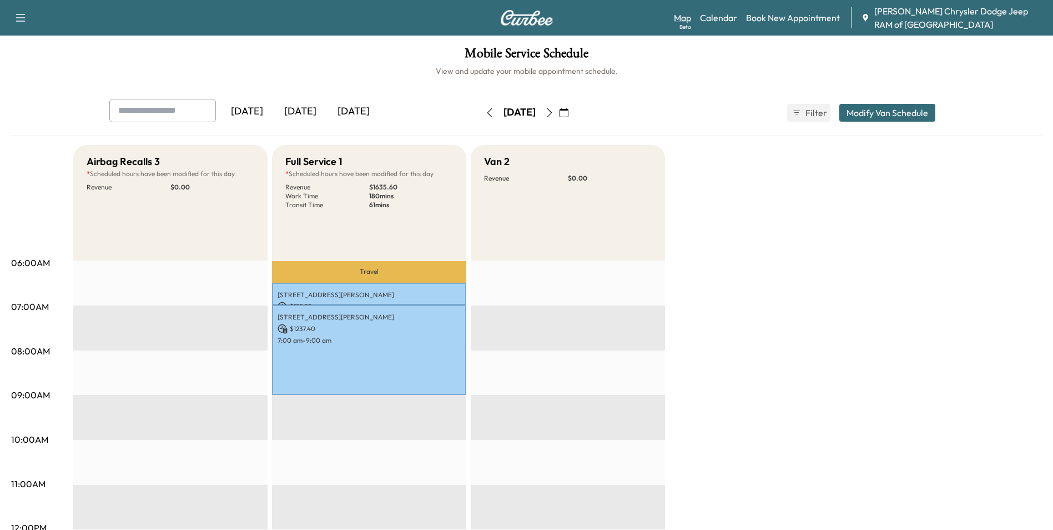
click at [683, 15] on link "Map Beta" at bounding box center [682, 17] width 17 height 13
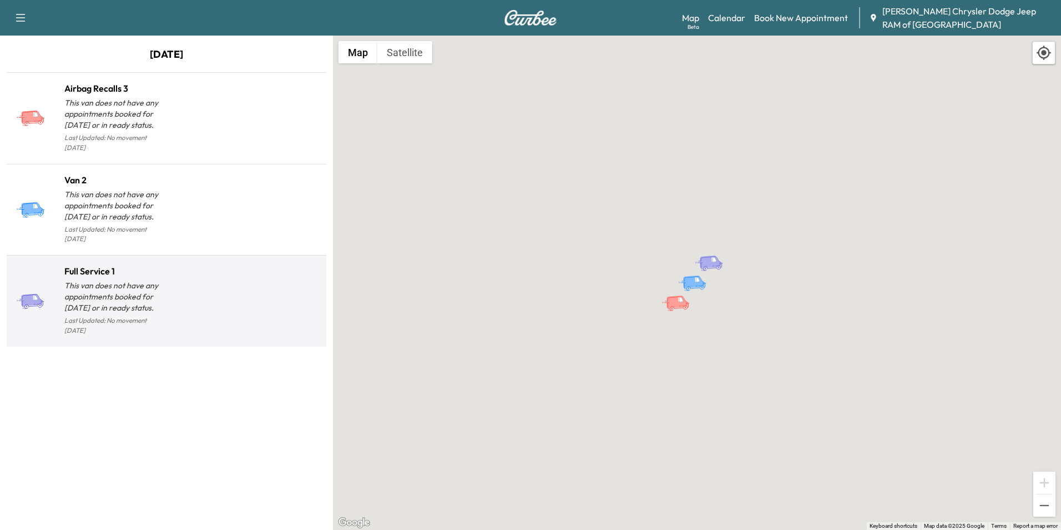
click at [159, 264] on h1 "Full Service 1" at bounding box center [115, 270] width 102 height 13
drag, startPoint x: 120, startPoint y: 279, endPoint x: 56, endPoint y: 259, distance: 66.9
click at [56, 264] on div at bounding box center [35, 300] width 48 height 73
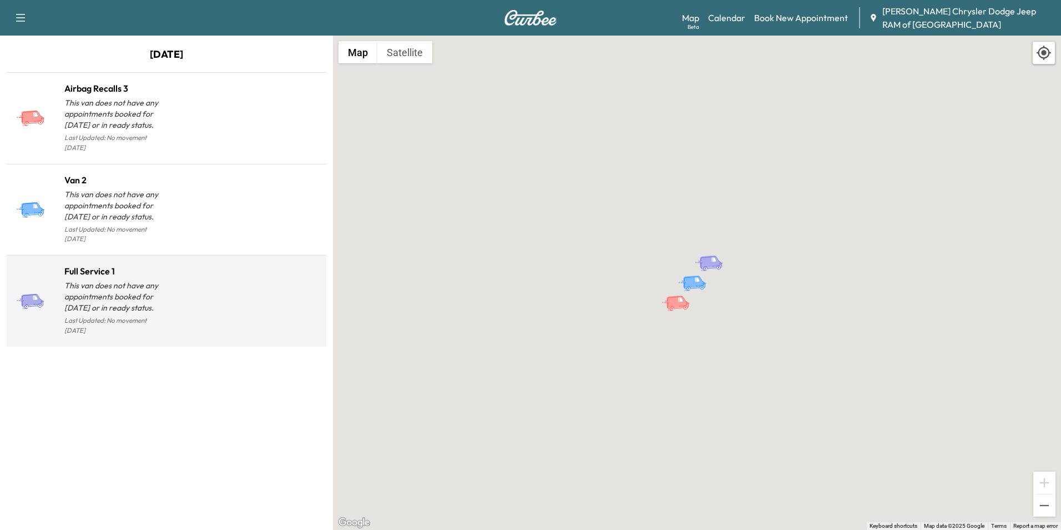
drag, startPoint x: 56, startPoint y: 258, endPoint x: 159, endPoint y: 282, distance: 106.0
click at [159, 282] on p "This van does not have any appointments booked for [DATE] or in ready status." at bounding box center [115, 296] width 102 height 33
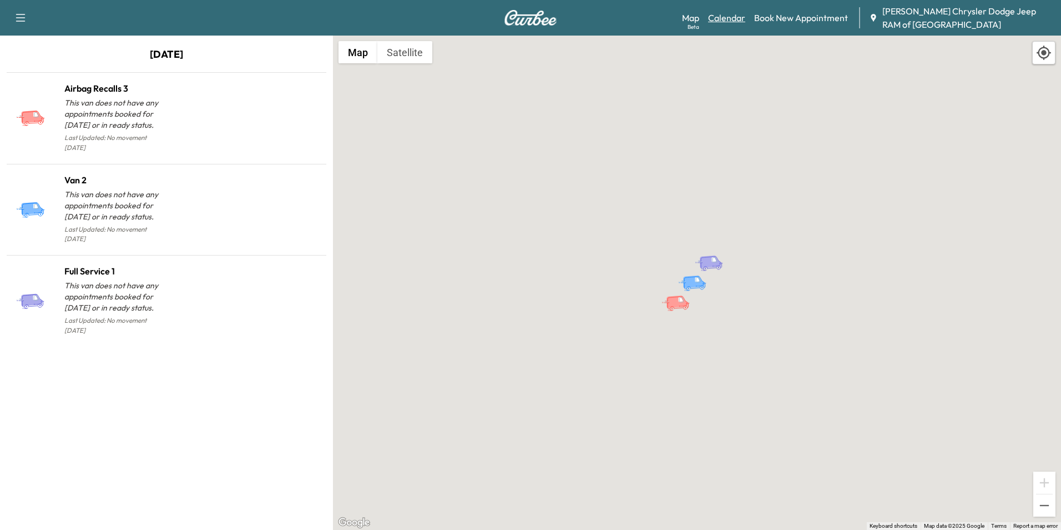
click at [722, 15] on link "Calendar" at bounding box center [726, 17] width 37 height 13
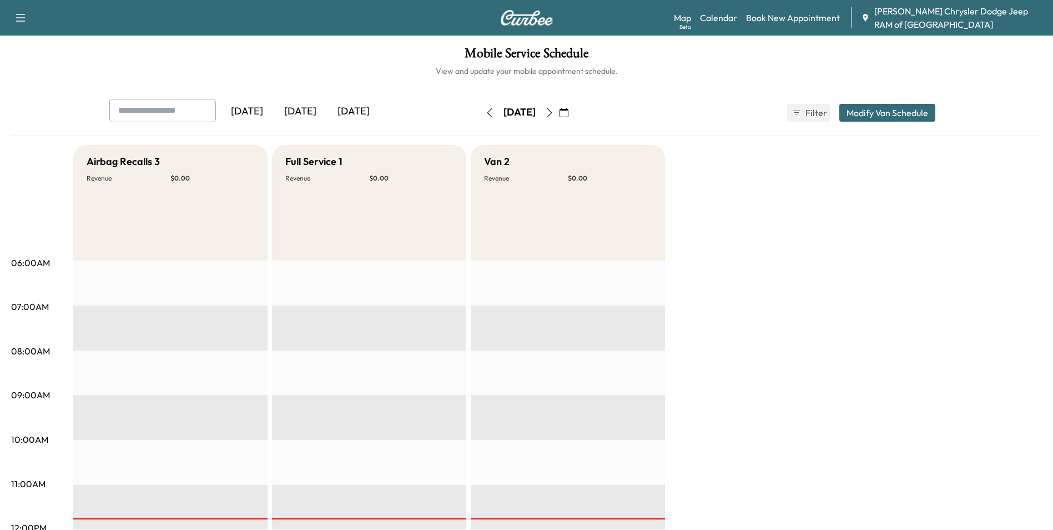
click at [480, 115] on button "button" at bounding box center [489, 113] width 19 height 18
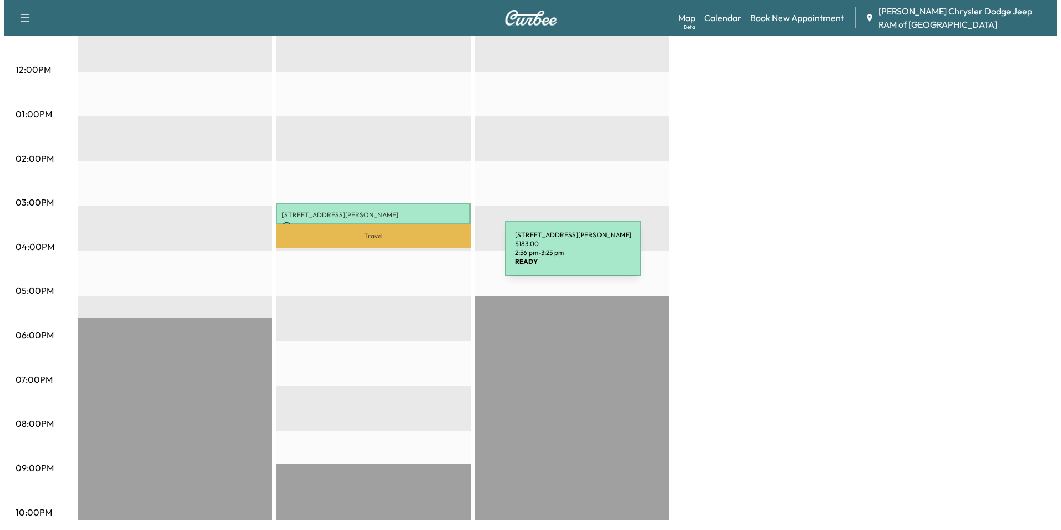
scroll to position [459, 0]
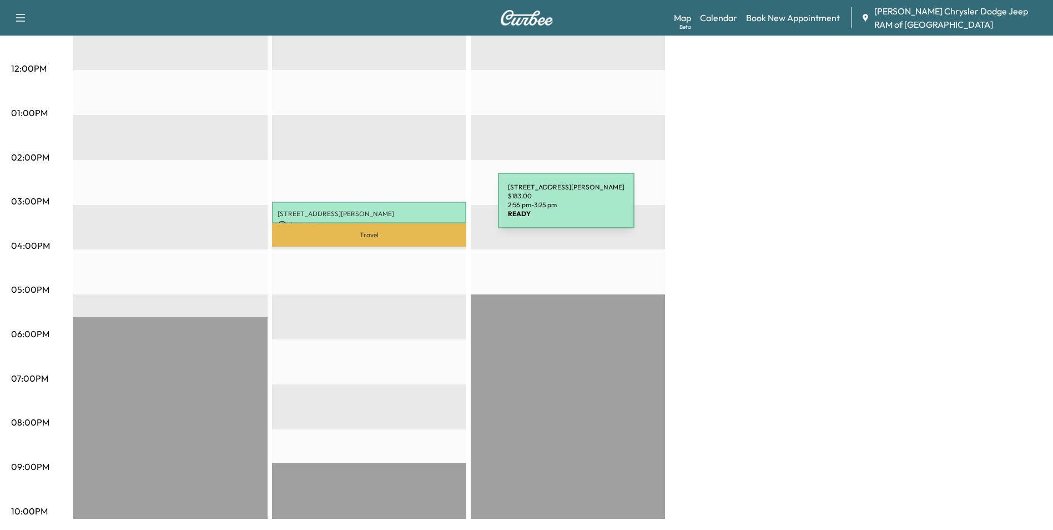
click at [415, 211] on p "[STREET_ADDRESS][PERSON_NAME]" at bounding box center [369, 213] width 183 height 9
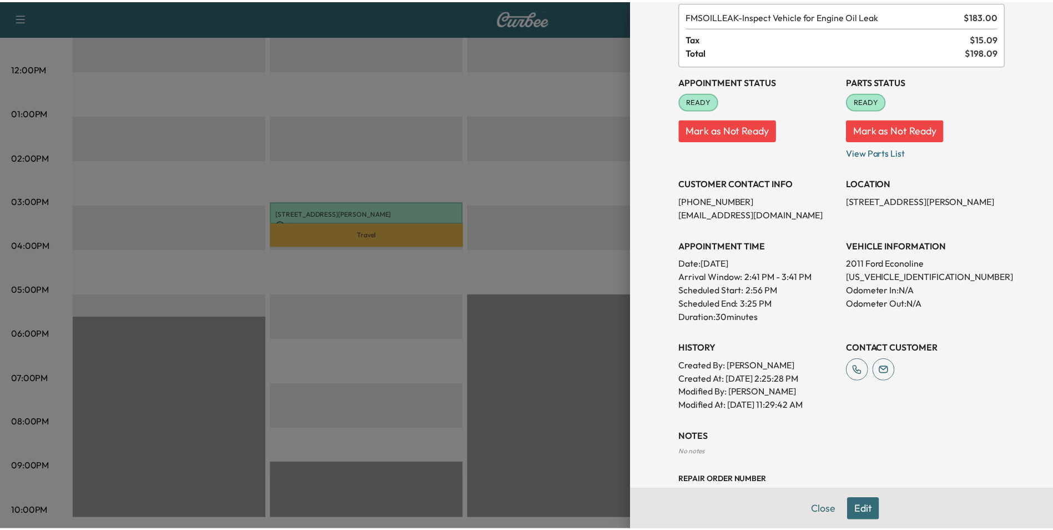
scroll to position [150, 0]
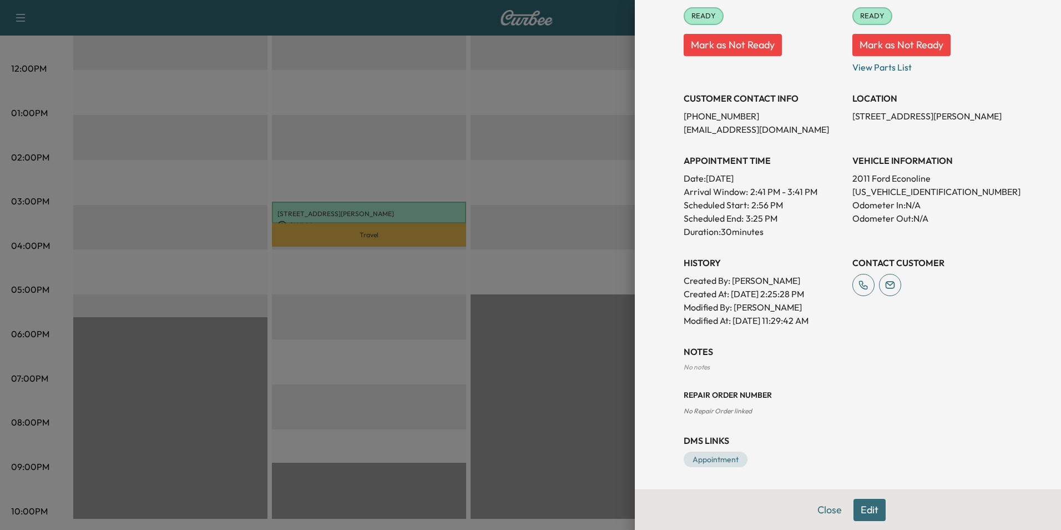
click at [316, 287] on div at bounding box center [530, 265] width 1061 height 530
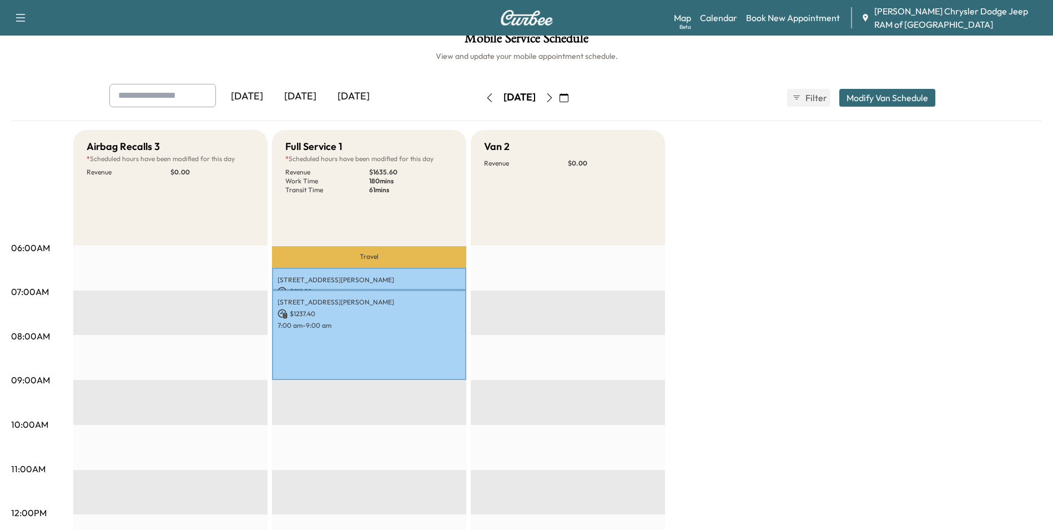
scroll to position [0, 0]
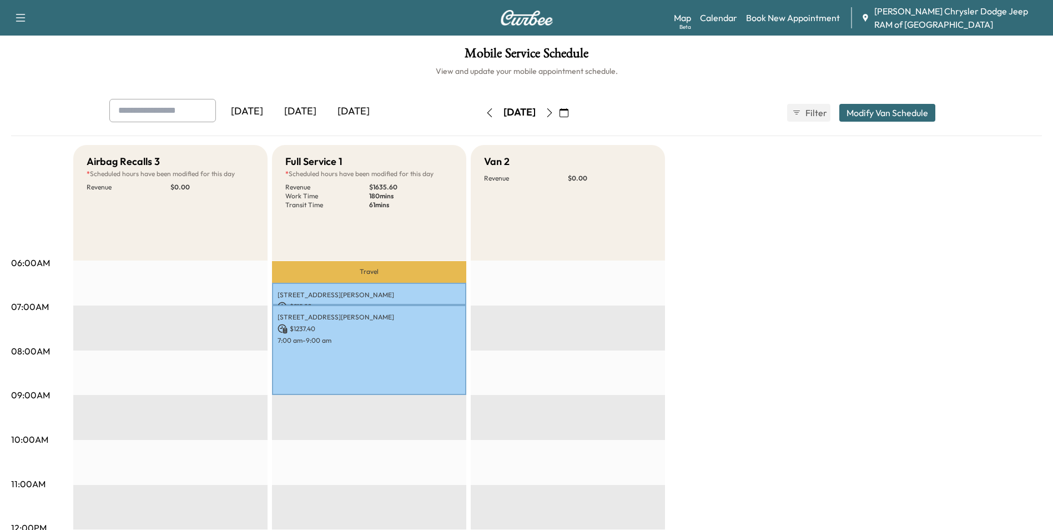
click at [879, 16] on span "[PERSON_NAME] Chrysler Dodge Jeep RAM of [GEOGRAPHIC_DATA]" at bounding box center [959, 17] width 170 height 27
click at [801, 110] on button "Filter" at bounding box center [808, 113] width 43 height 18
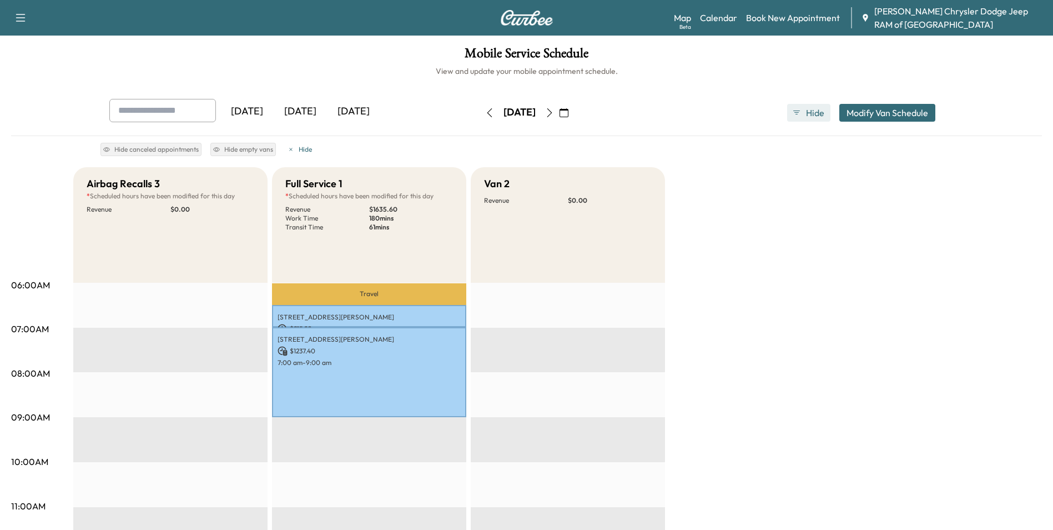
click at [801, 110] on button "Hide" at bounding box center [808, 113] width 43 height 18
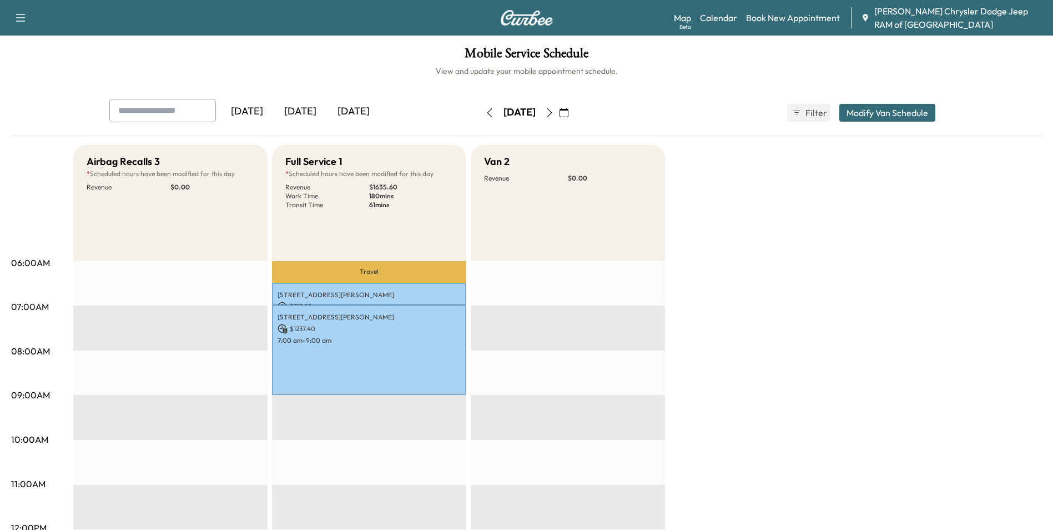
click at [875, 107] on button "Modify Van Schedule" at bounding box center [887, 113] width 96 height 18
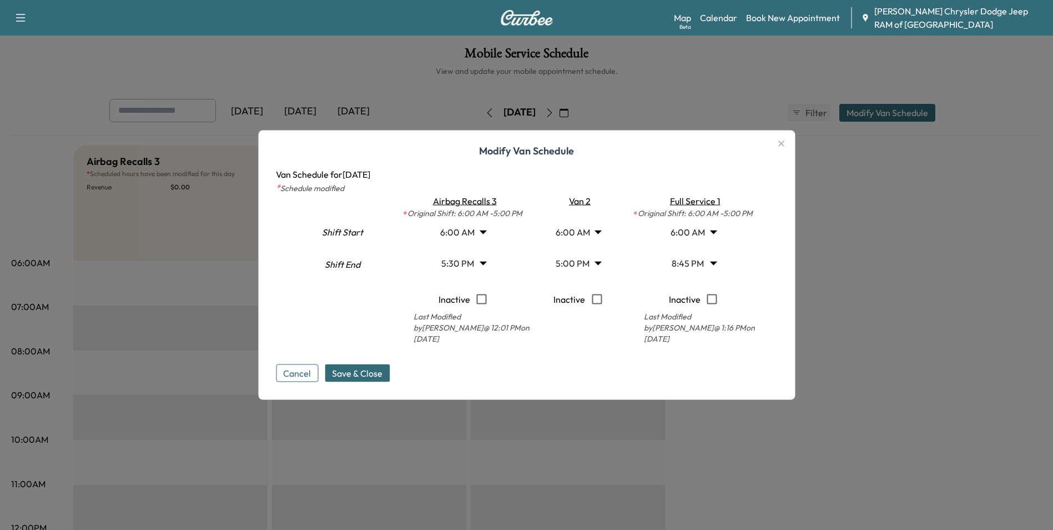
click at [793, 84] on div at bounding box center [526, 265] width 1053 height 530
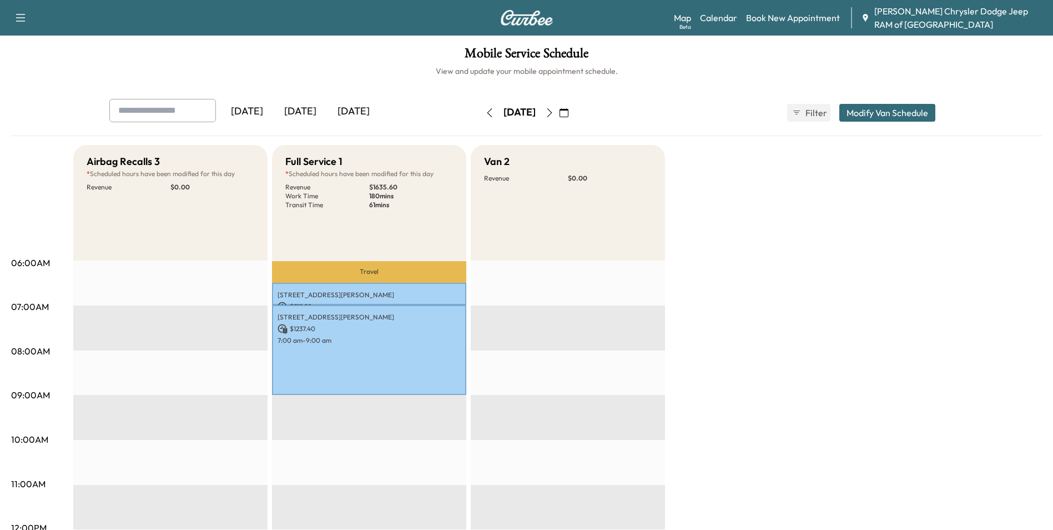
click at [554, 113] on icon "button" at bounding box center [549, 112] width 9 height 9
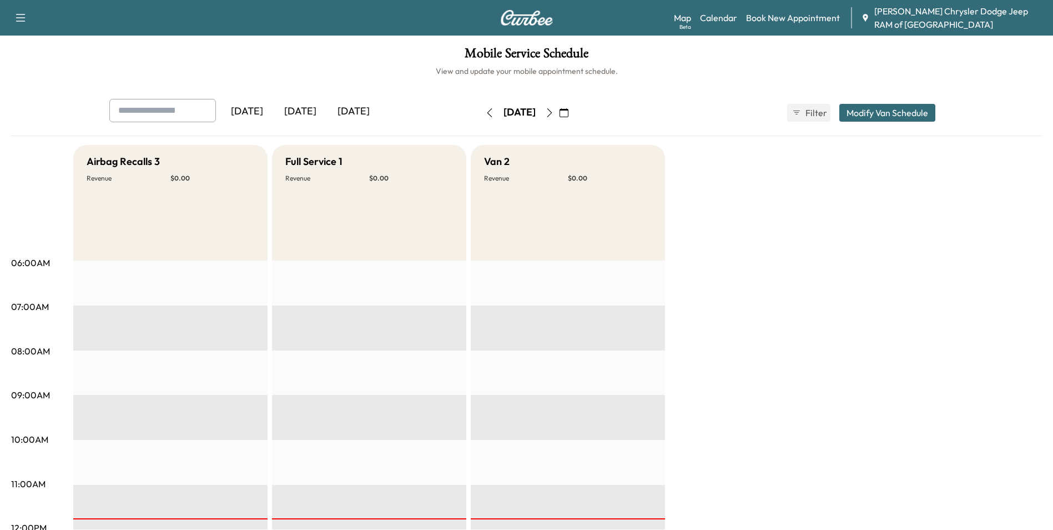
click at [21, 8] on div "Support Log Out Map Beta Calendar Book New Appointment [PERSON_NAME] Chrysler D…" at bounding box center [526, 18] width 1053 height 36
click at [21, 13] on icon "button" at bounding box center [20, 17] width 13 height 13
click at [17, 12] on icon "button" at bounding box center [20, 17] width 13 height 13
click at [551, 51] on h1 "Mobile Service Schedule" at bounding box center [526, 56] width 1031 height 19
click at [538, 18] on img at bounding box center [526, 18] width 53 height 16
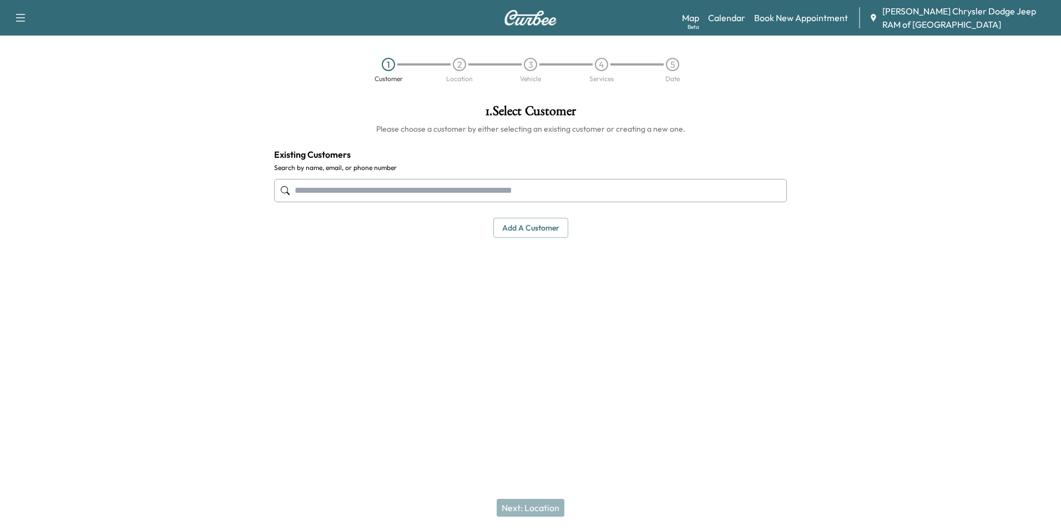
click at [680, 17] on div "Support Log Out Map Beta Calendar Book New Appointment [PERSON_NAME] Chrysler D…" at bounding box center [530, 18] width 1061 height 36
click at [688, 14] on link "Map Beta" at bounding box center [690, 17] width 17 height 13
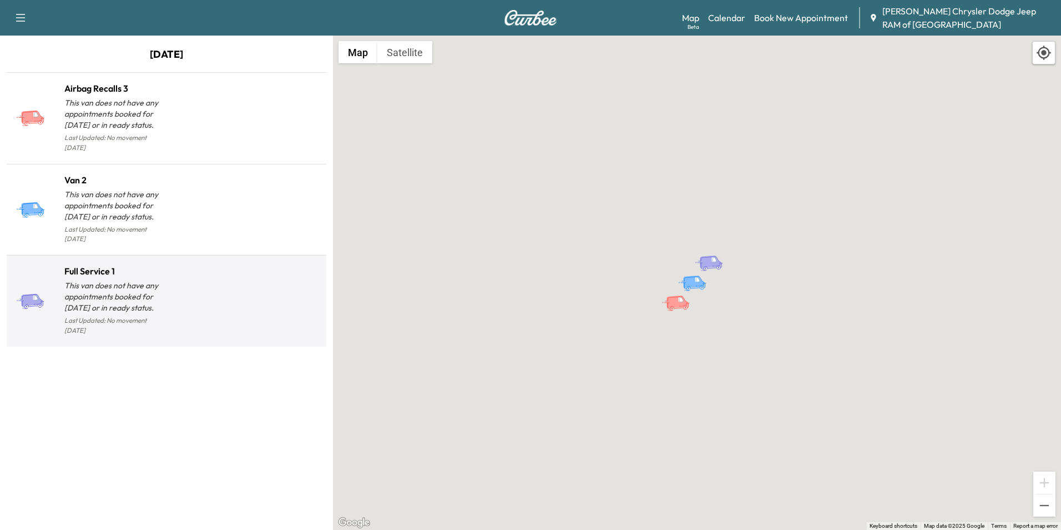
click at [179, 273] on div at bounding box center [244, 305] width 155 height 64
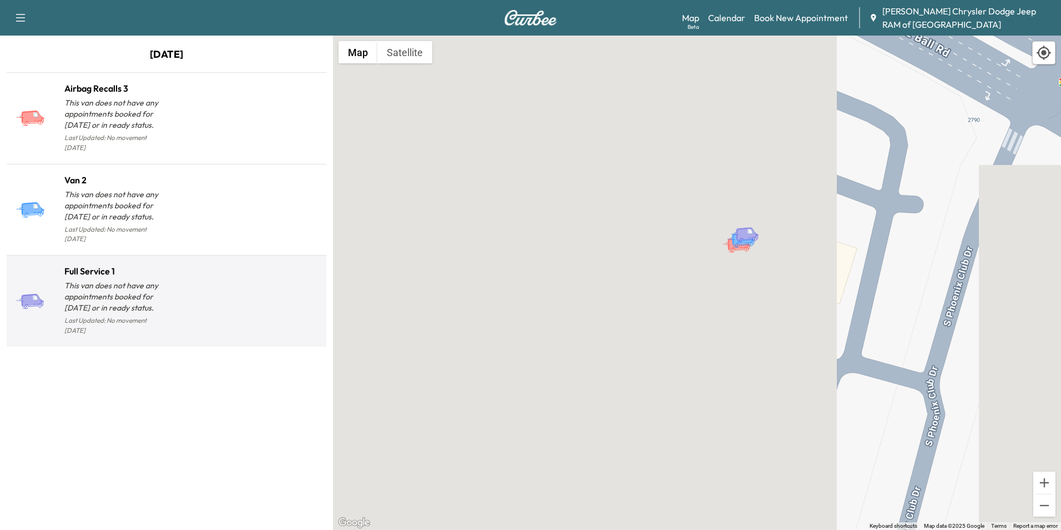
click at [118, 260] on div "Full Service 1 This van does not have any appointments booked for [DATE] or in …" at bounding box center [166, 301] width 315 height 82
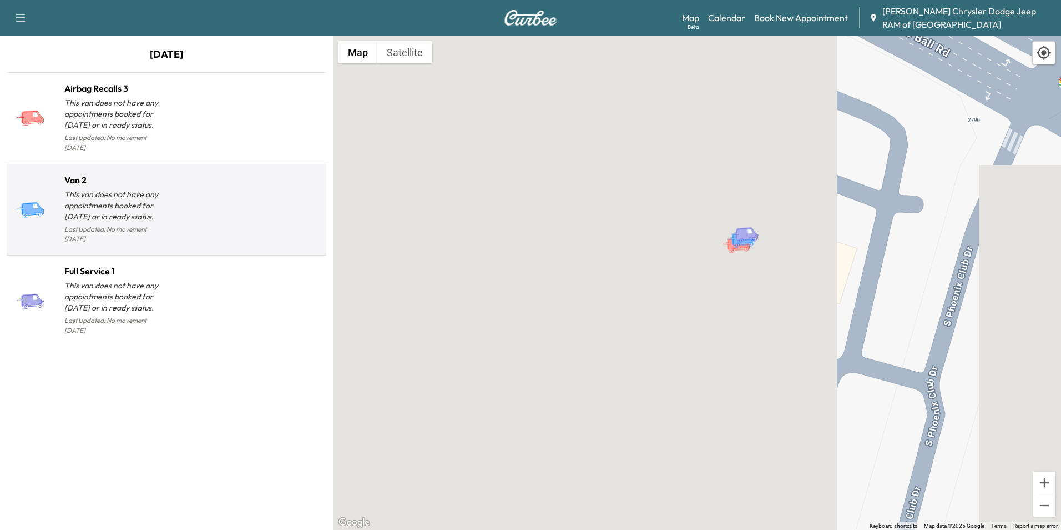
drag, startPoint x: 118, startPoint y: 243, endPoint x: 309, endPoint y: 195, distance: 197.2
click at [310, 195] on div at bounding box center [244, 214] width 155 height 64
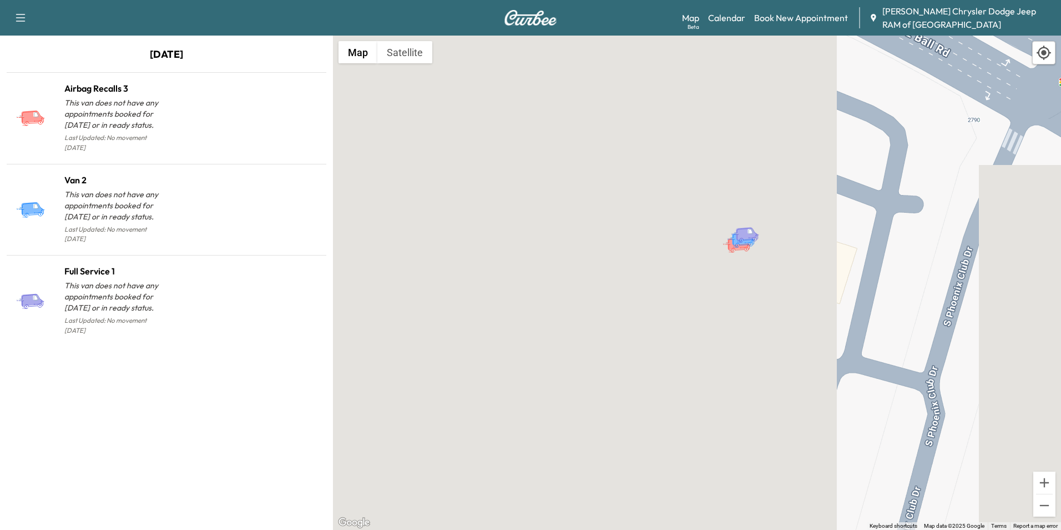
click at [289, 414] on div "[DATE] Airbag Recalls 3 This van does not have any appointments booked for [DAT…" at bounding box center [166, 283] width 333 height 494
click at [360, 57] on button "Map" at bounding box center [358, 52] width 39 height 22
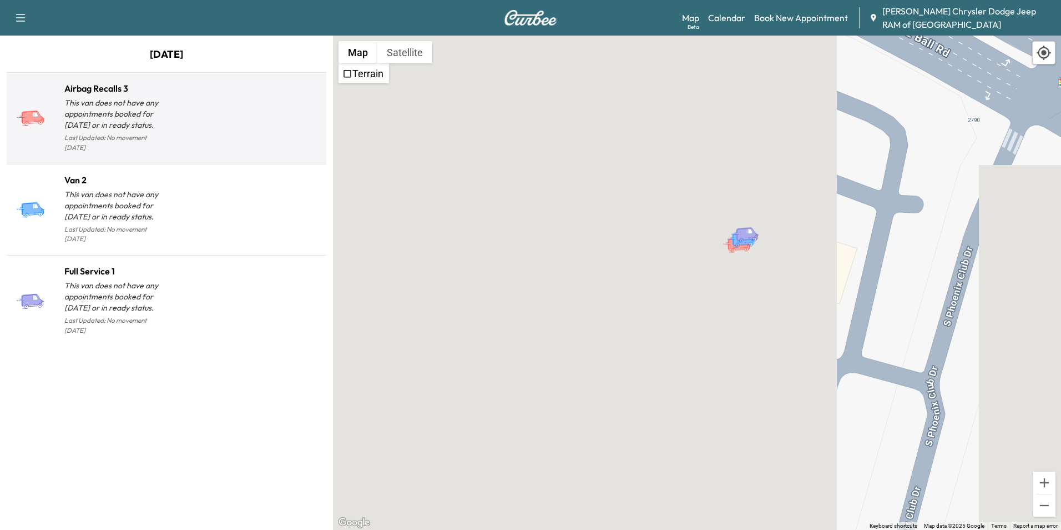
click at [59, 89] on div "Airbag Recalls 3 This van does not have any appointments booked for [DATE] or i…" at bounding box center [88, 118] width 155 height 73
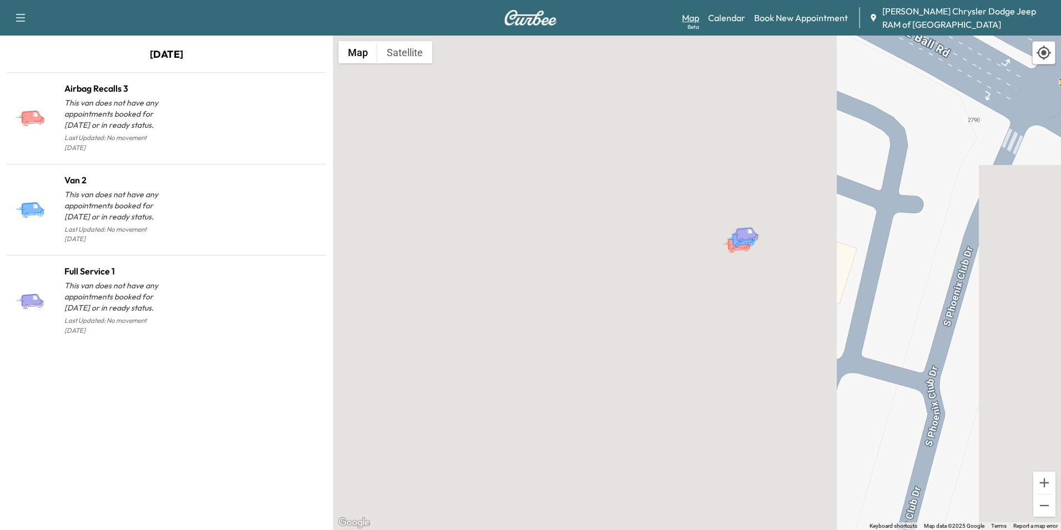
click at [698, 24] on div "Beta" at bounding box center [694, 27] width 12 height 8
click at [722, 13] on link "Calendar" at bounding box center [726, 17] width 37 height 13
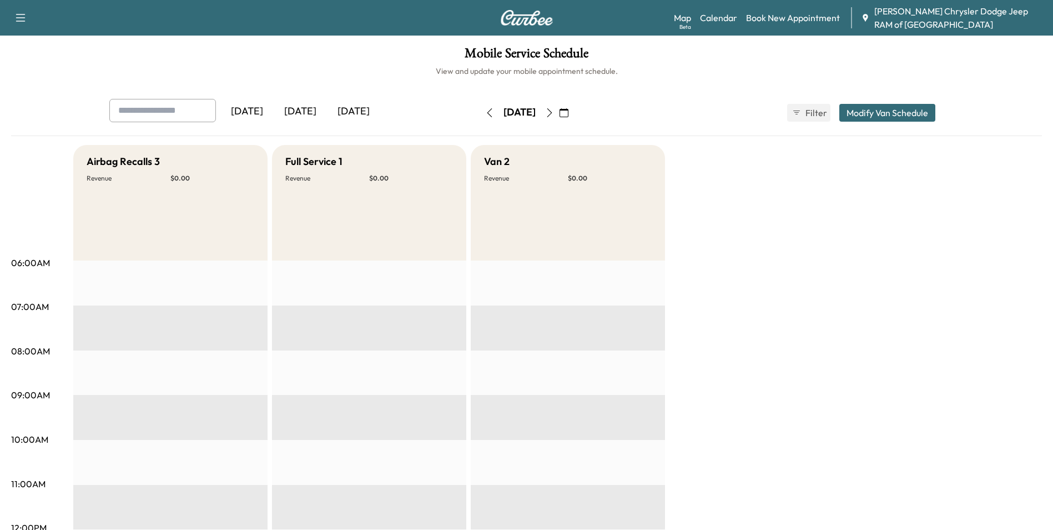
click at [480, 113] on button "button" at bounding box center [489, 113] width 19 height 18
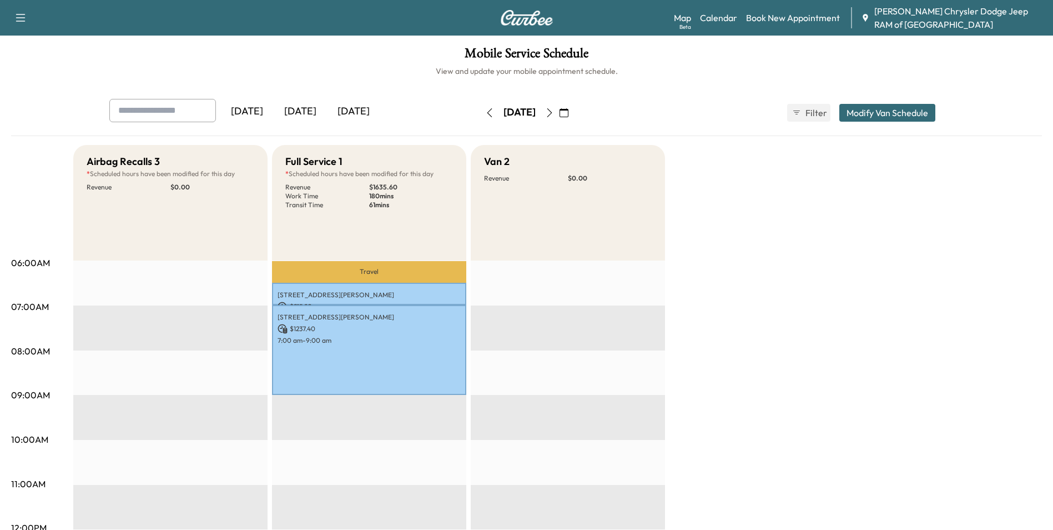
click at [568, 111] on icon "button" at bounding box center [563, 112] width 9 height 9
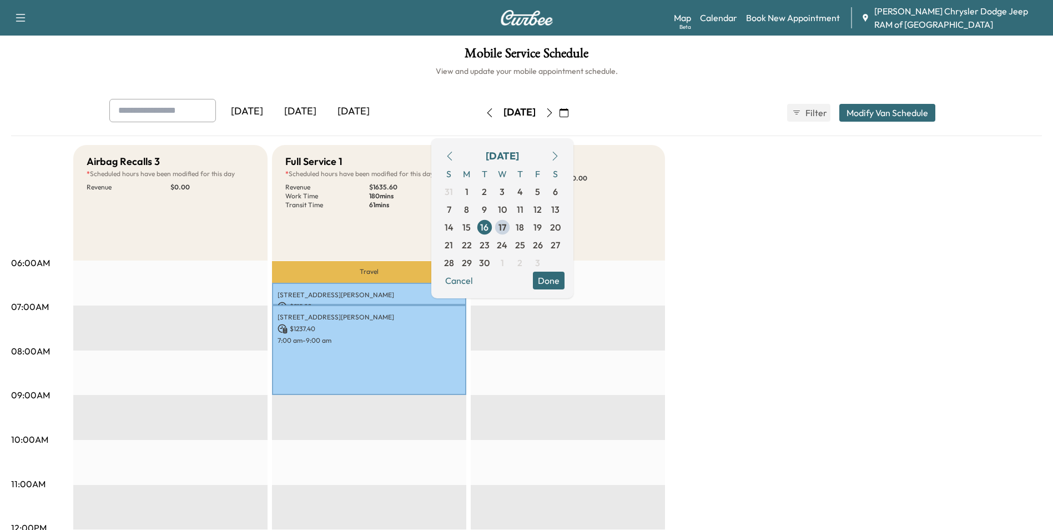
click at [879, 129] on div "[DATE] [DATE] [DATE] [DATE] September 2025 S M T W T F S 31 1 2 3 4 5 6 7 8 9 1…" at bounding box center [526, 117] width 1031 height 37
click at [879, 115] on button "Modify Van Schedule" at bounding box center [887, 113] width 96 height 18
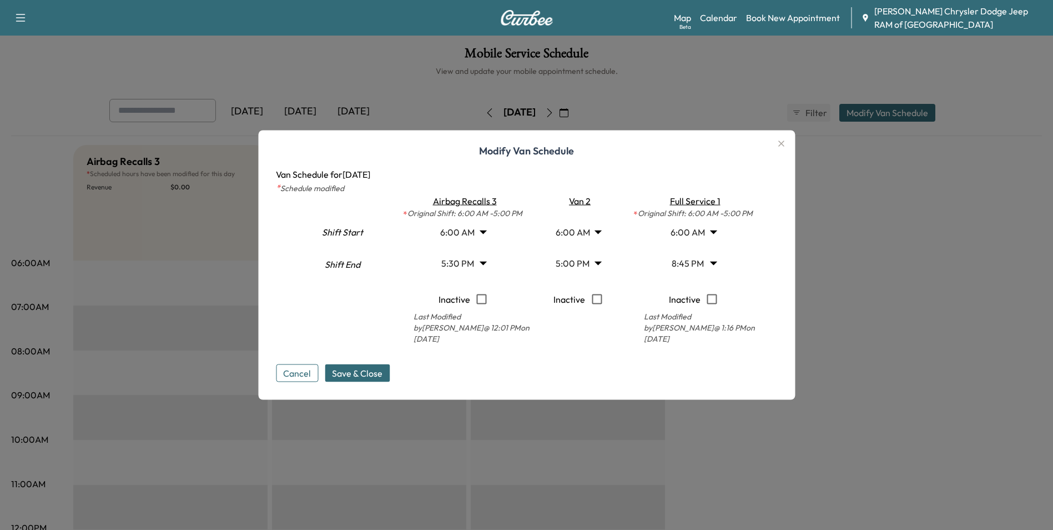
click at [266, 380] on div "Modify Van Schedule Van Schedule for [DATE] * Schedule modified Shift Start Shi…" at bounding box center [526, 264] width 537 height 269
click at [288, 371] on button "Cancel" at bounding box center [297, 373] width 42 height 18
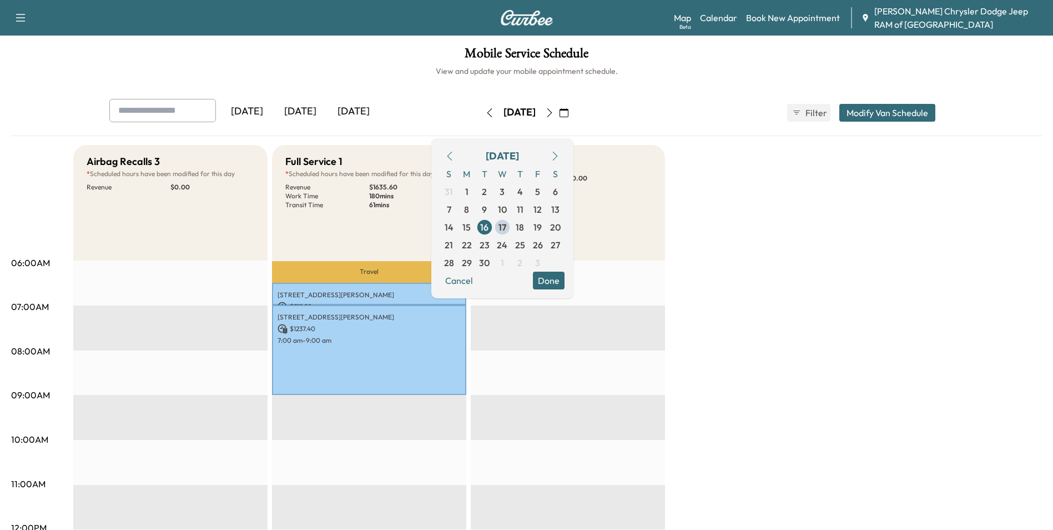
click at [355, 236] on div "Full Service 1 * Scheduled hours have been modified for this day Revenue $ 1635…" at bounding box center [369, 202] width 194 height 115
click at [478, 282] on button "Cancel" at bounding box center [459, 280] width 38 height 18
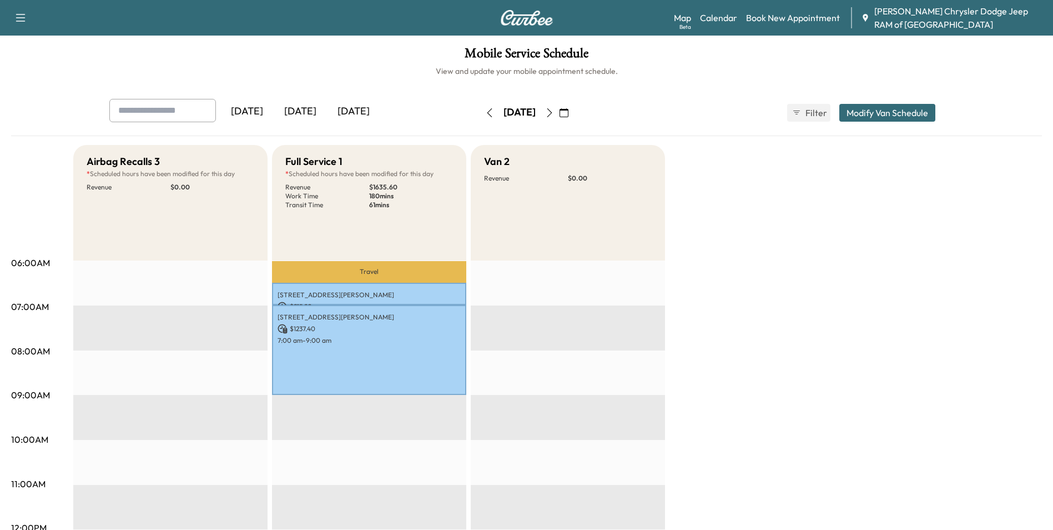
click at [583, 183] on div "Van 2 Revenue $ 0.00" at bounding box center [568, 202] width 194 height 115
click at [397, 181] on div "Full Service 1 * Scheduled hours have been modified for this day Revenue $ 1635…" at bounding box center [369, 202] width 194 height 115
click at [309, 107] on div "[DATE]" at bounding box center [300, 112] width 53 height 26
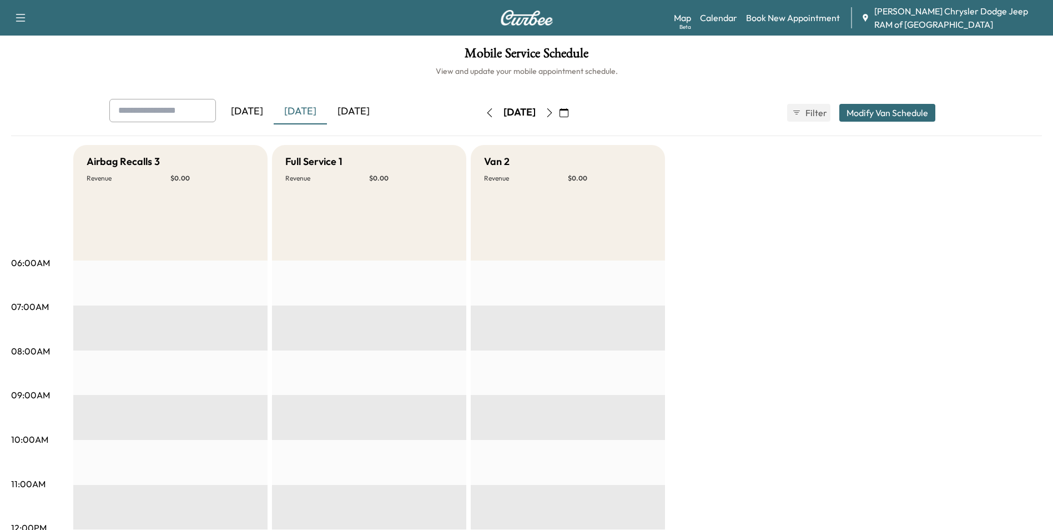
click at [346, 107] on div "[DATE]" at bounding box center [353, 112] width 53 height 26
click at [300, 108] on div "[DATE]" at bounding box center [300, 112] width 53 height 26
click at [250, 108] on div "[DATE]" at bounding box center [246, 112] width 53 height 26
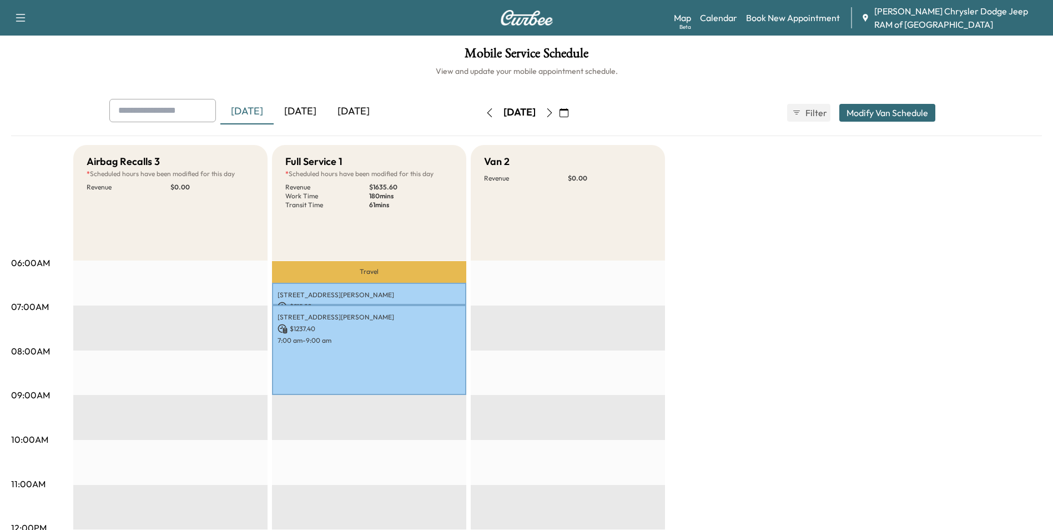
click at [29, 22] on button "button" at bounding box center [20, 18] width 23 height 18
click at [24, 51] on div "Support Log Out" at bounding box center [39, 52] width 52 height 50
click at [27, 64] on button "Log Out" at bounding box center [39, 63] width 42 height 18
